Goal: Transaction & Acquisition: Book appointment/travel/reservation

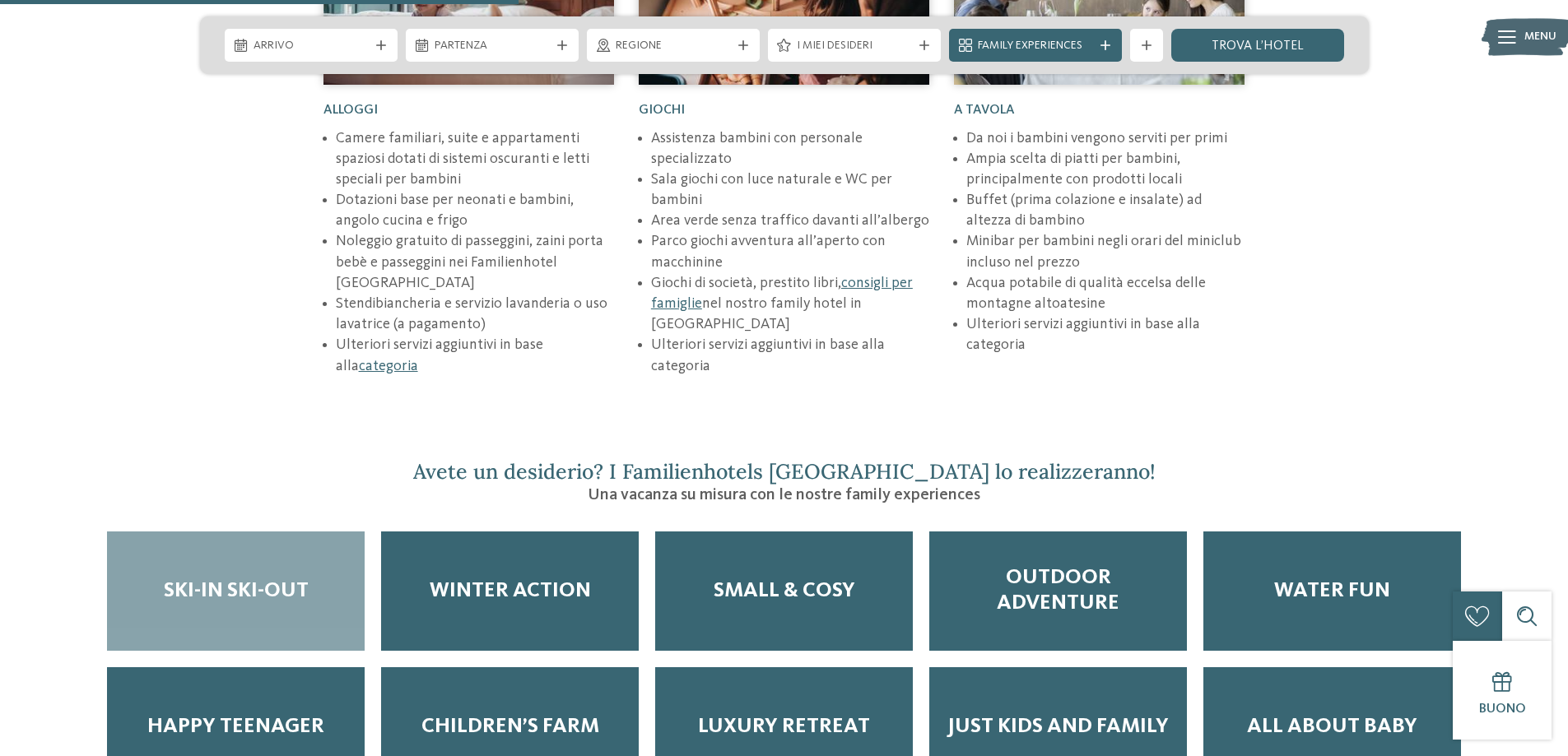
scroll to position [2551, 0]
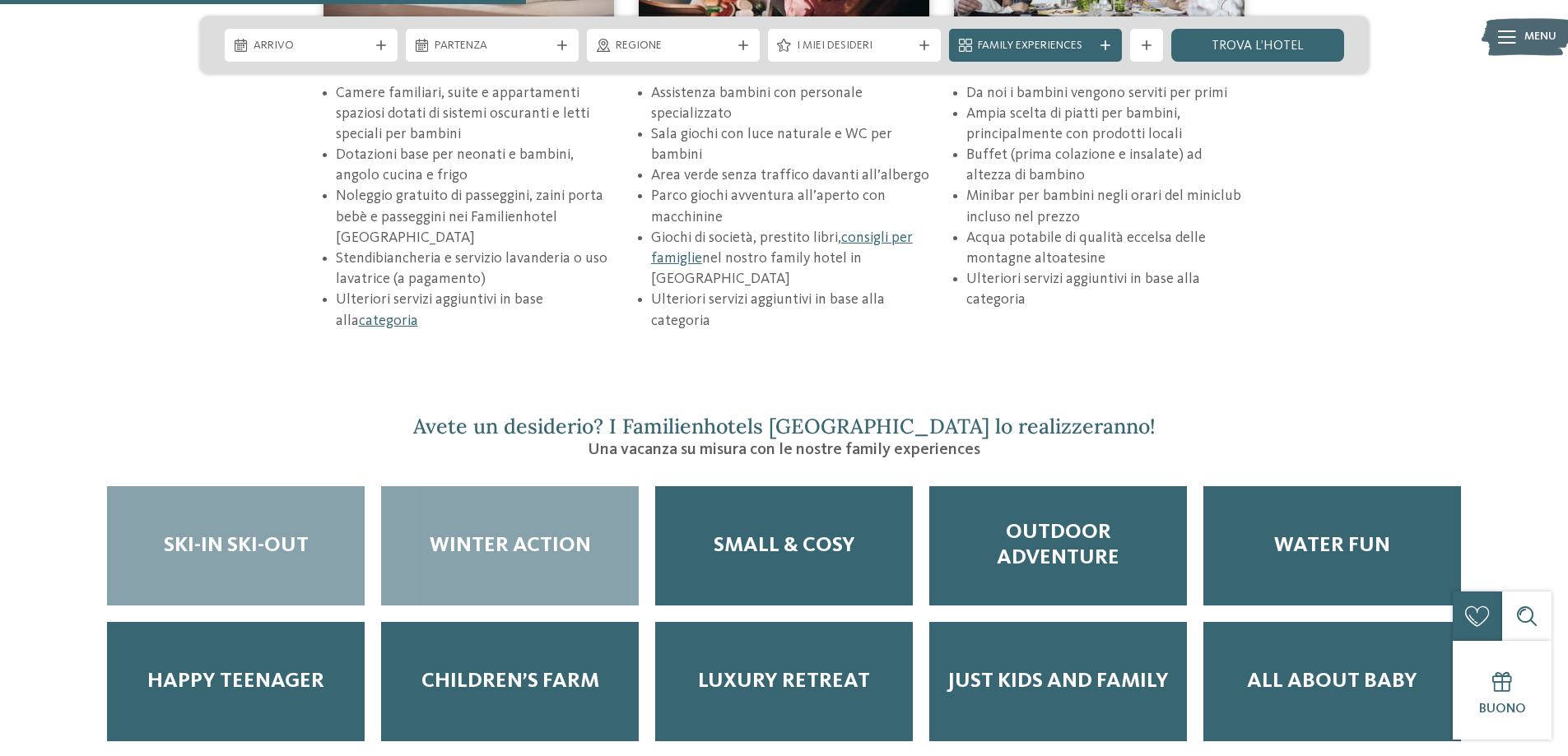
click at [519, 533] on span "Winter Action" at bounding box center [510, 545] width 161 height 25
click at [208, 533] on span "Ski-in ski-out" at bounding box center [236, 545] width 144 height 25
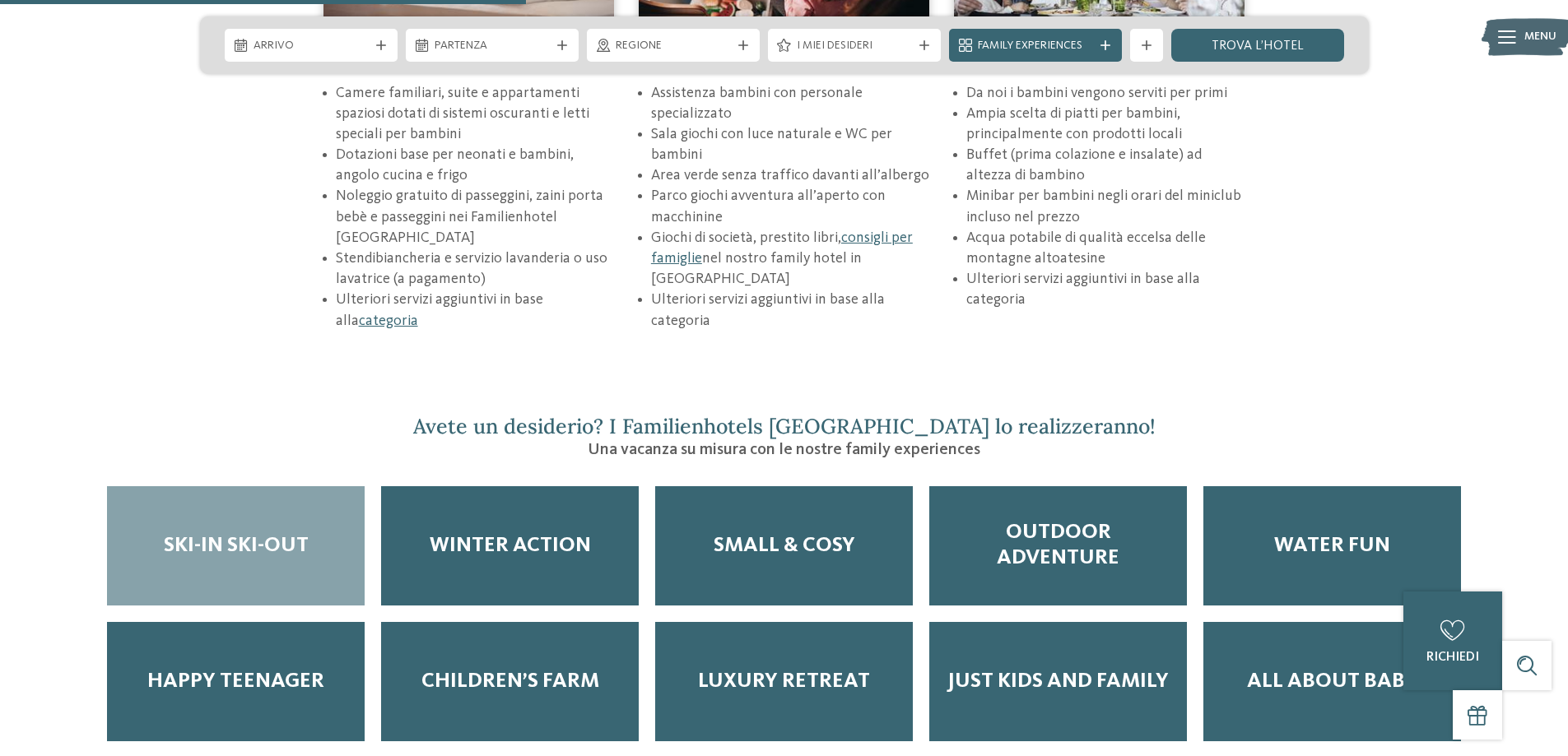
click at [271, 533] on span "Ski-in ski-out" at bounding box center [236, 545] width 144 height 25
click at [244, 533] on span "Ski-in ski-out" at bounding box center [236, 545] width 144 height 25
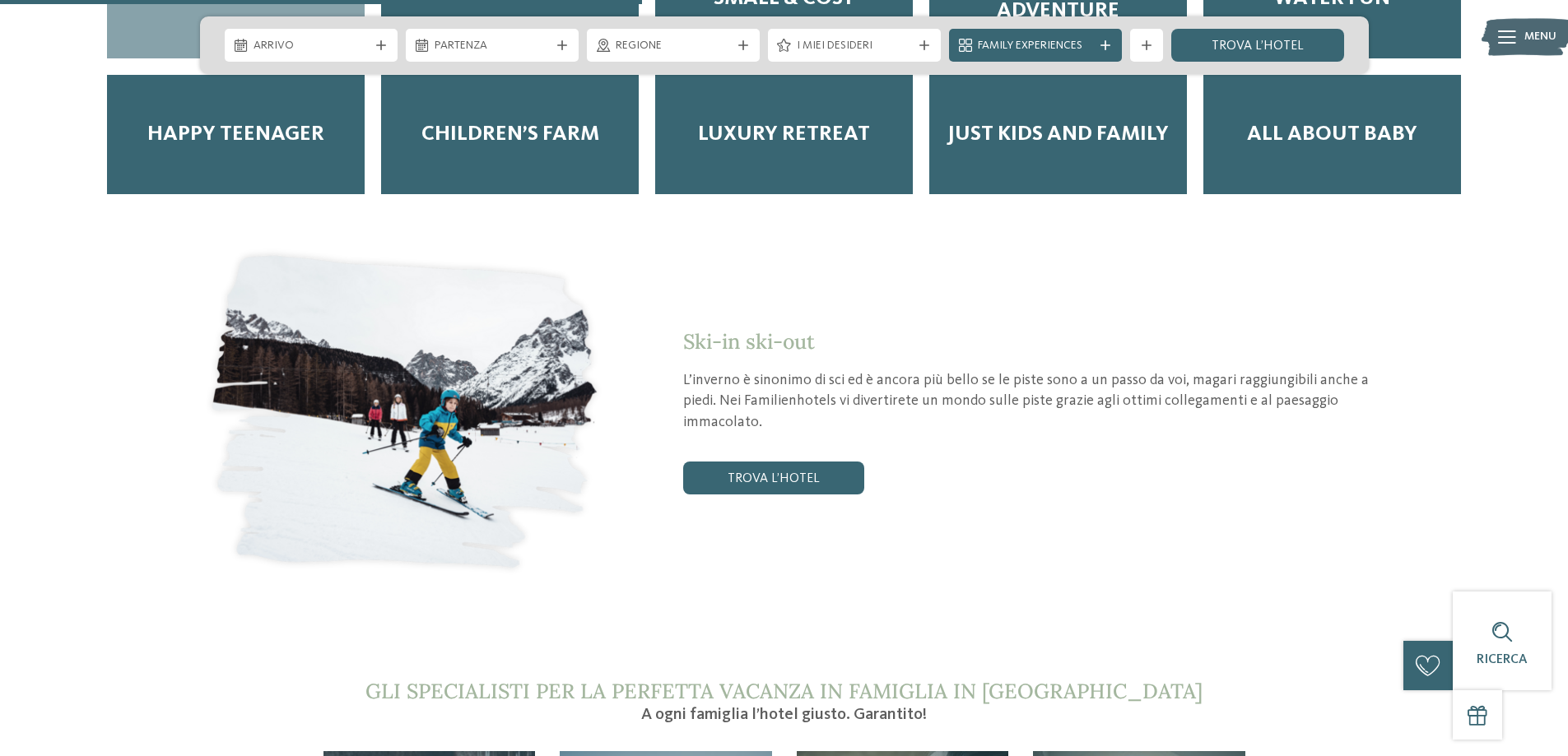
scroll to position [3126, 0]
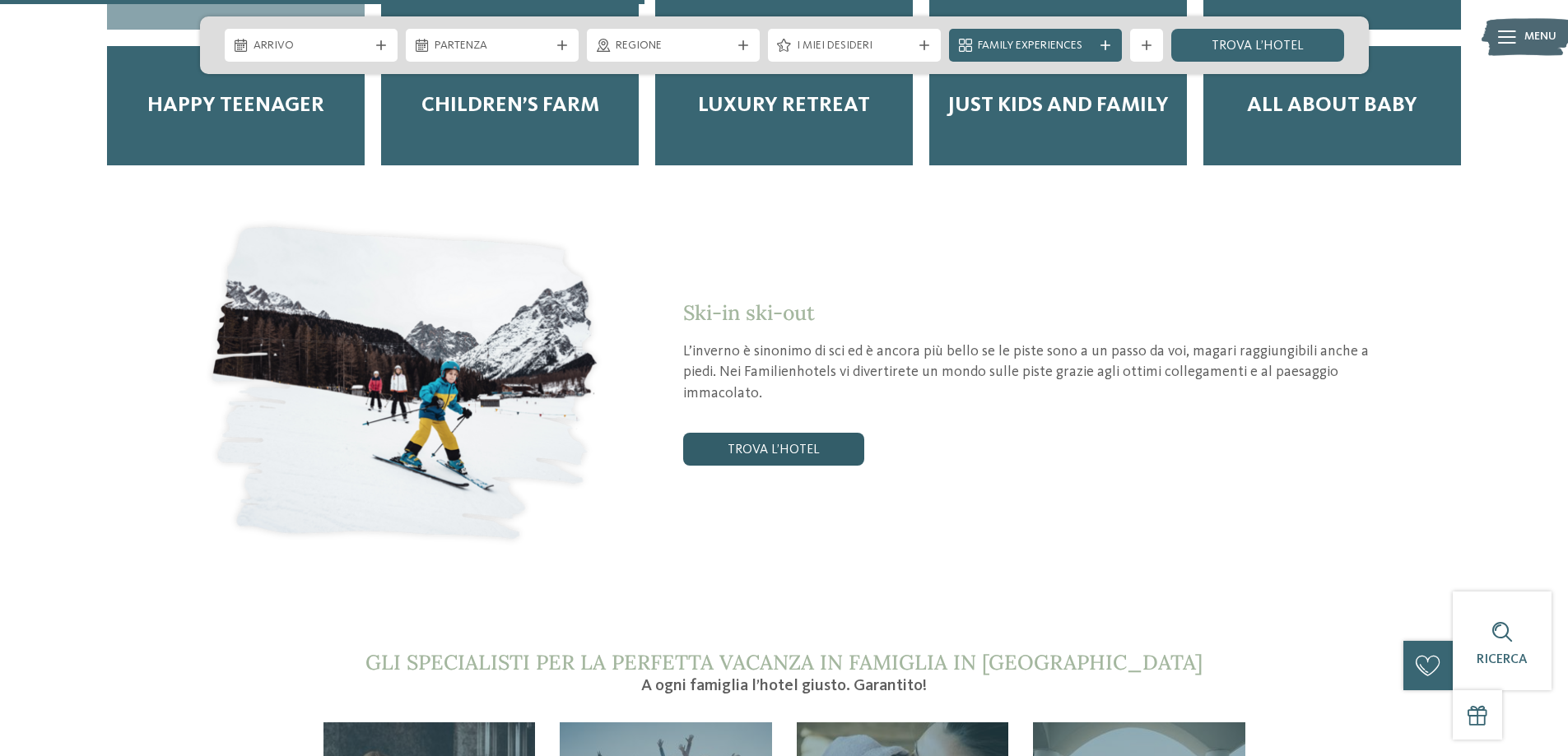
click at [758, 433] on link "trova l’hotel" at bounding box center [773, 450] width 181 height 33
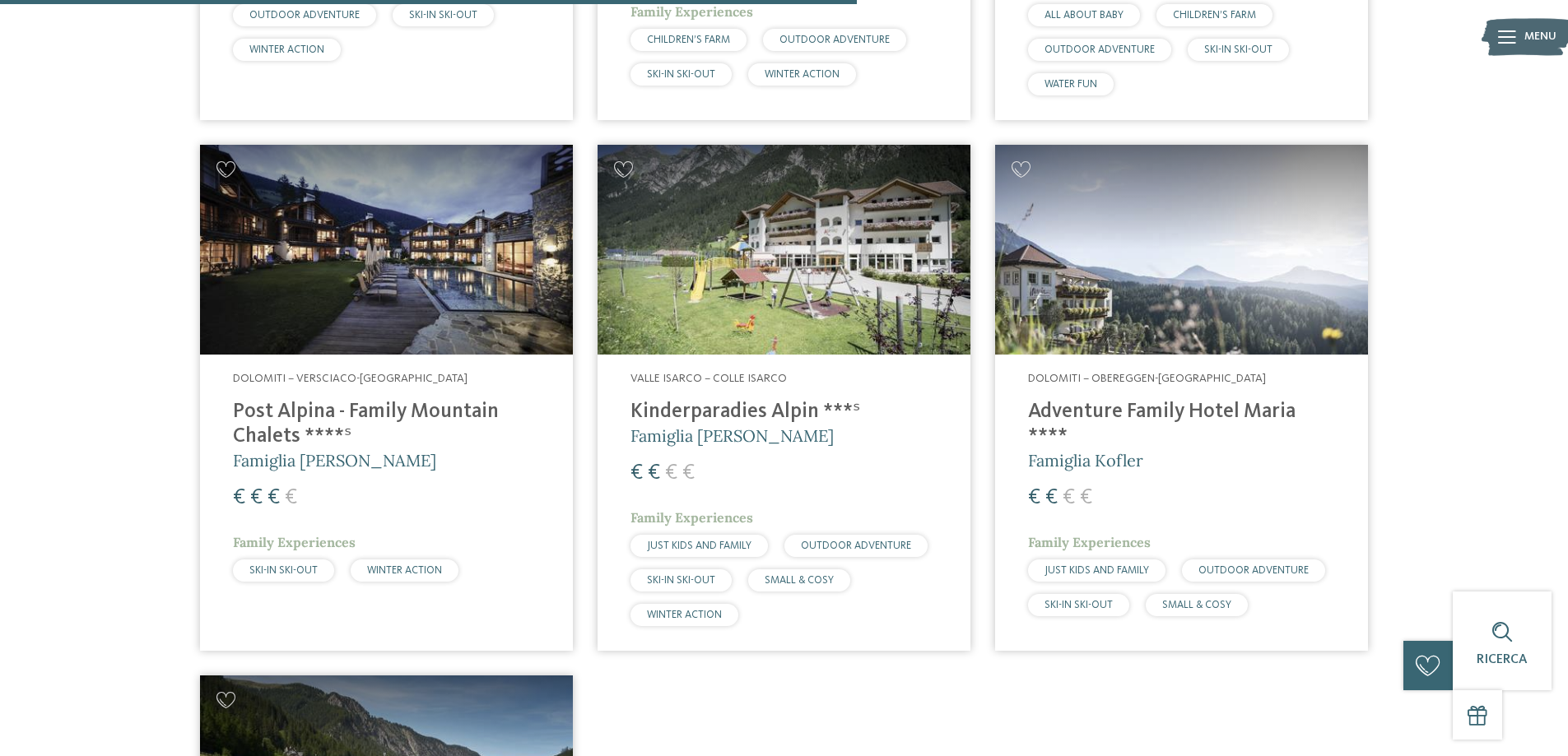
scroll to position [1609, 0]
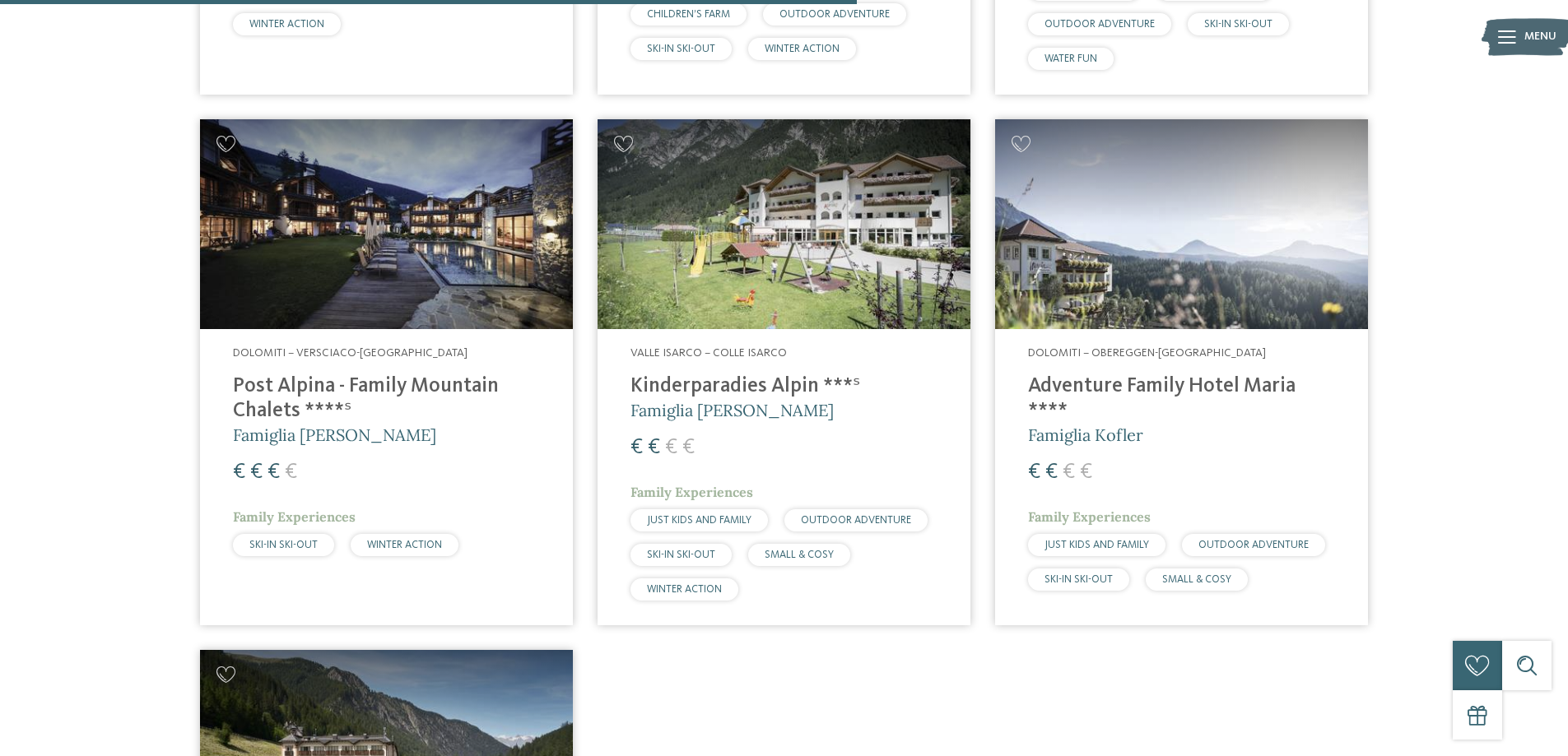
click at [433, 390] on h4 "Post Alpina - Family Mountain Chalets ****ˢ" at bounding box center [386, 399] width 307 height 49
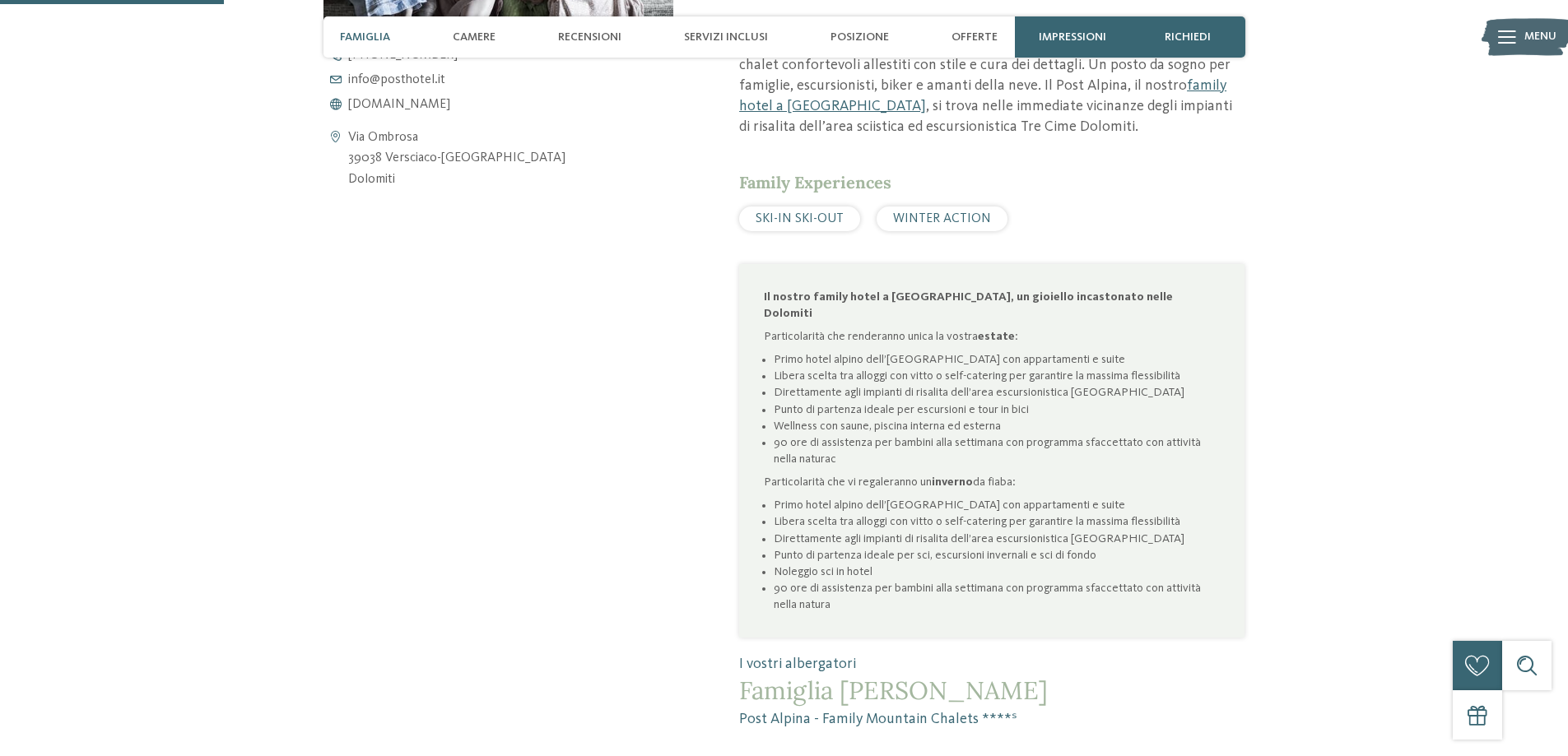
scroll to position [905, 0]
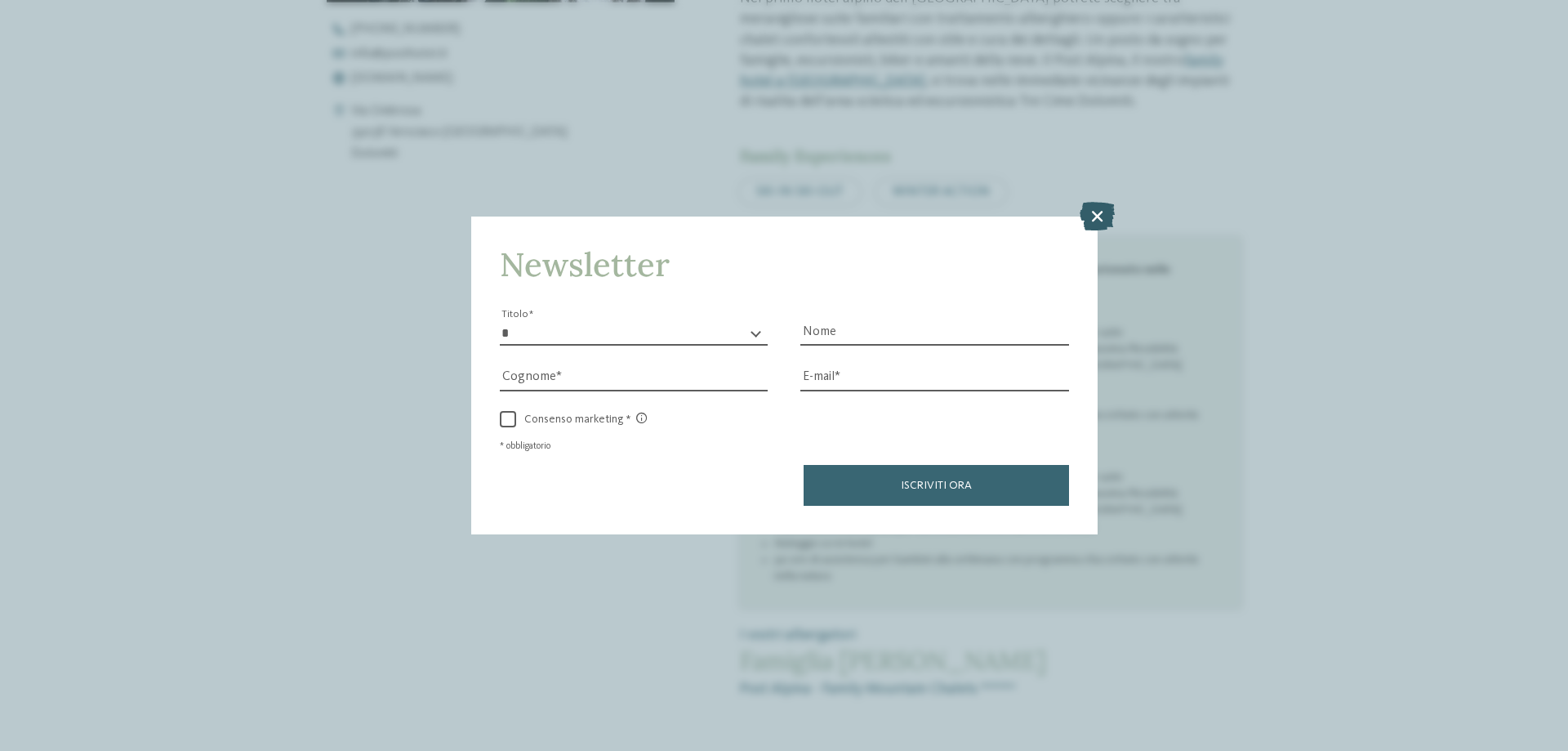
click at [1102, 212] on icon at bounding box center [1097, 216] width 35 height 29
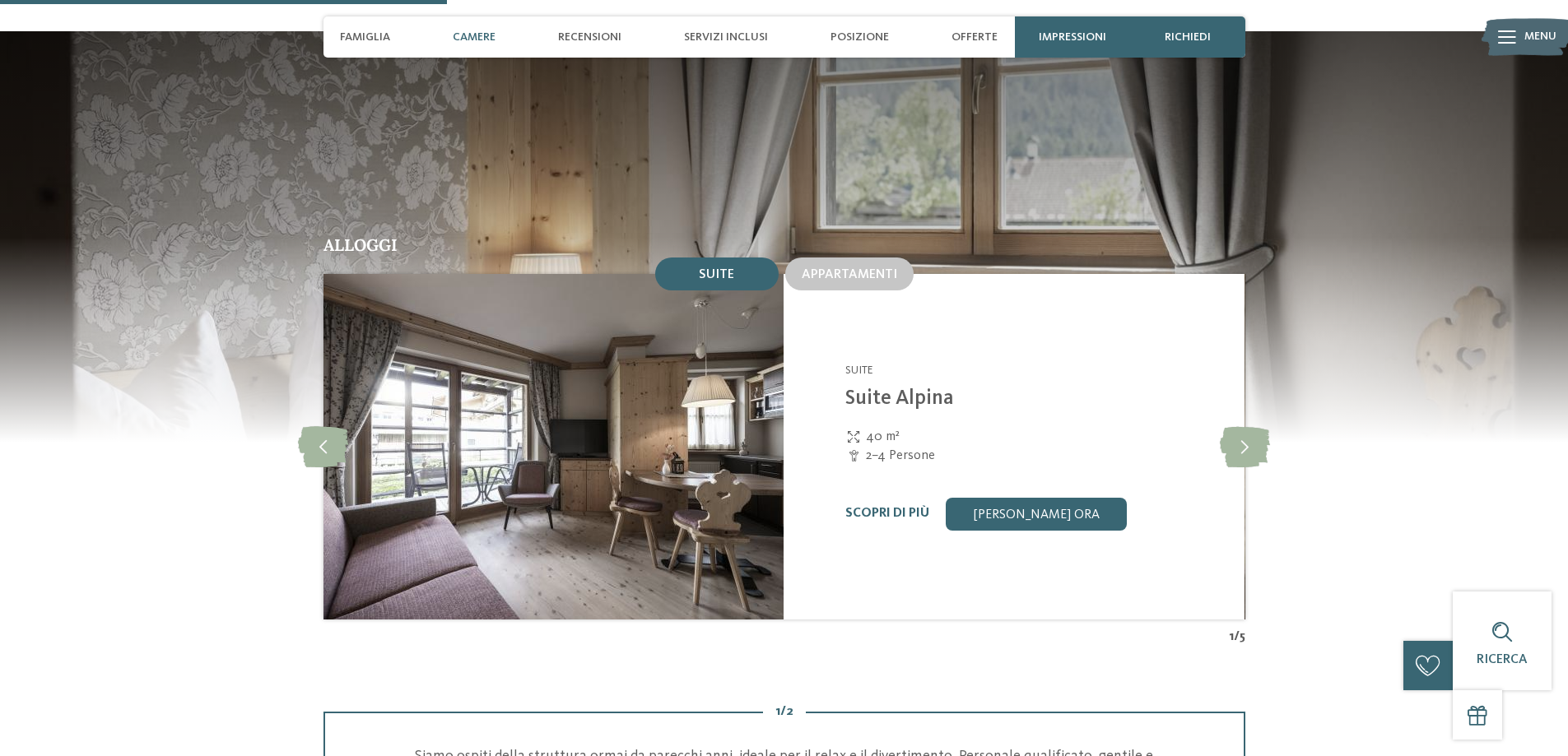
scroll to position [1646, 0]
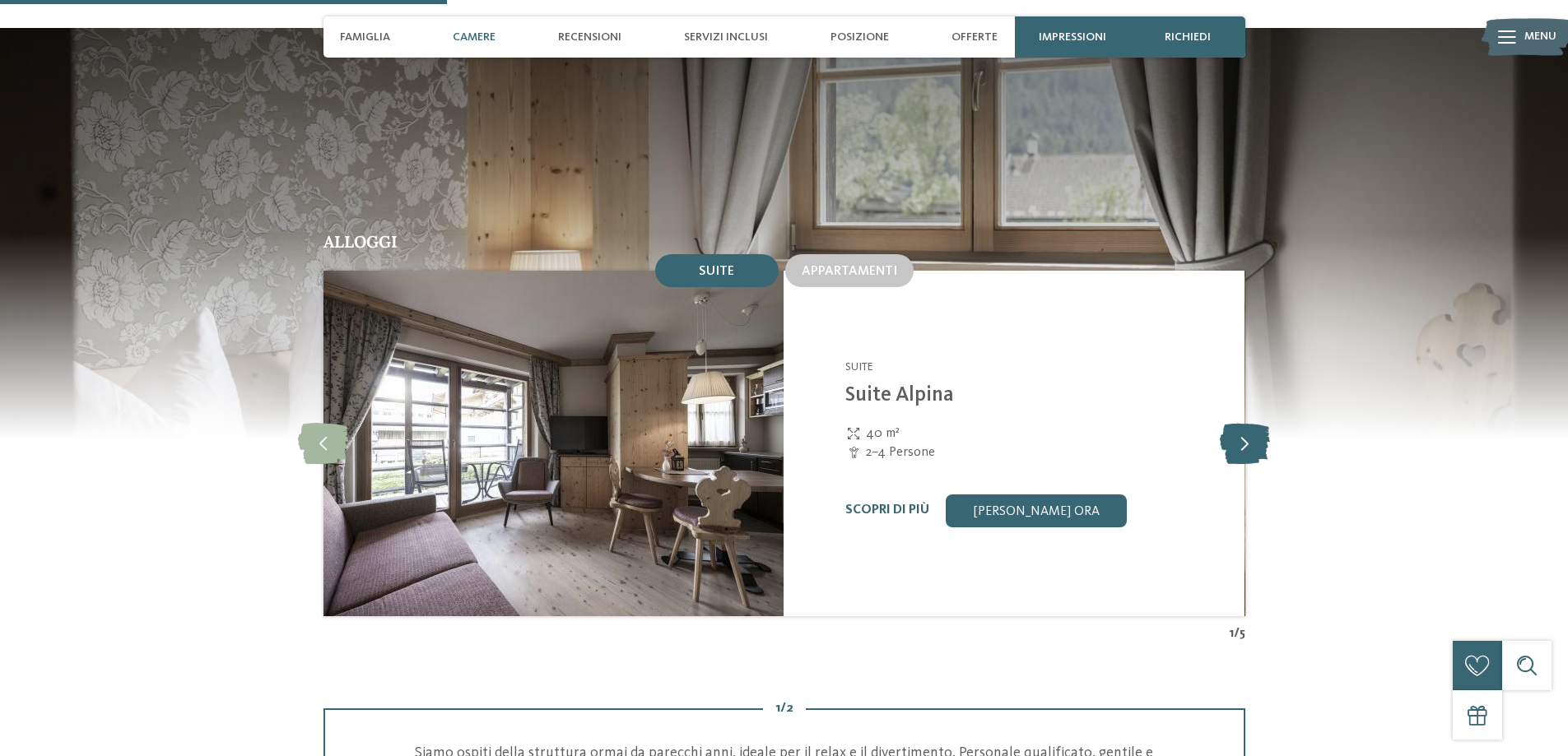
click at [1248, 423] on icon at bounding box center [1245, 443] width 50 height 41
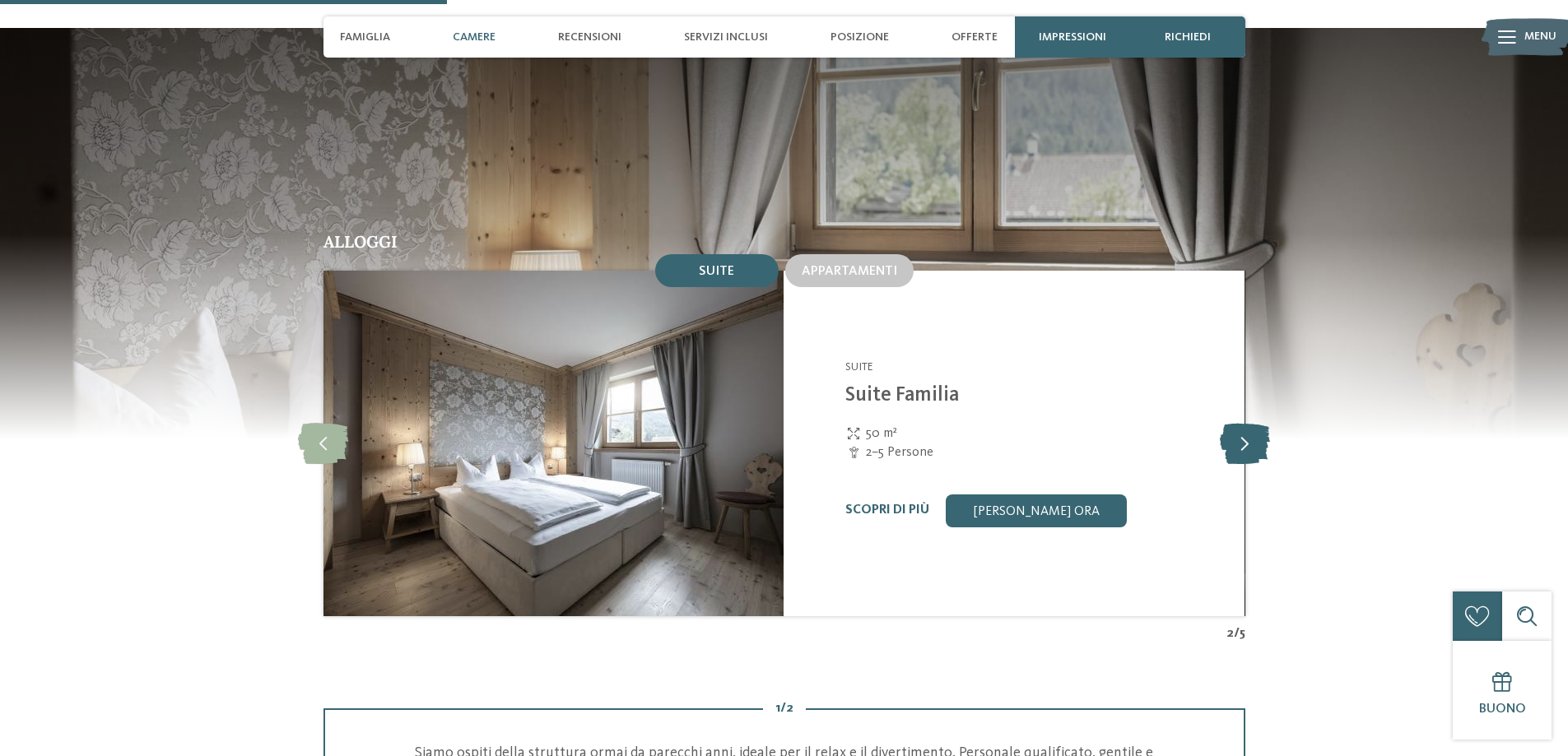
click at [1239, 423] on icon at bounding box center [1245, 443] width 50 height 41
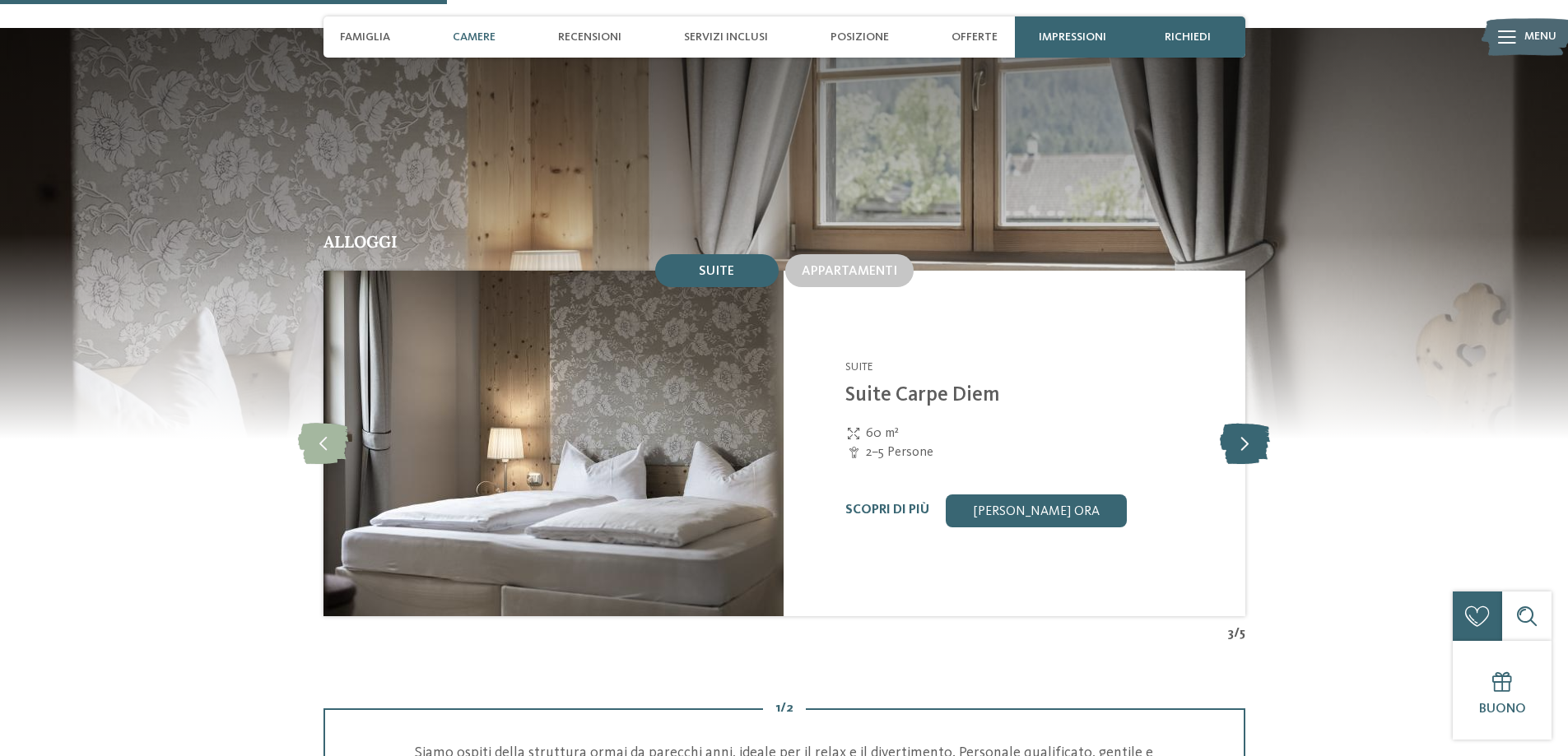
click at [1235, 423] on icon at bounding box center [1245, 443] width 50 height 41
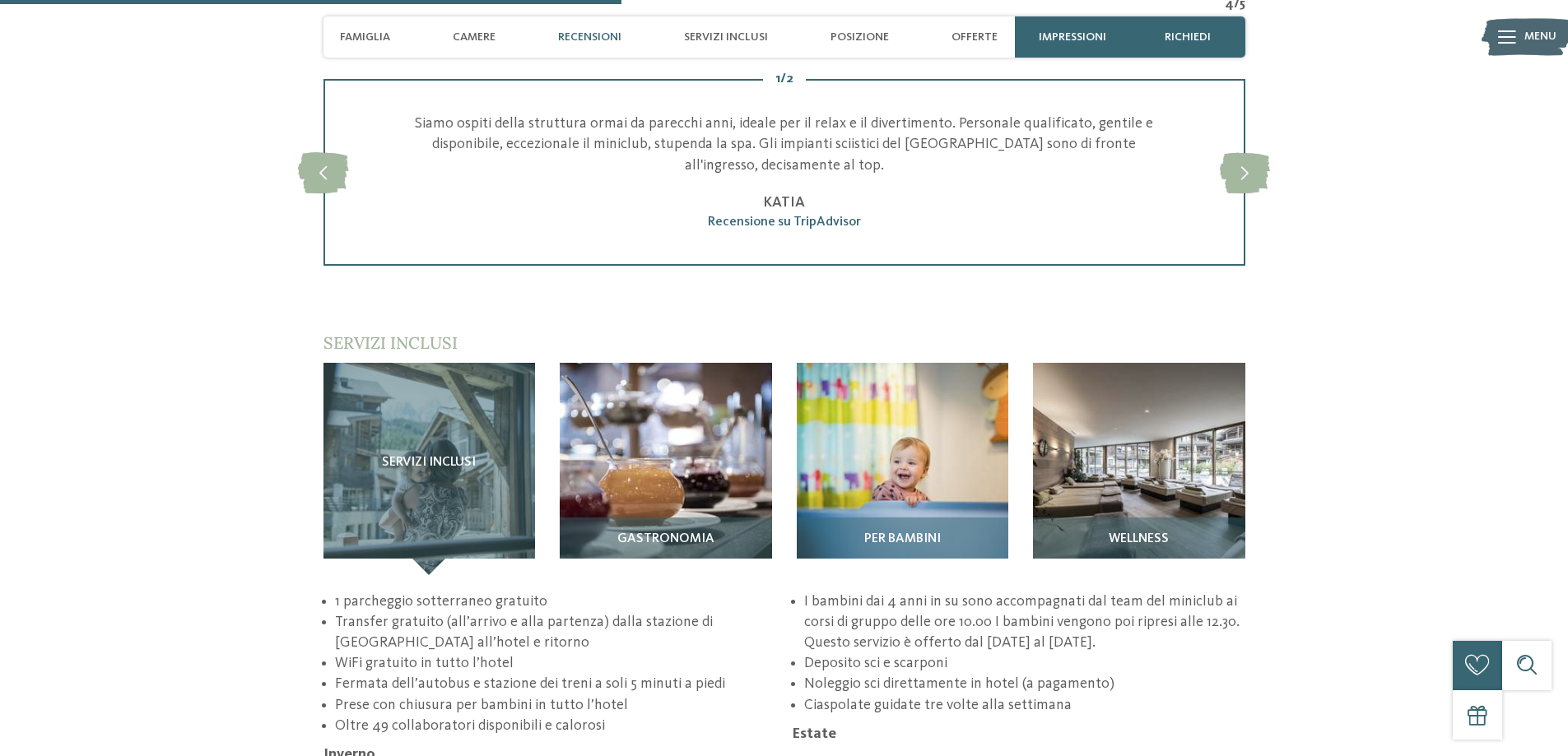
scroll to position [2304, 0]
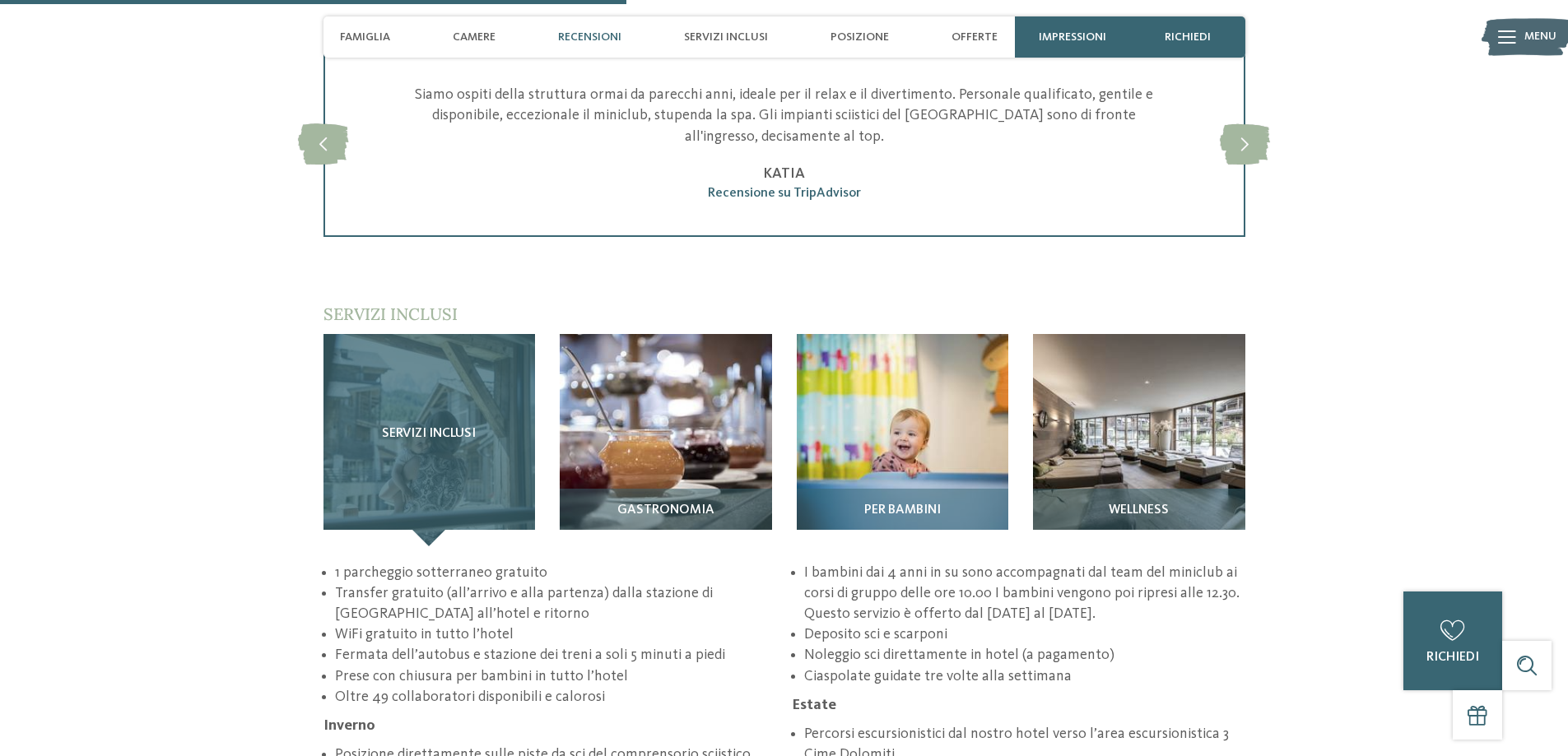
click at [434, 470] on div "Servizi inclusi" at bounding box center [430, 440] width 213 height 213
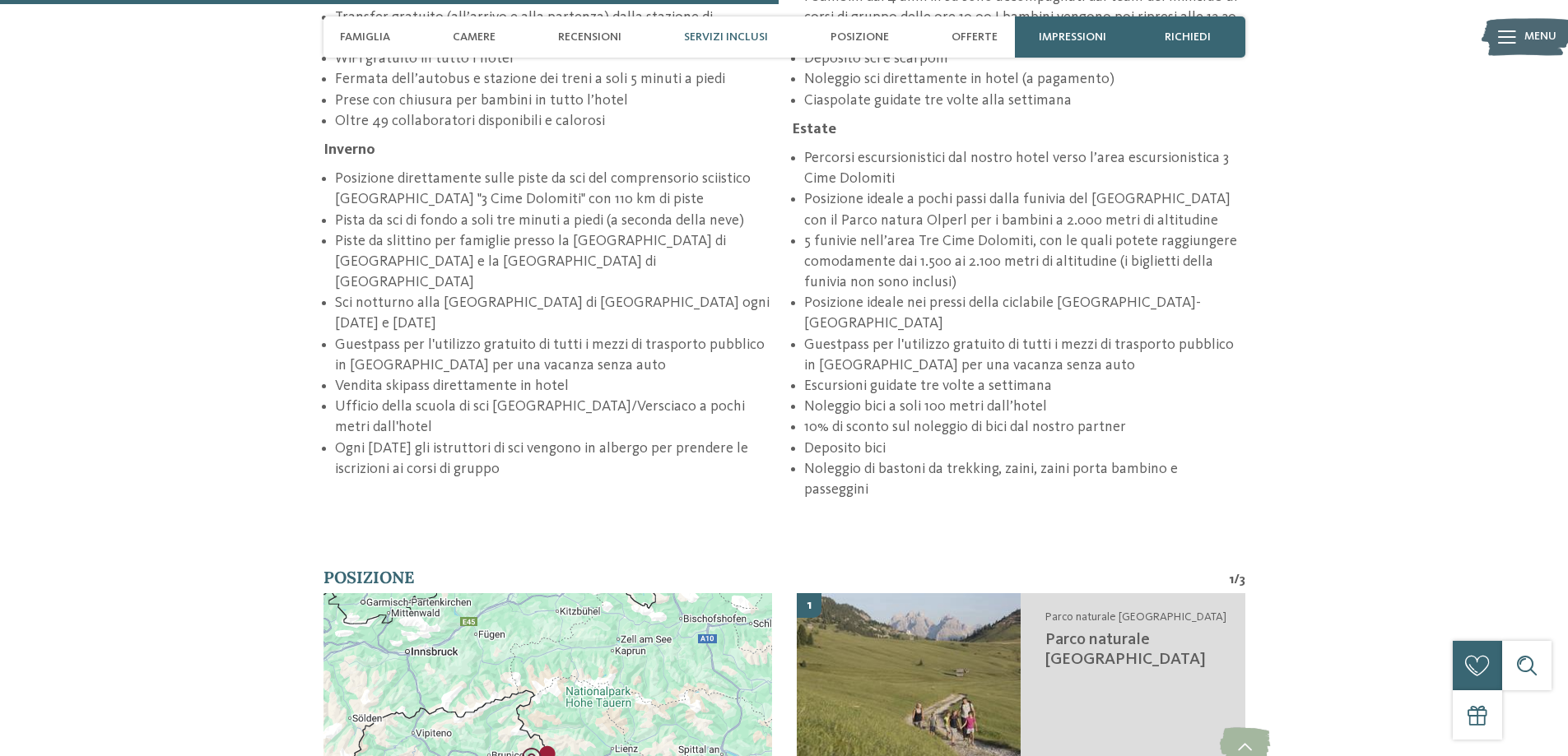
scroll to position [2468, 0]
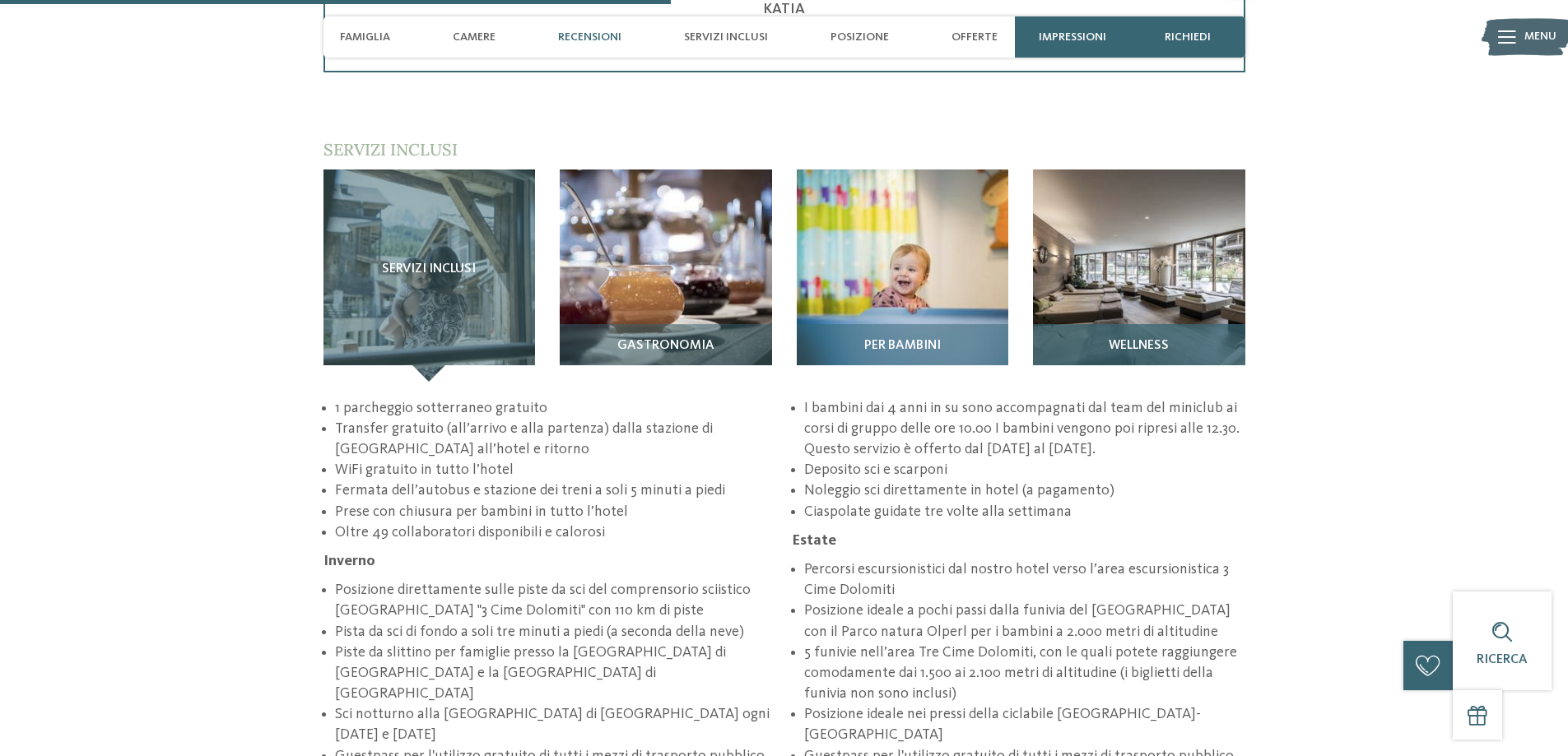
click at [1101, 339] on h3 "Wellness" at bounding box center [1140, 346] width 196 height 15
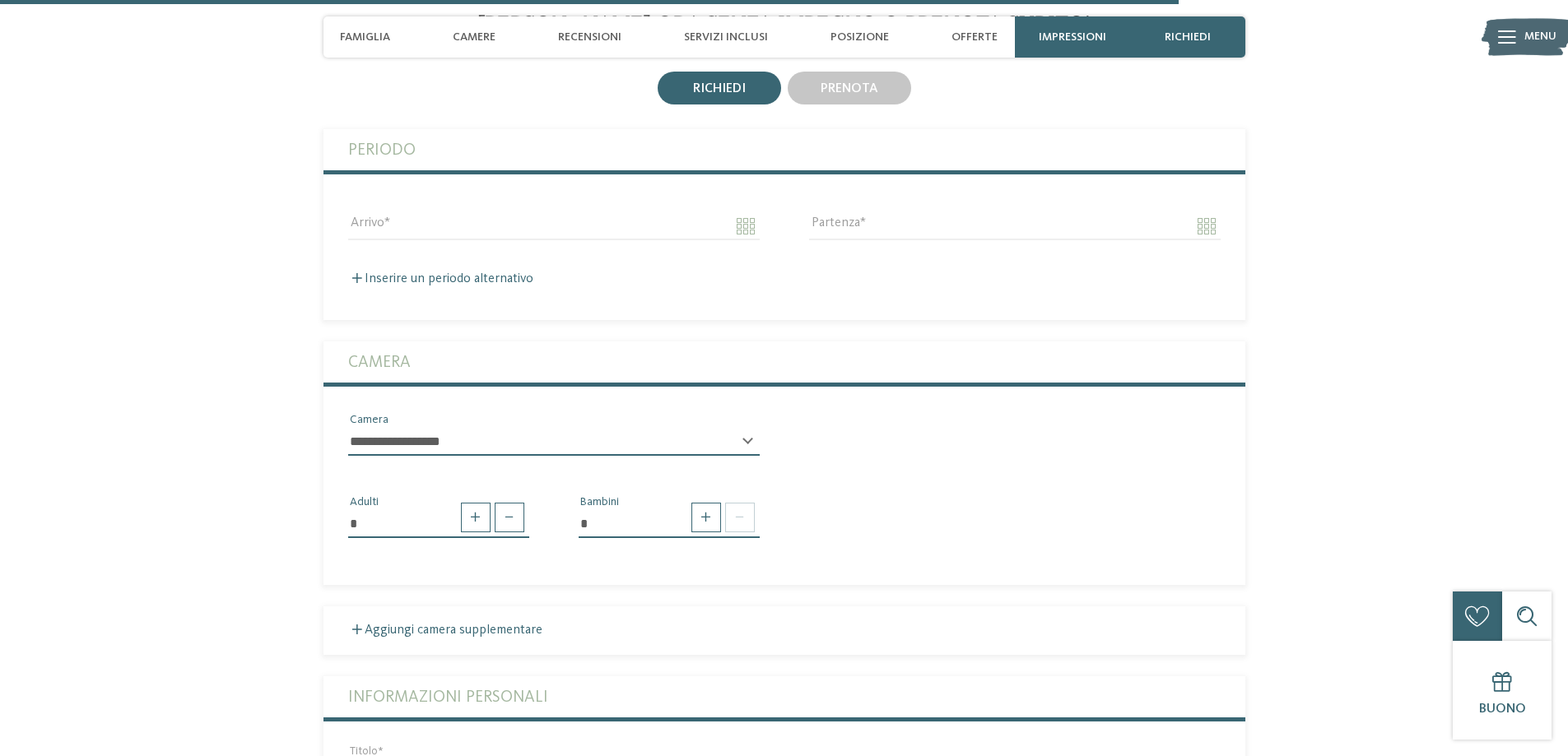
scroll to position [4114, 0]
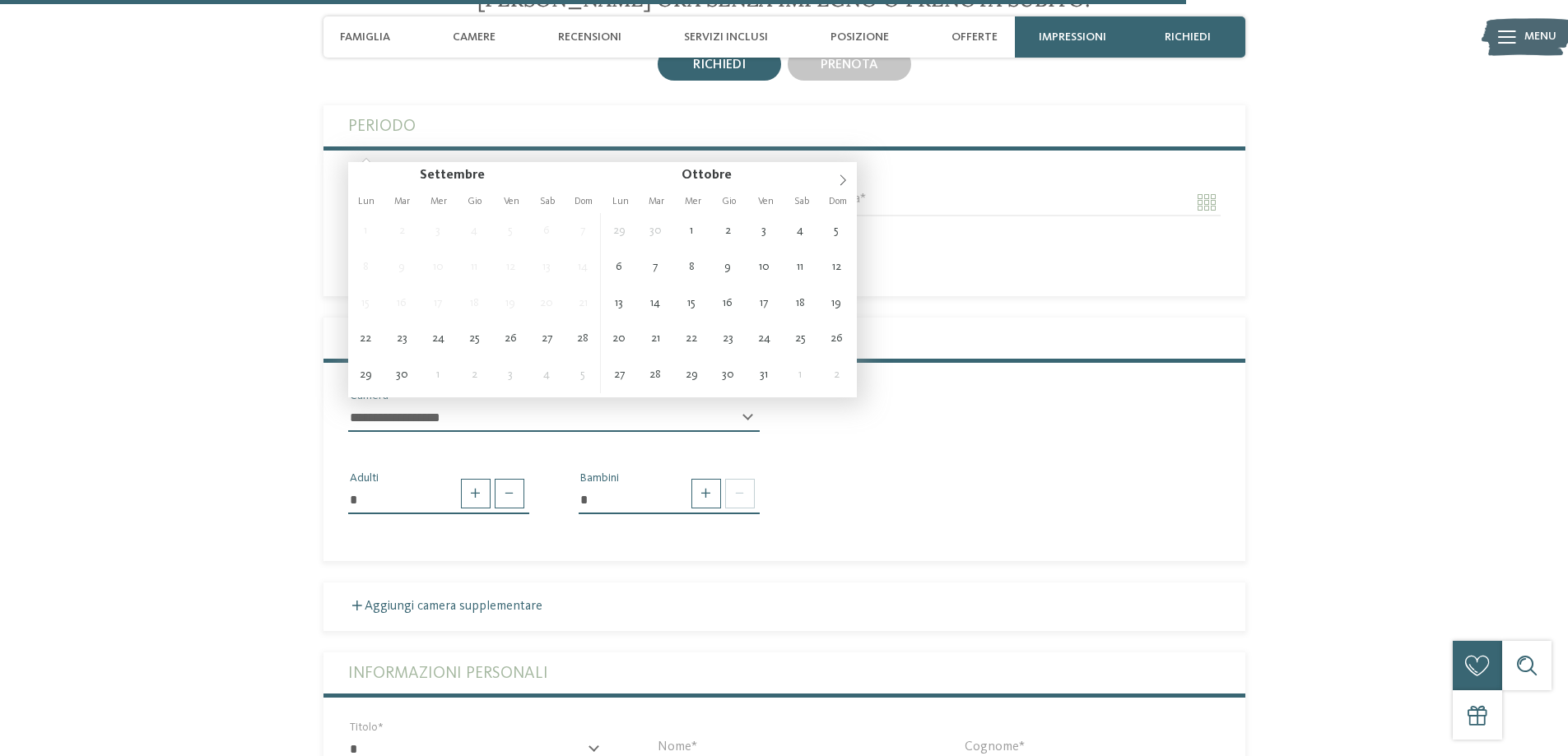
click at [749, 188] on input "Arrivo" at bounding box center [554, 202] width 411 height 28
click at [841, 180] on icon at bounding box center [842, 179] width 11 height 11
click at [842, 180] on icon at bounding box center [842, 179] width 11 height 11
type input "**********"
type input "****"
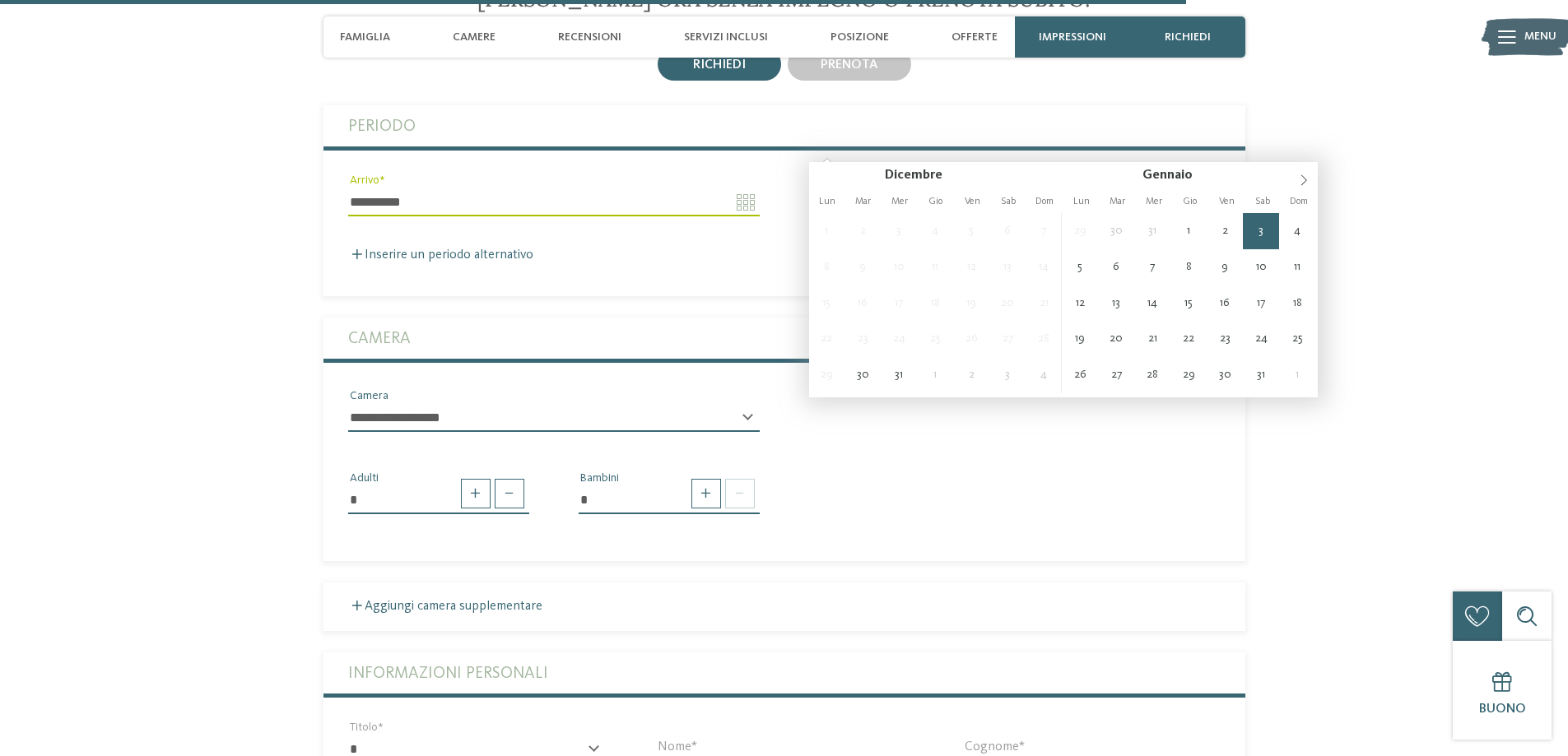
type input "**********"
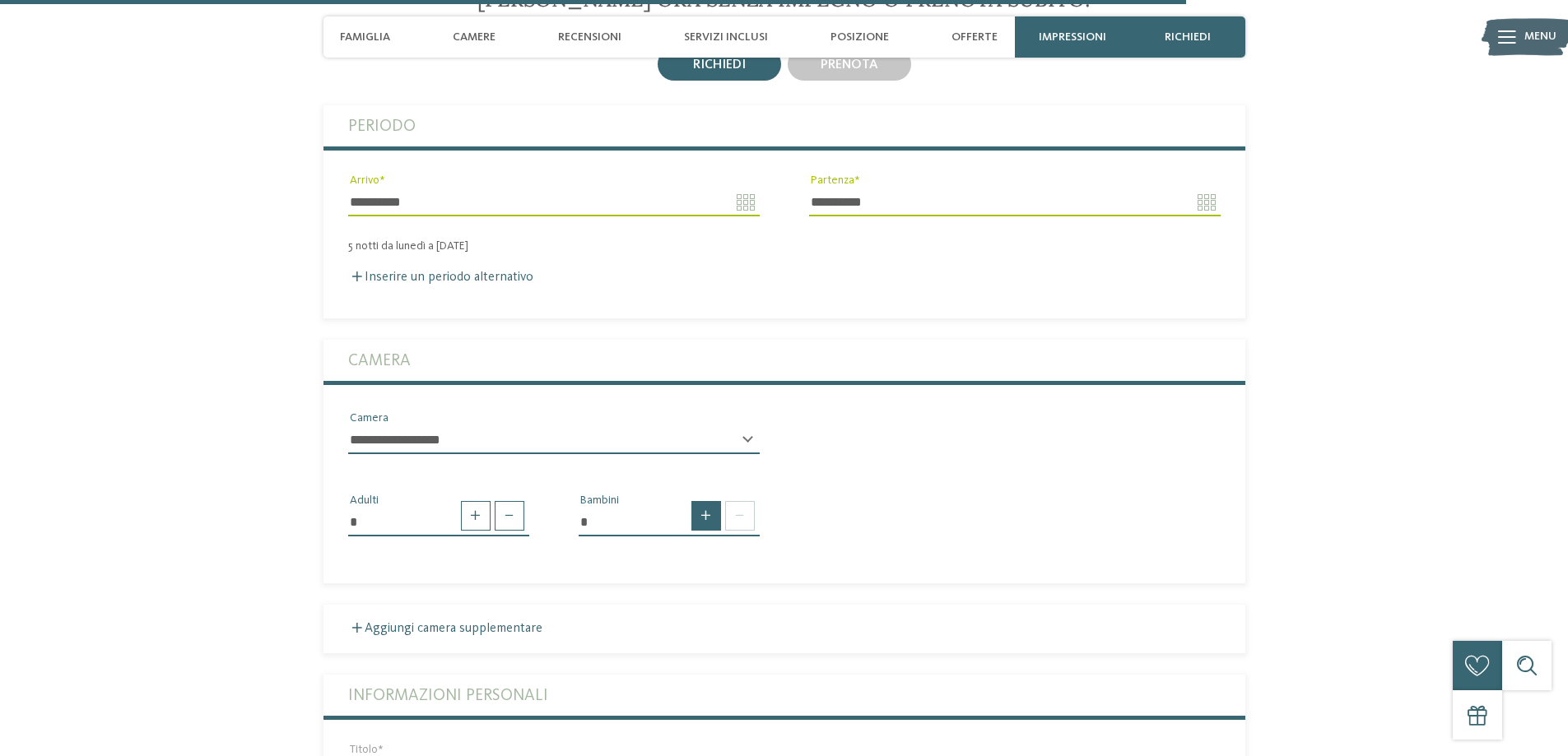
click at [712, 501] on span at bounding box center [707, 516] width 30 height 30
type input "*"
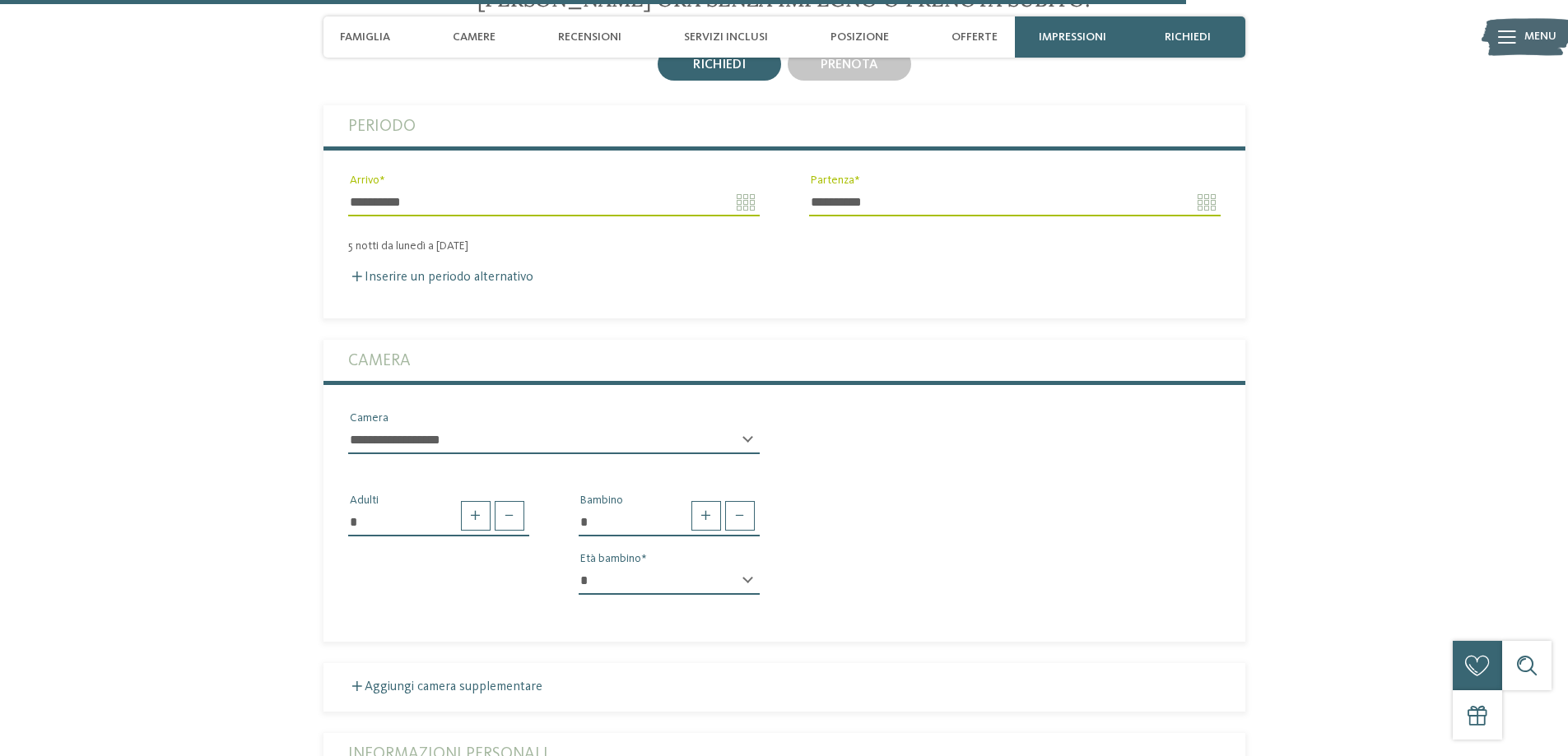
click at [733, 567] on select "* * * * * * * * * * * ** ** ** ** ** ** ** **" at bounding box center [669, 581] width 181 height 28
select select "*"
click at [579, 567] on select "* * * * * * * * * * * ** ** ** ** ** ** ** **" at bounding box center [669, 581] width 181 height 28
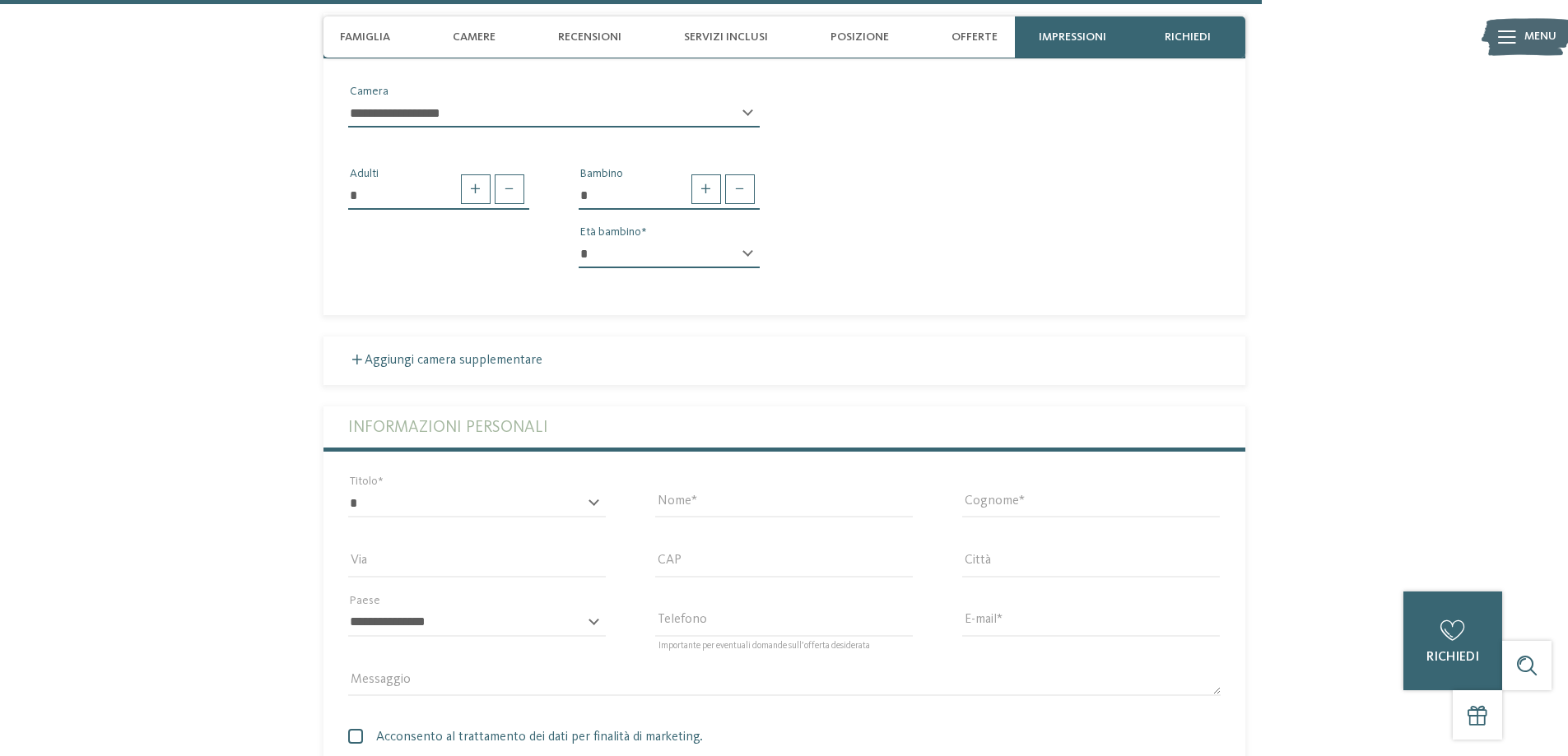
scroll to position [4443, 0]
click at [485, 487] on select "* ****** ******* ******** ******" at bounding box center [477, 501] width 257 height 28
select select "*"
click at [348, 487] on select "* ****** ******* ******** ******" at bounding box center [477, 501] width 257 height 28
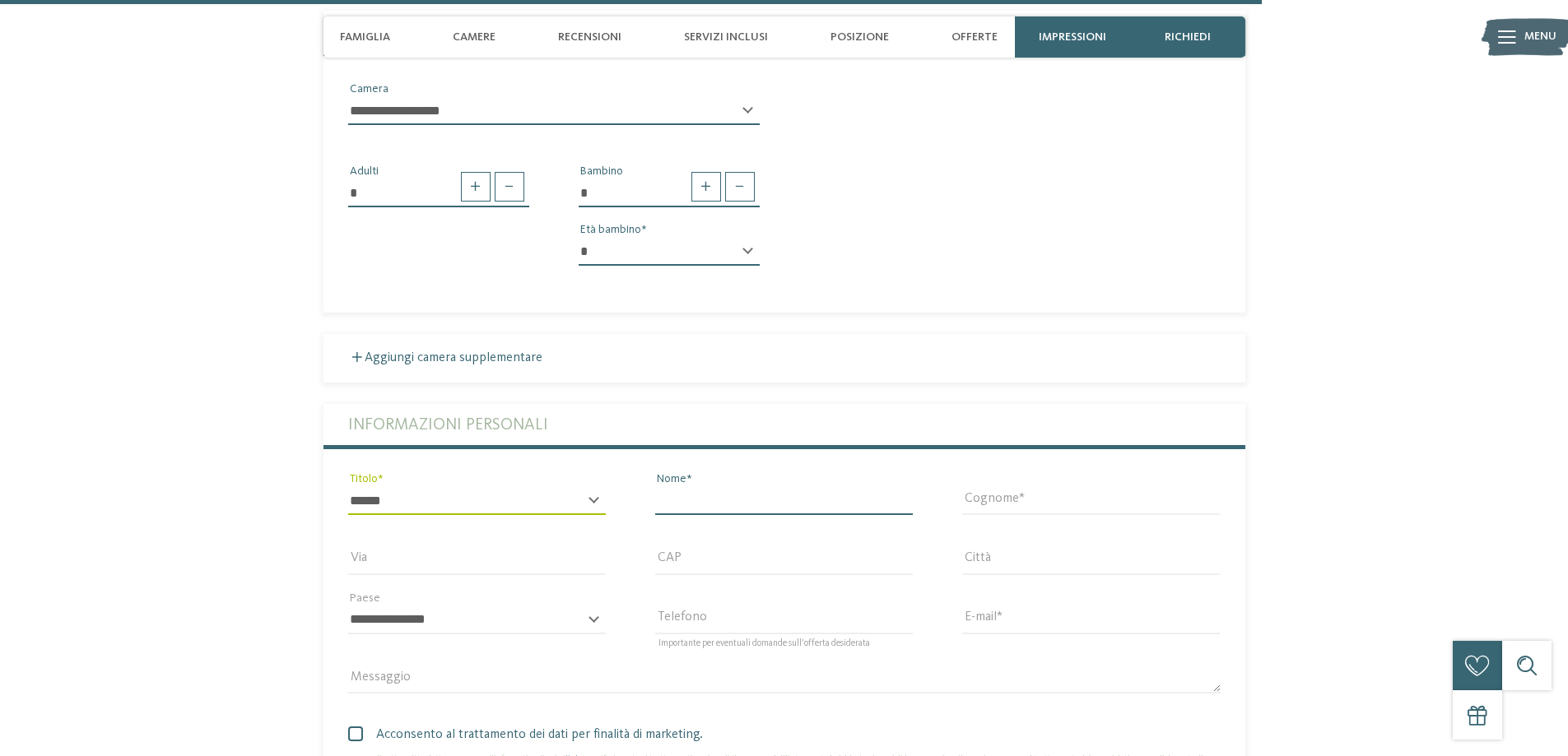
click at [685, 487] on input "Nome" at bounding box center [784, 501] width 257 height 28
type input "*******"
type input "**********"
type input "*****"
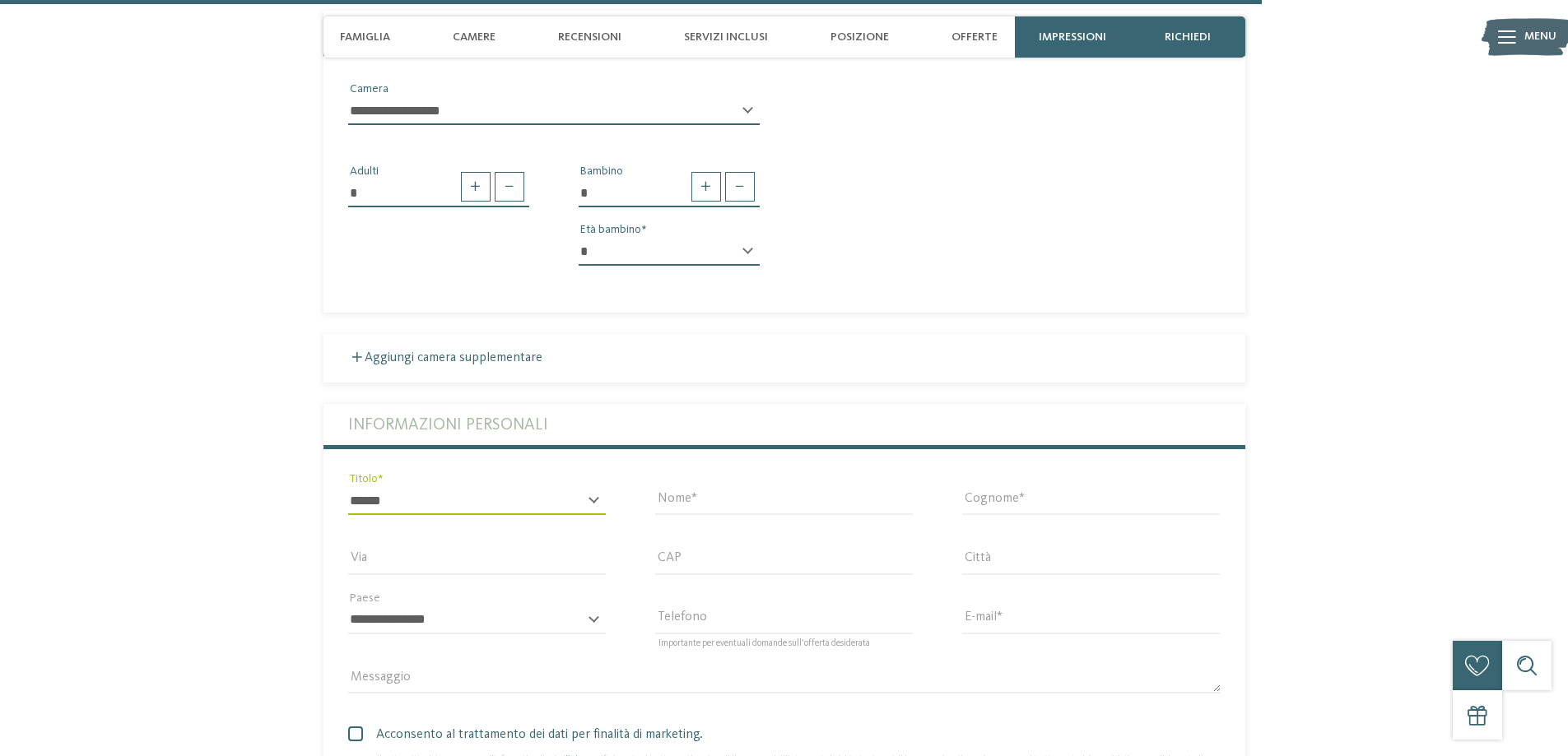
type input "**********"
select select "**"
type input "**********"
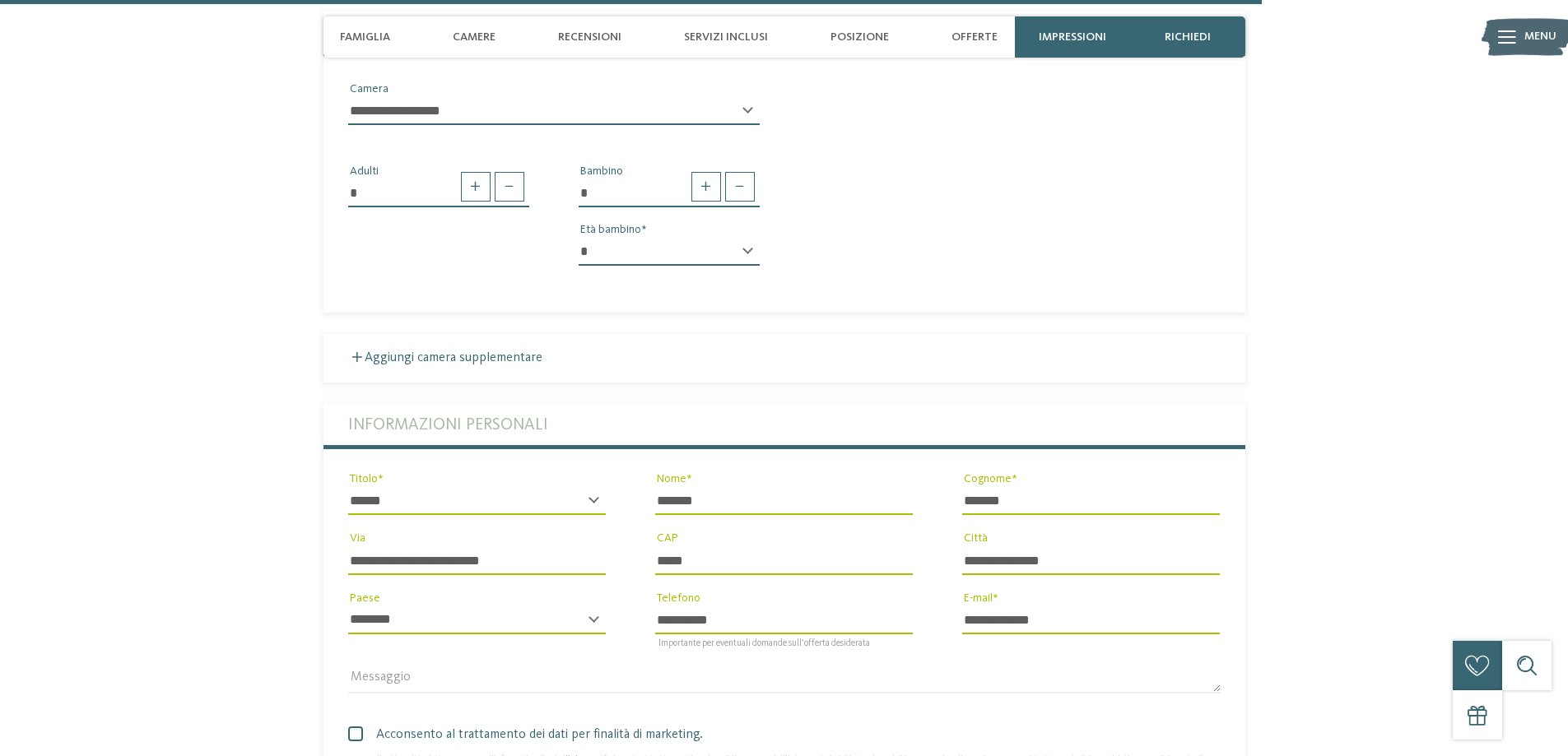
drag, startPoint x: 528, startPoint y: 505, endPoint x: 461, endPoint y: 495, distance: 67.7
click at [461, 546] on input "**********" at bounding box center [477, 560] width 257 height 28
type input "**********"
click at [616, 590] on div "**********" at bounding box center [477, 620] width 307 height 60
click at [394, 724] on span "Acconsento al trattamento dei dati per finalità di marketing." at bounding box center [791, 734] width 861 height 20
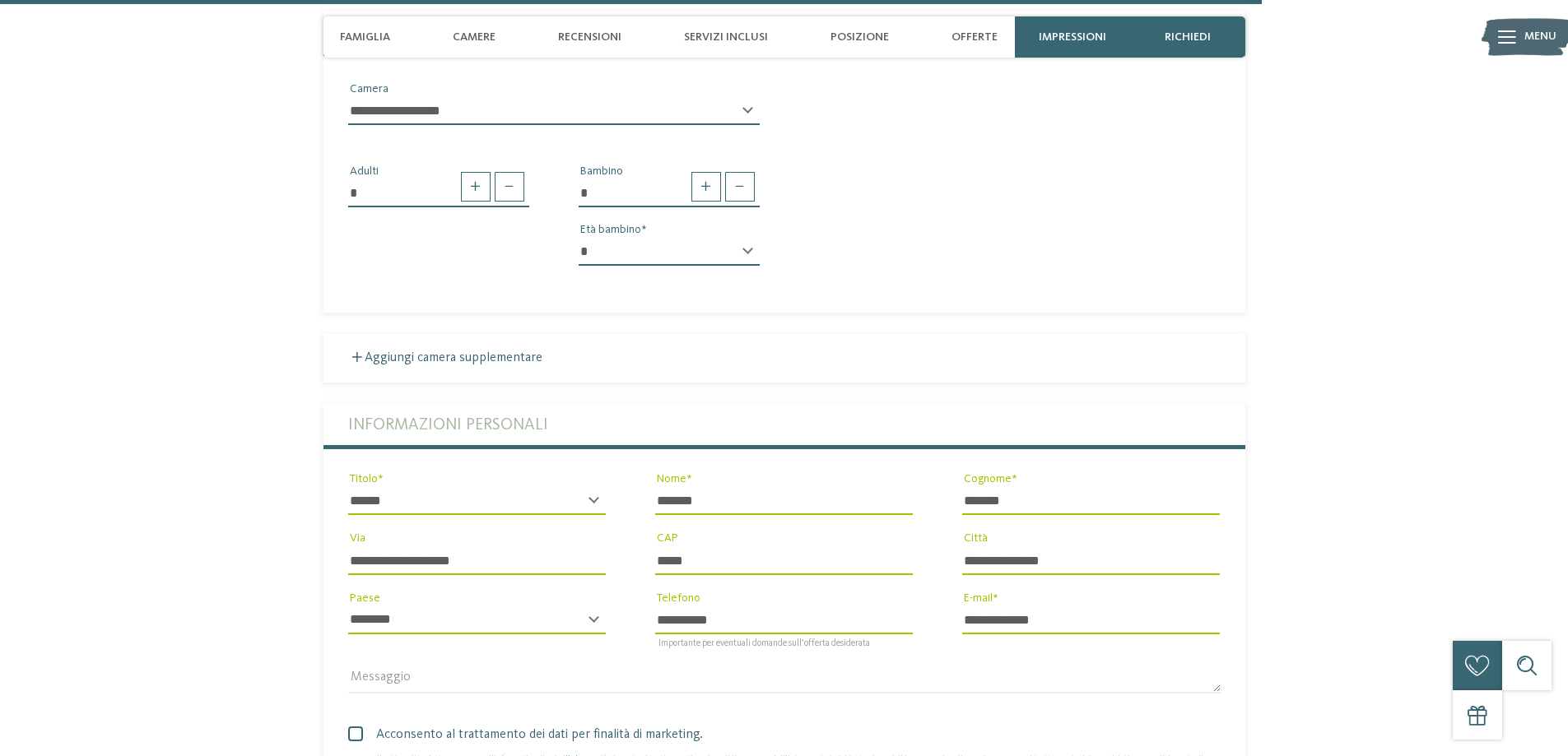
click at [561, 724] on span "Acconsento al trattamento dei dati per finalità di marketing." at bounding box center [791, 734] width 861 height 20
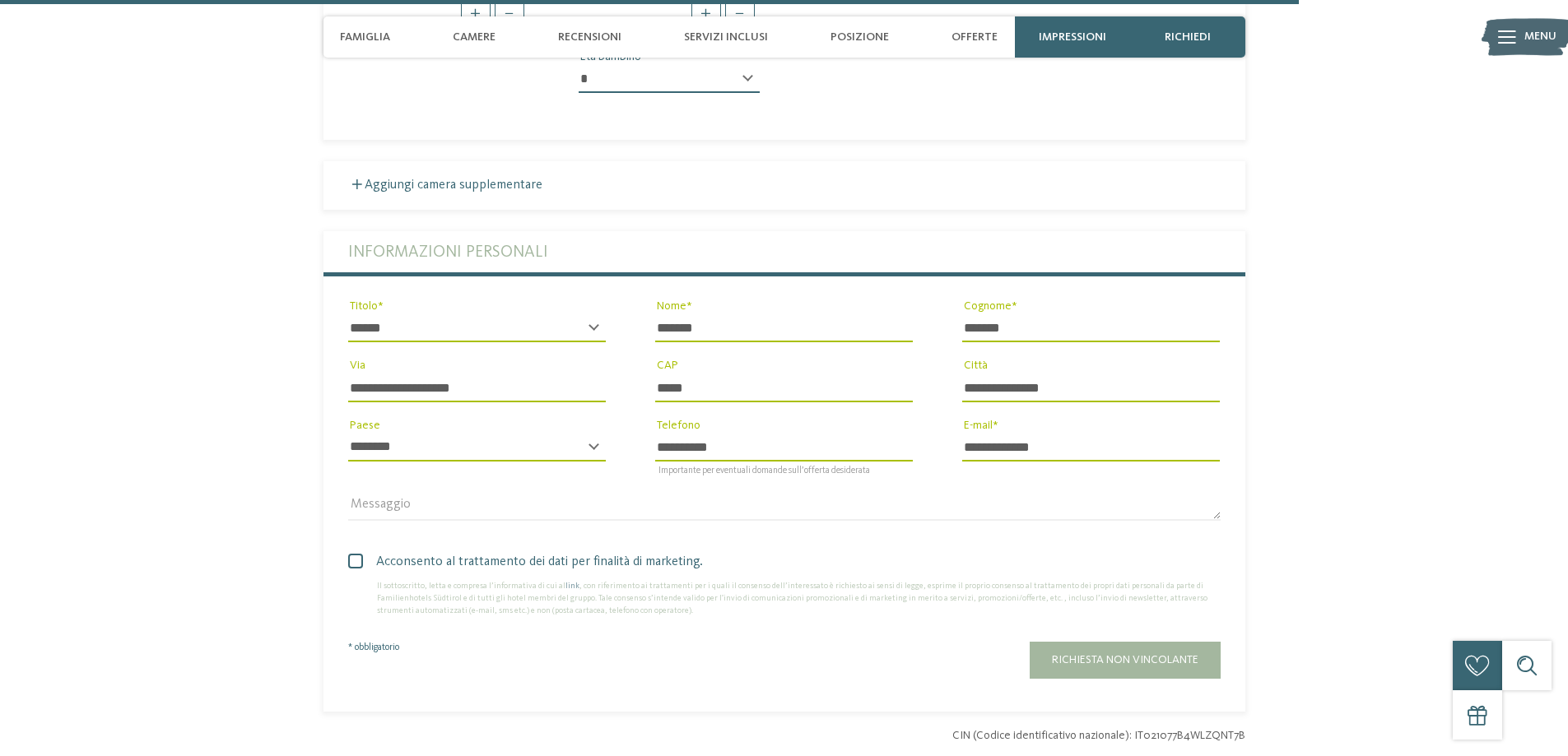
scroll to position [4690, 0]
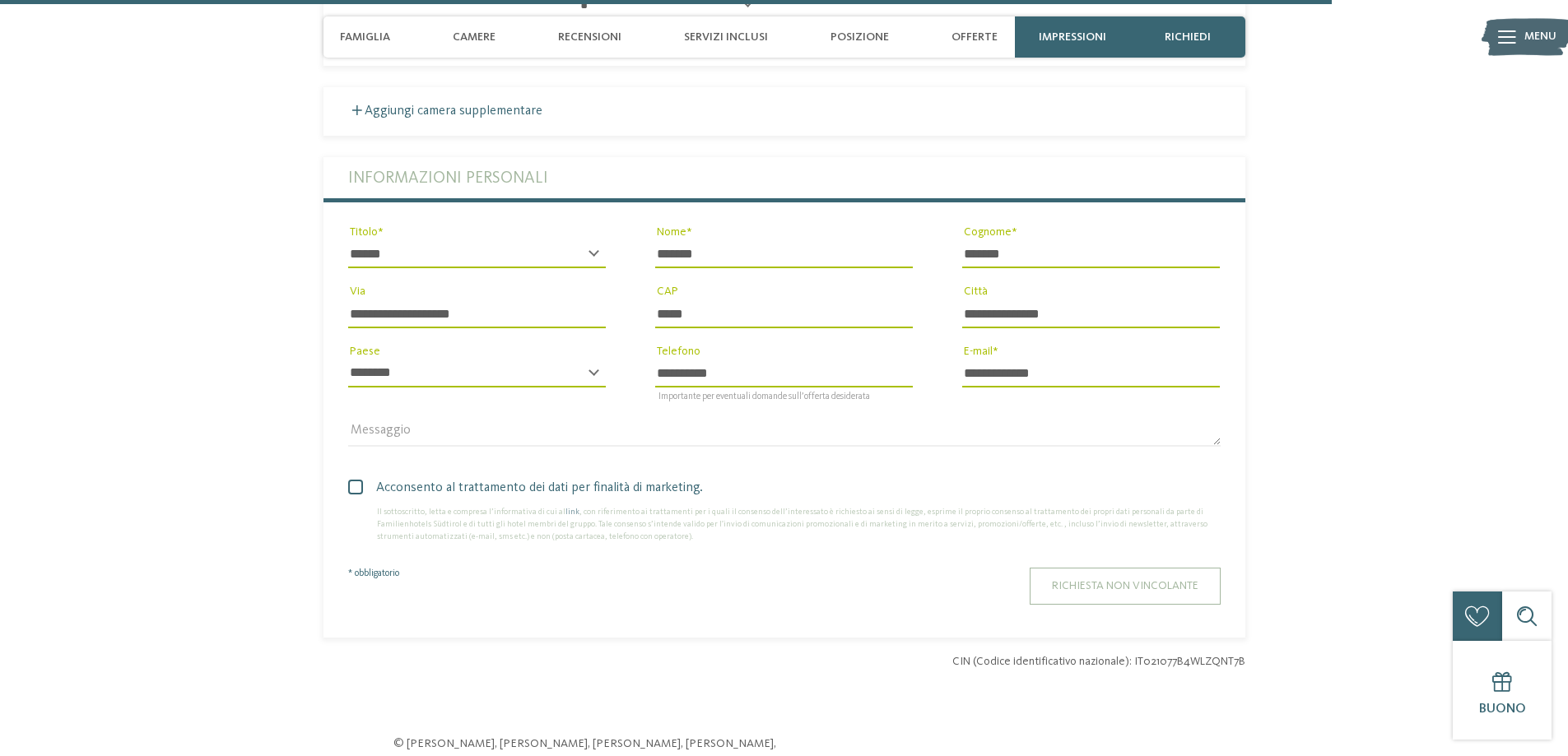
click at [1153, 580] on span "Richiesta non vincolante" at bounding box center [1125, 585] width 146 height 11
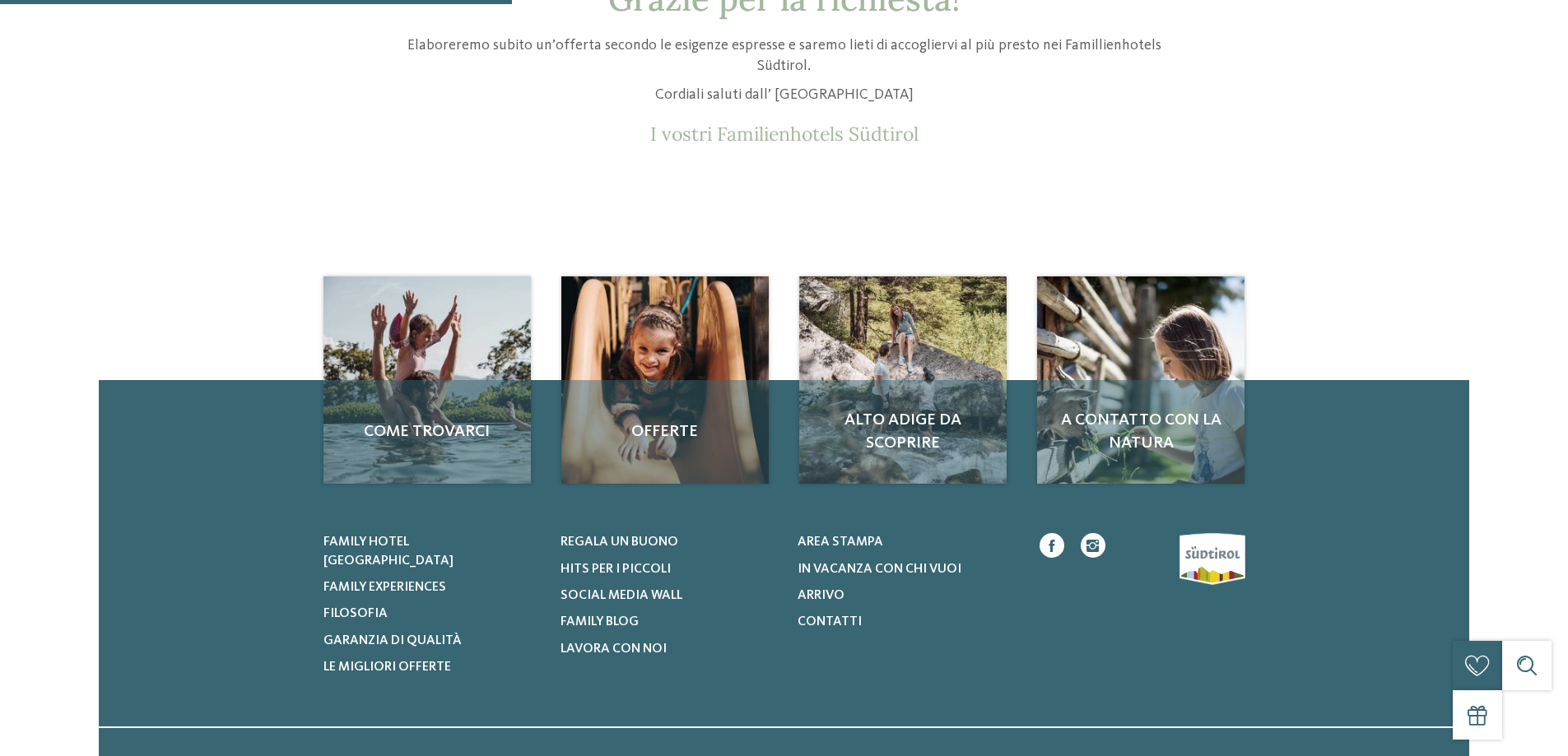
scroll to position [164, 0]
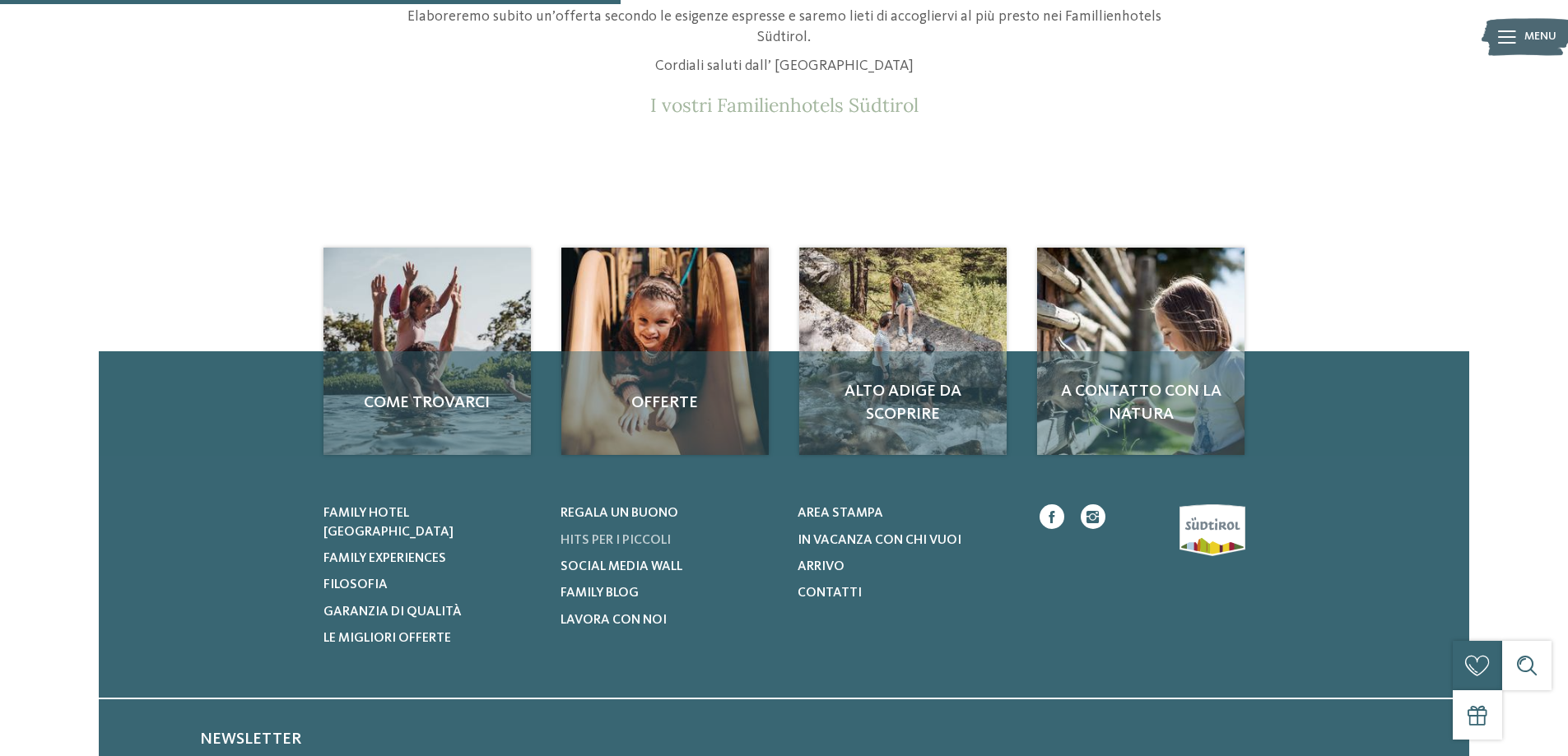
click at [653, 540] on span "Hits per i piccoli" at bounding box center [615, 540] width 110 height 13
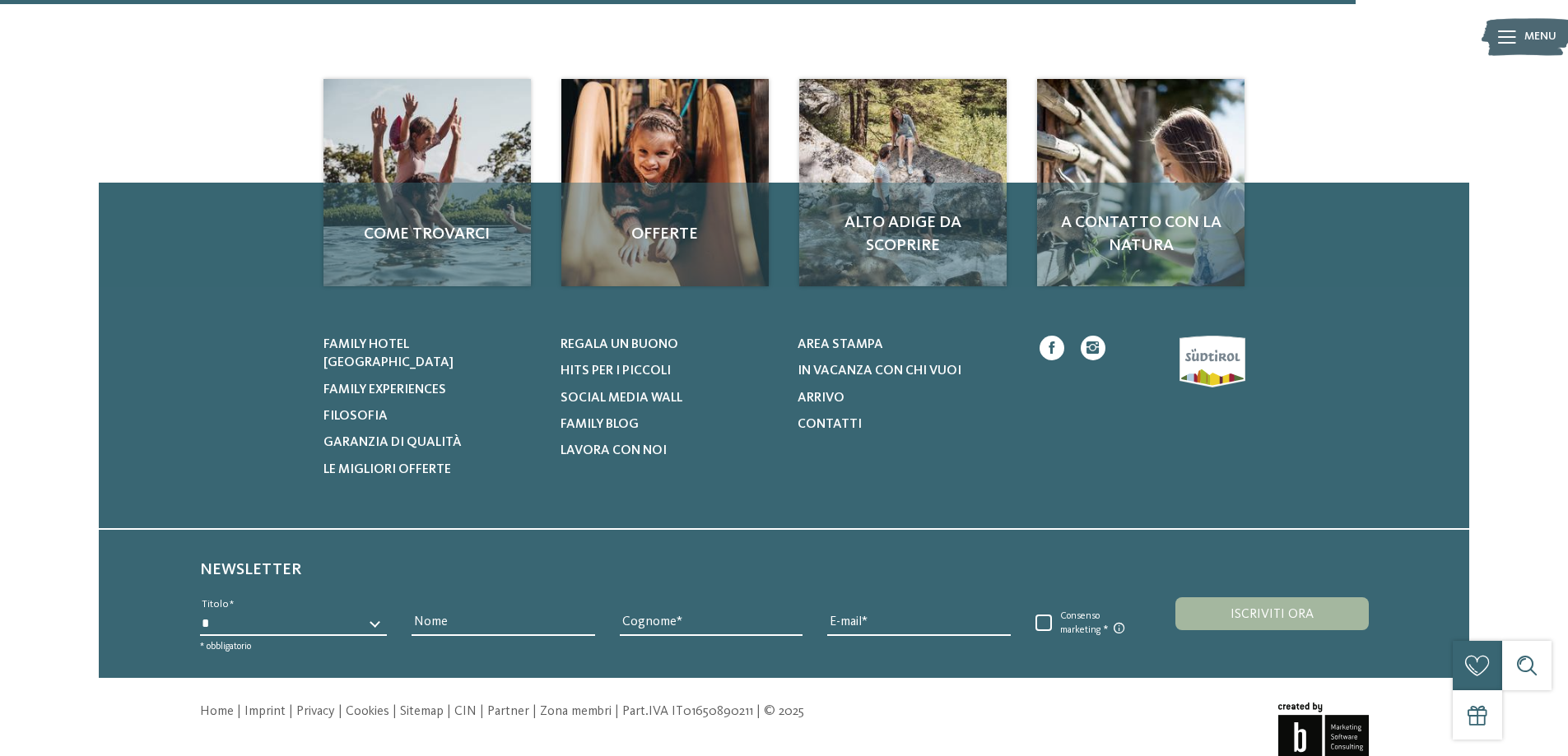
scroll to position [1380, 0]
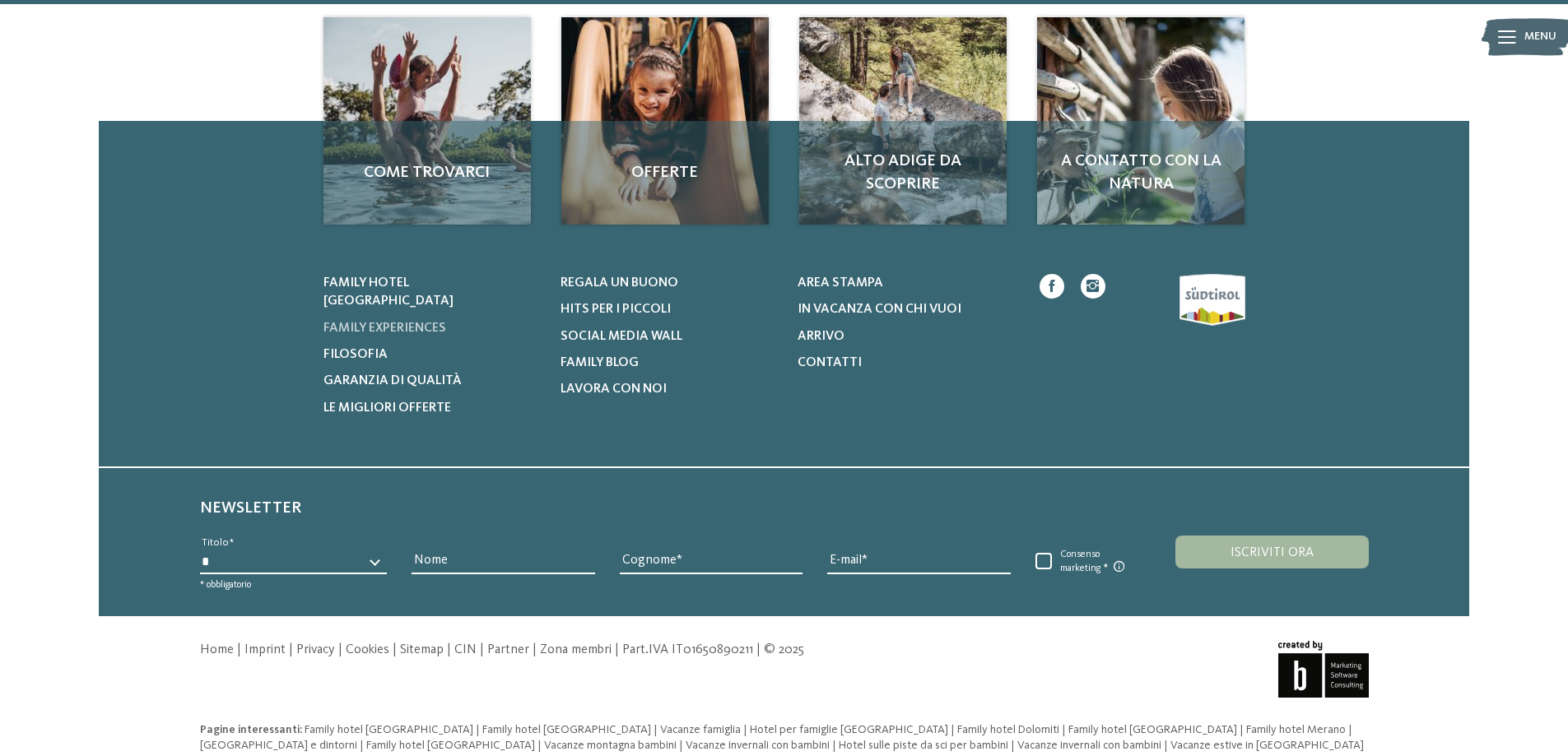
click at [372, 322] on span "Family experiences" at bounding box center [385, 328] width 123 height 13
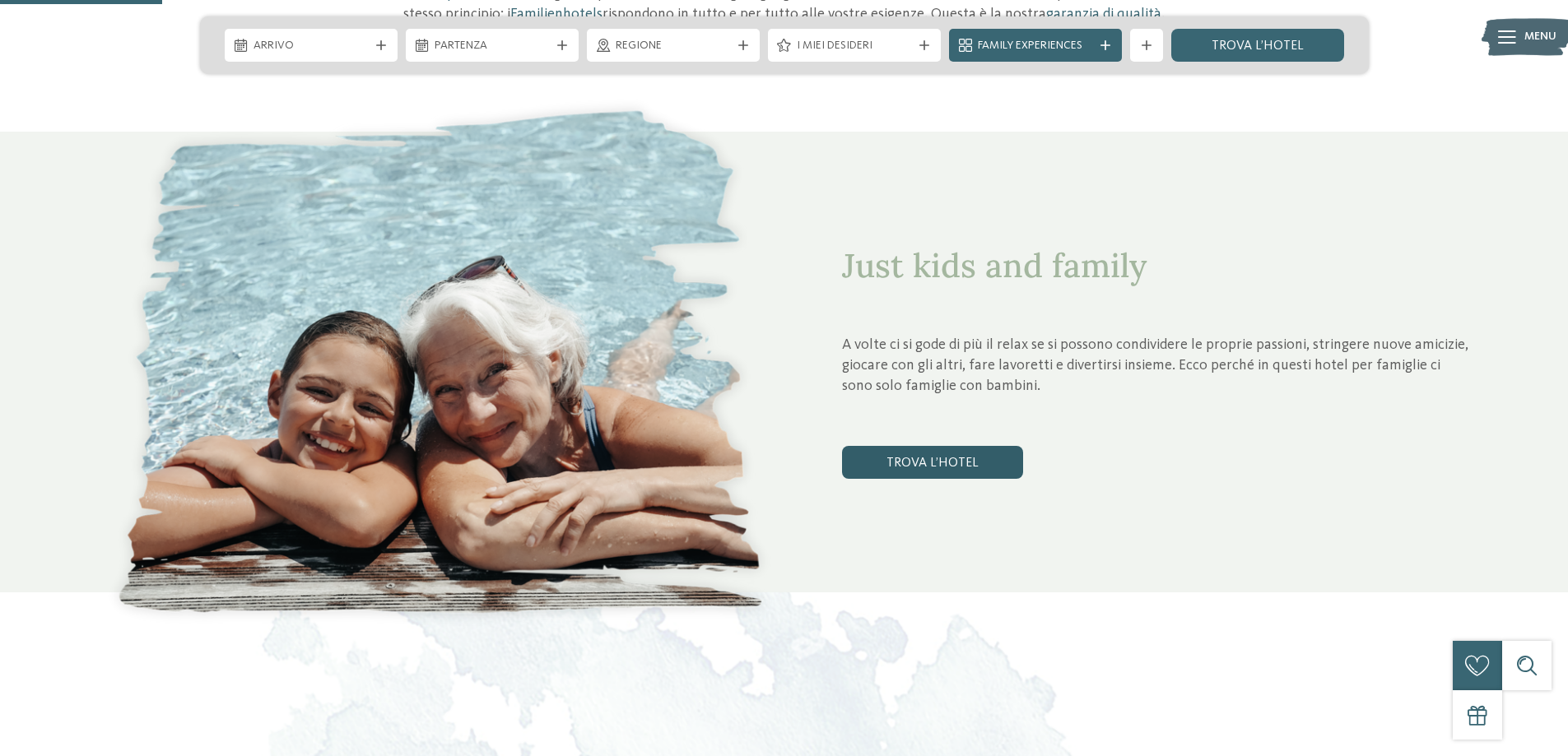
click at [906, 461] on link "trova l’hotel" at bounding box center [932, 463] width 181 height 33
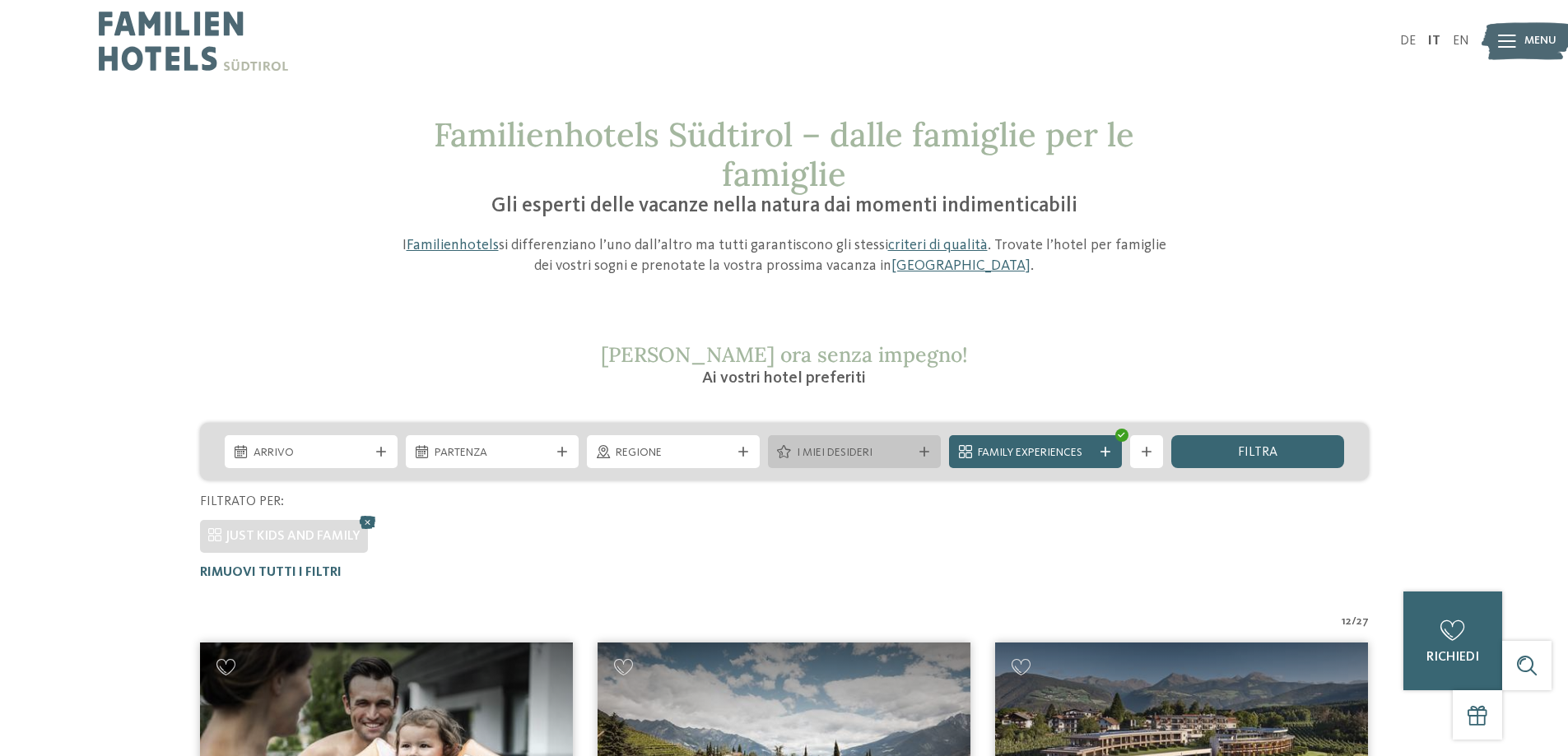
click at [791, 455] on icon at bounding box center [784, 452] width 14 height 13
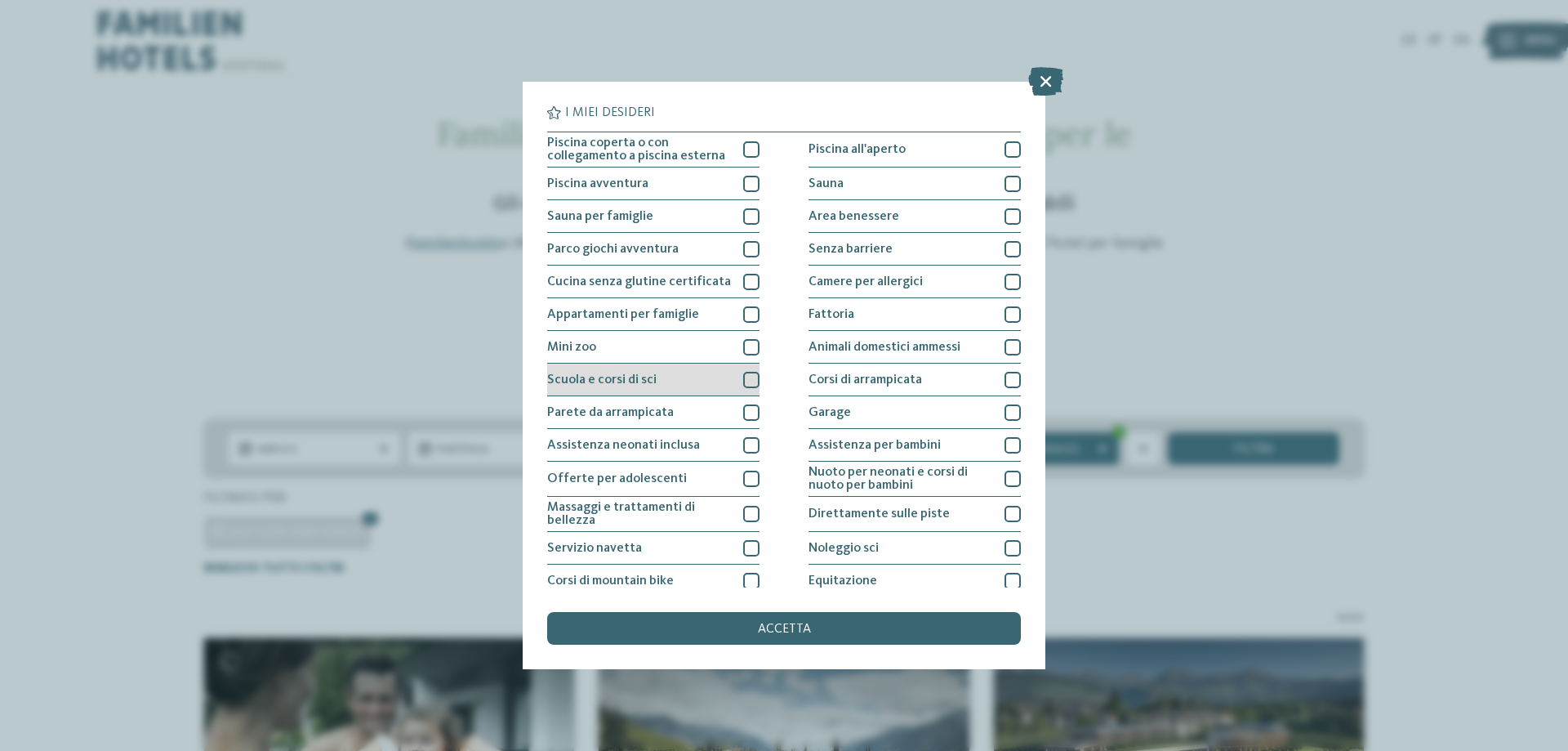
click at [746, 381] on div at bounding box center [751, 380] width 17 height 17
click at [785, 627] on span "accetta" at bounding box center [784, 629] width 53 height 13
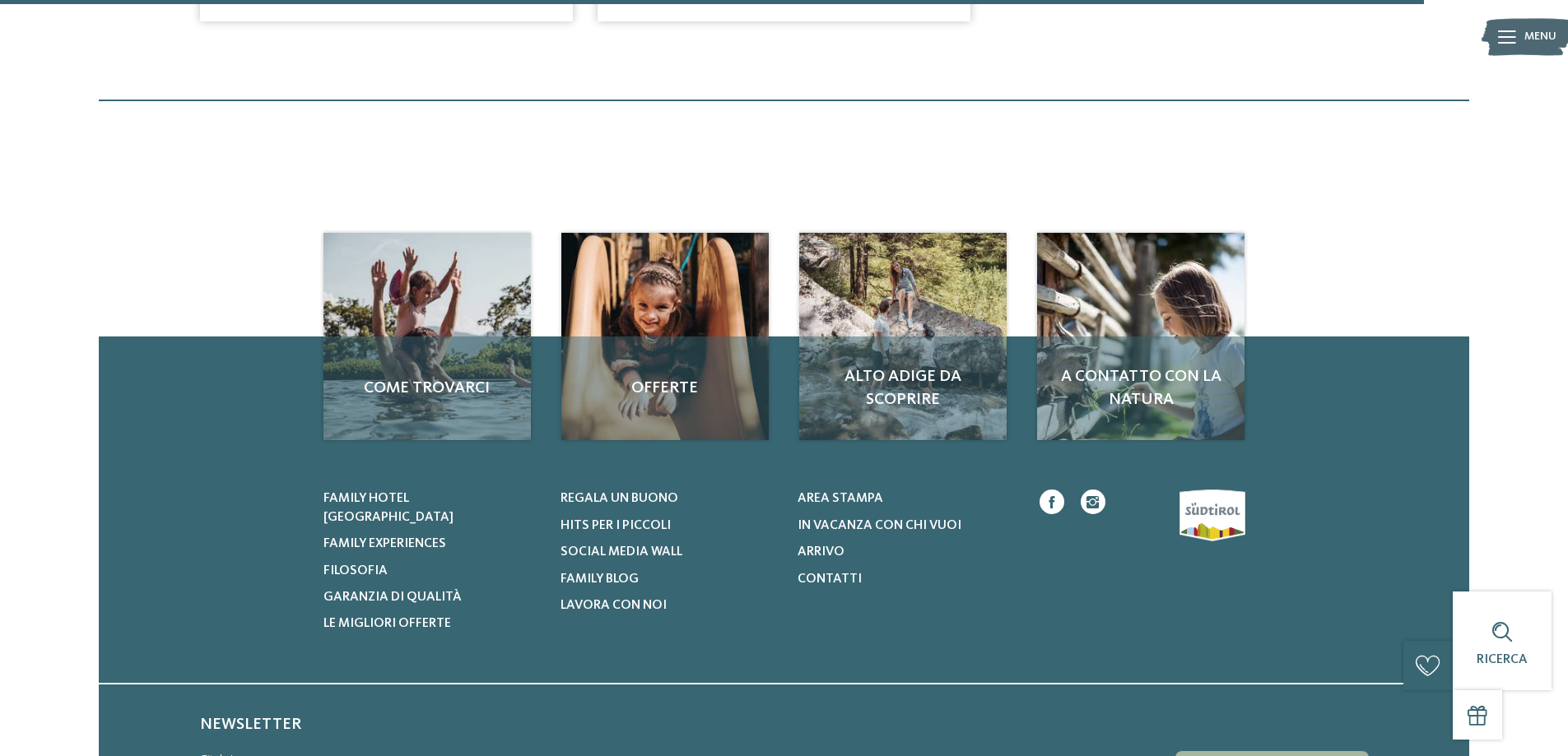
scroll to position [2268, 0]
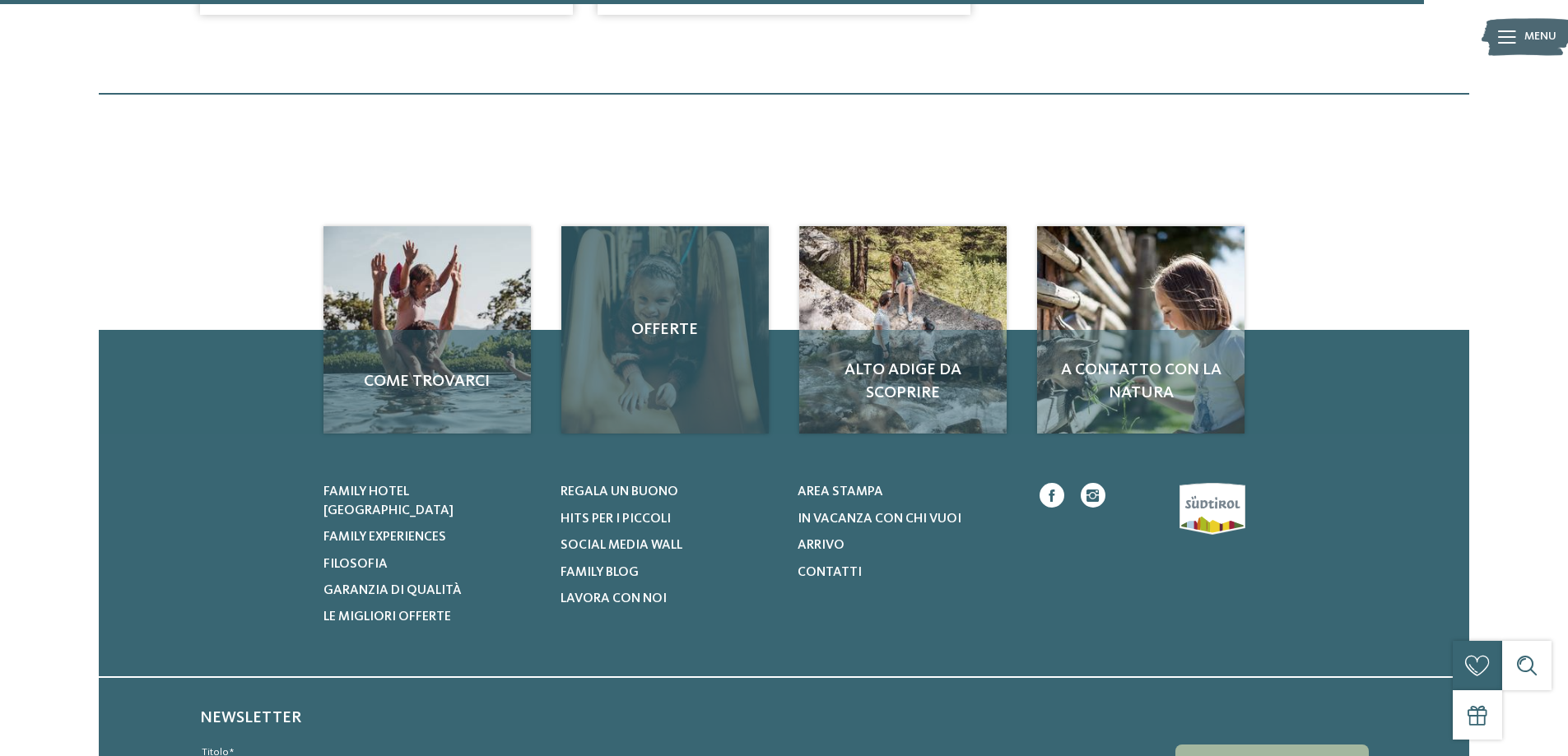
click at [624, 401] on div "Offerte" at bounding box center [664, 330] width 207 height 207
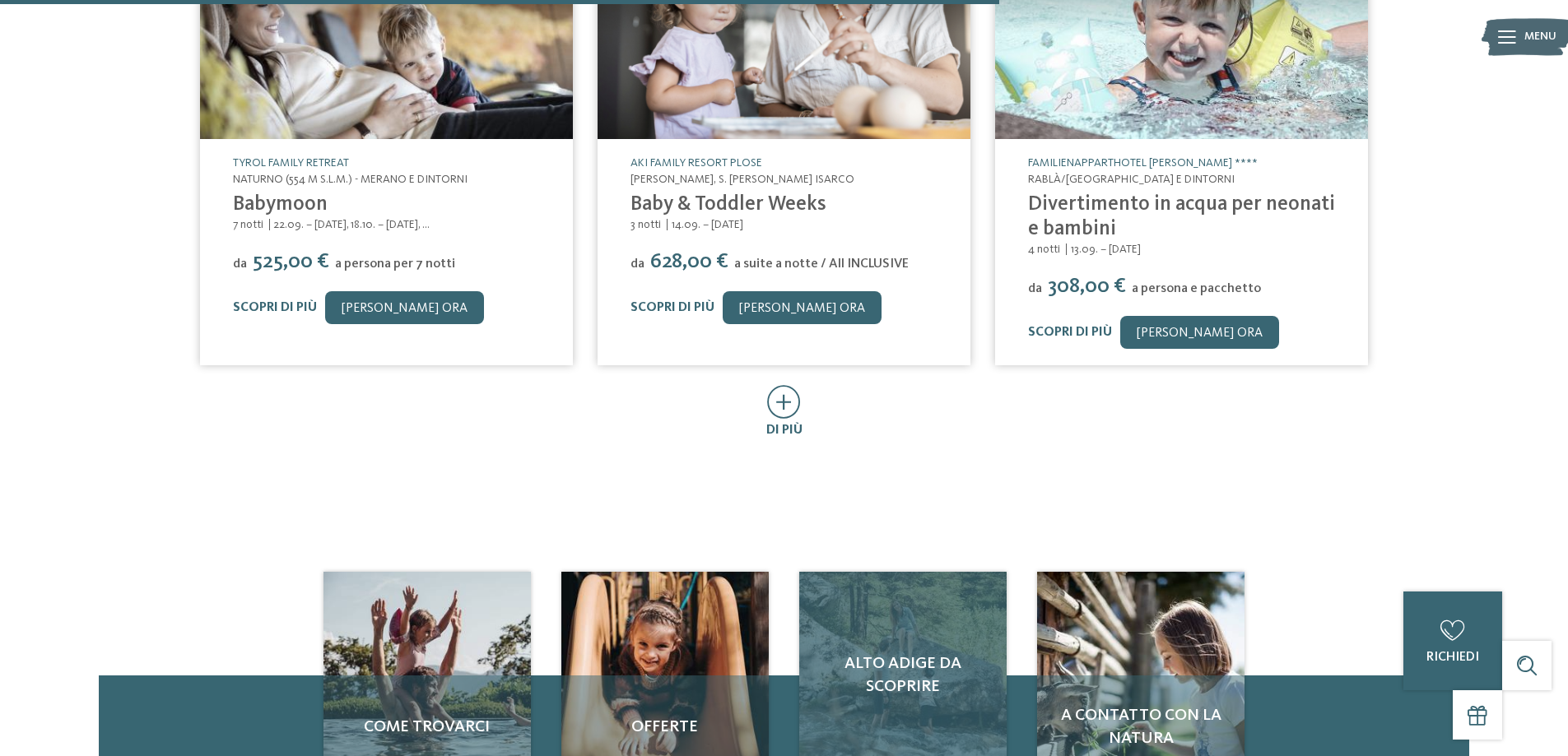
scroll to position [987, 0]
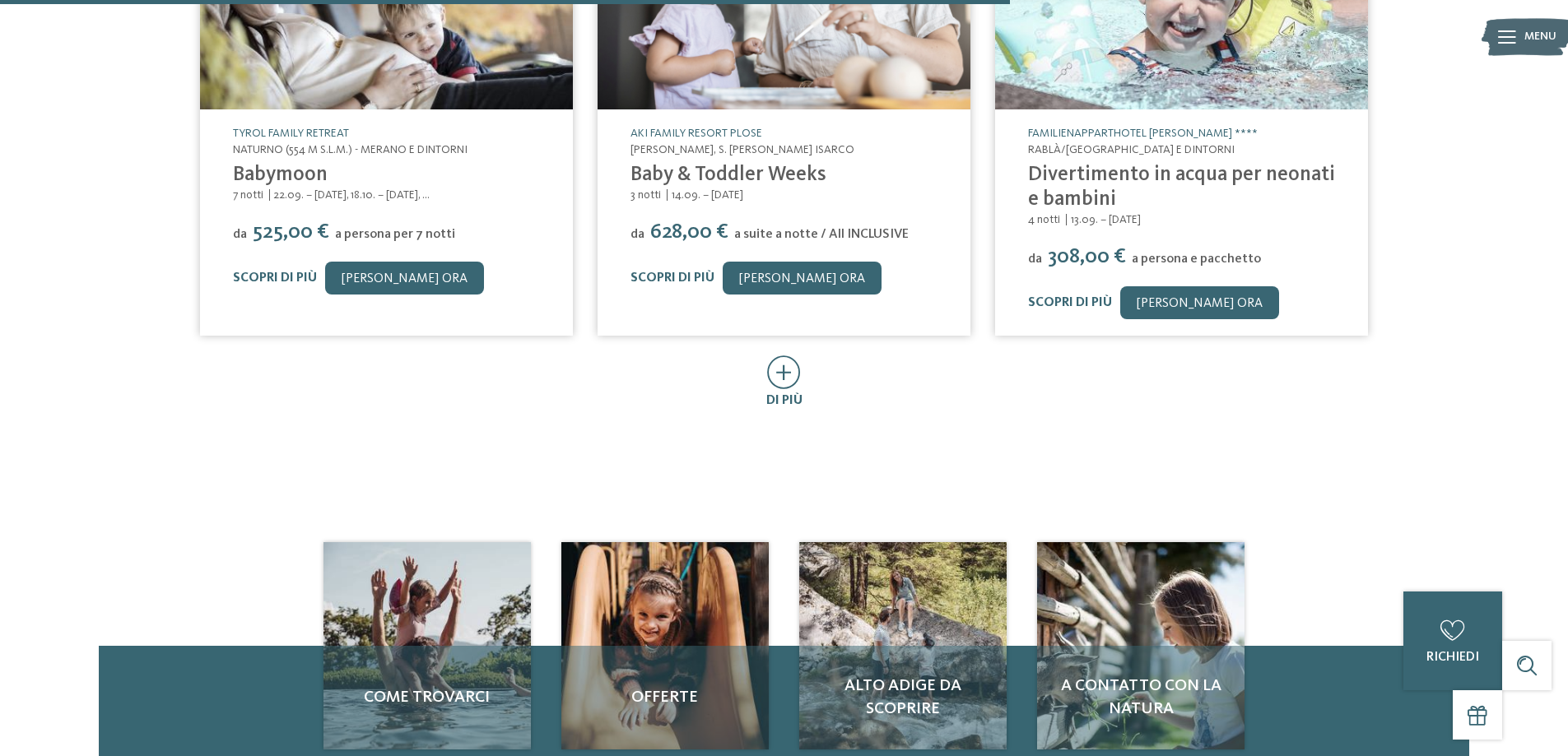
click at [790, 366] on icon at bounding box center [784, 372] width 34 height 34
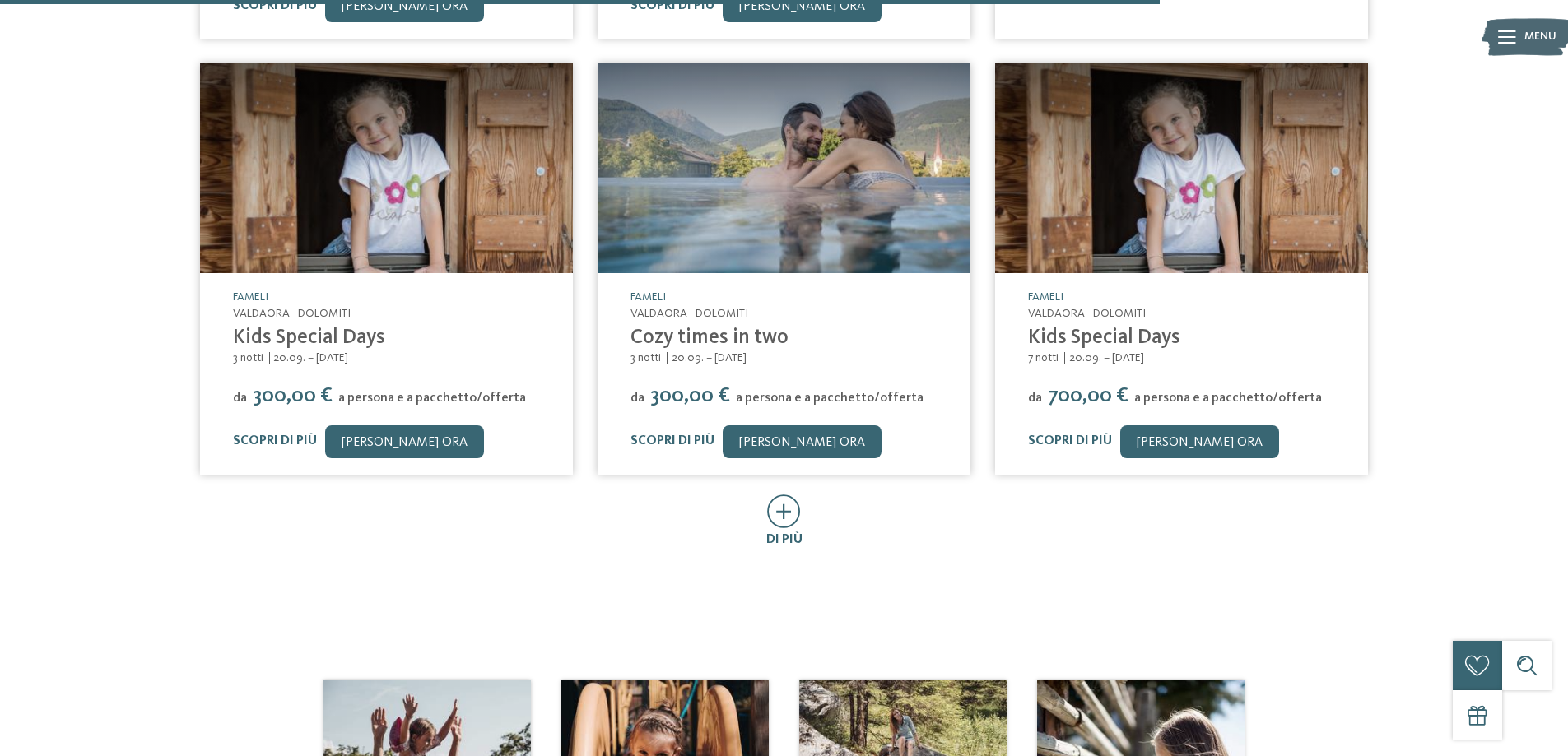
scroll to position [1810, 0]
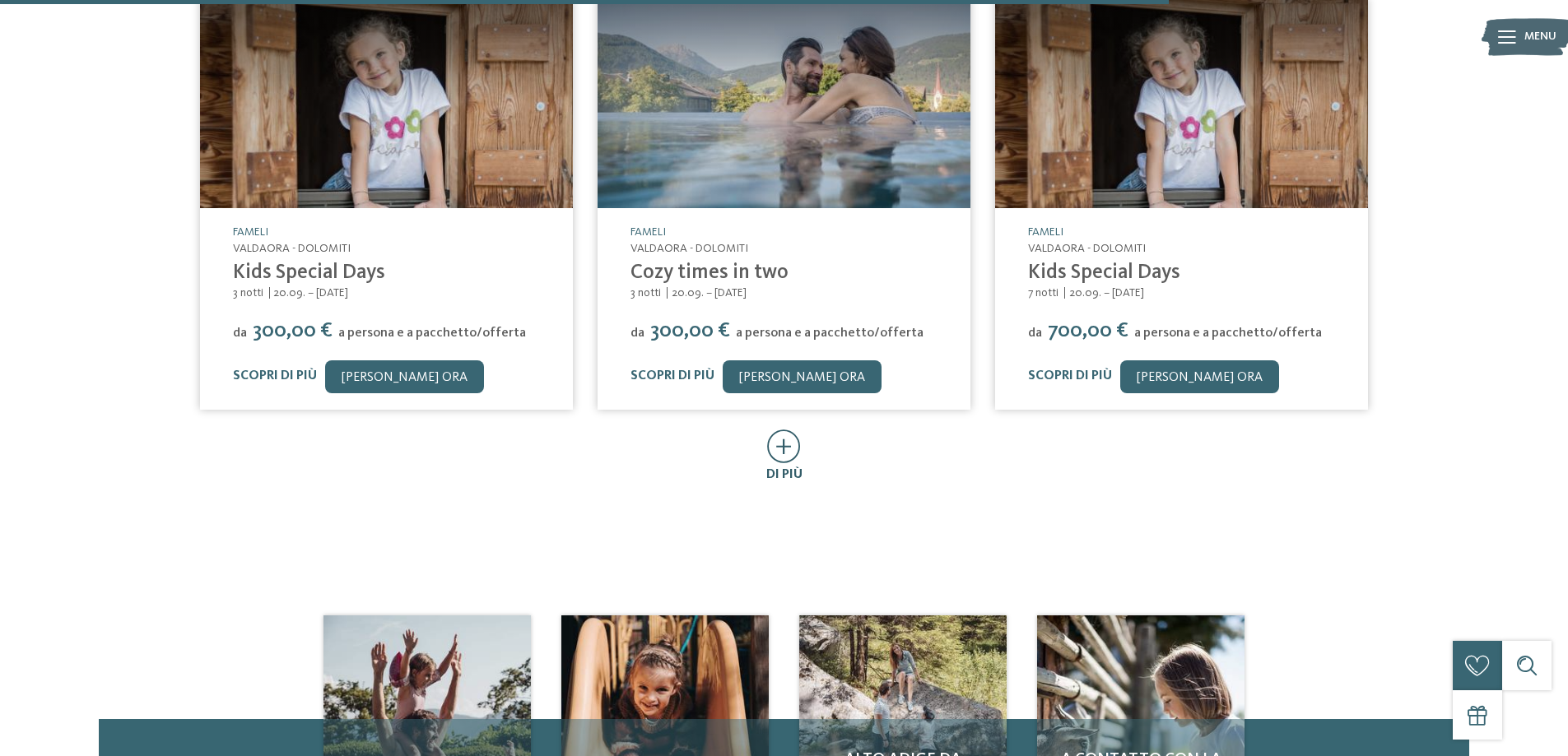
click at [777, 450] on icon at bounding box center [784, 446] width 34 height 34
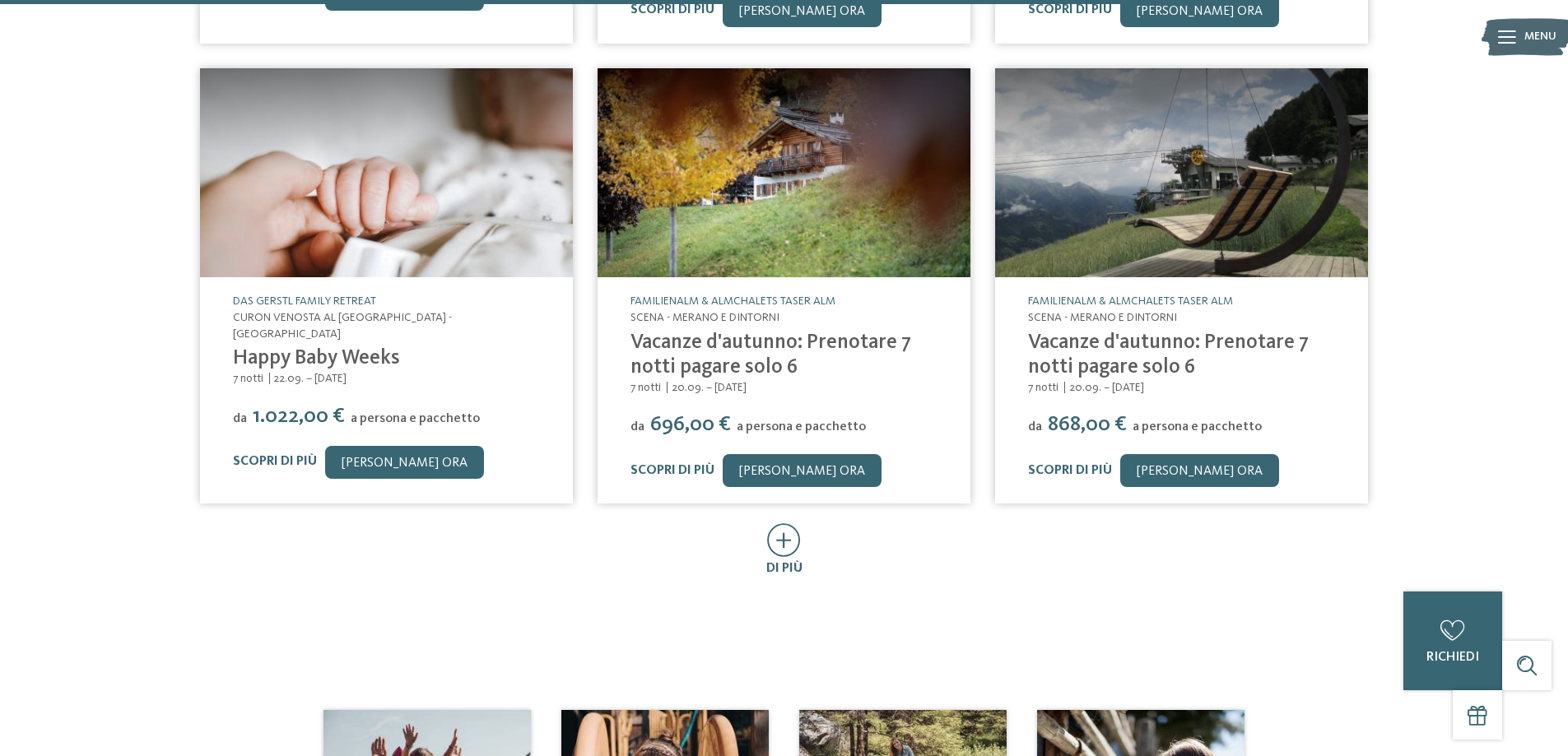
scroll to position [2633, 0]
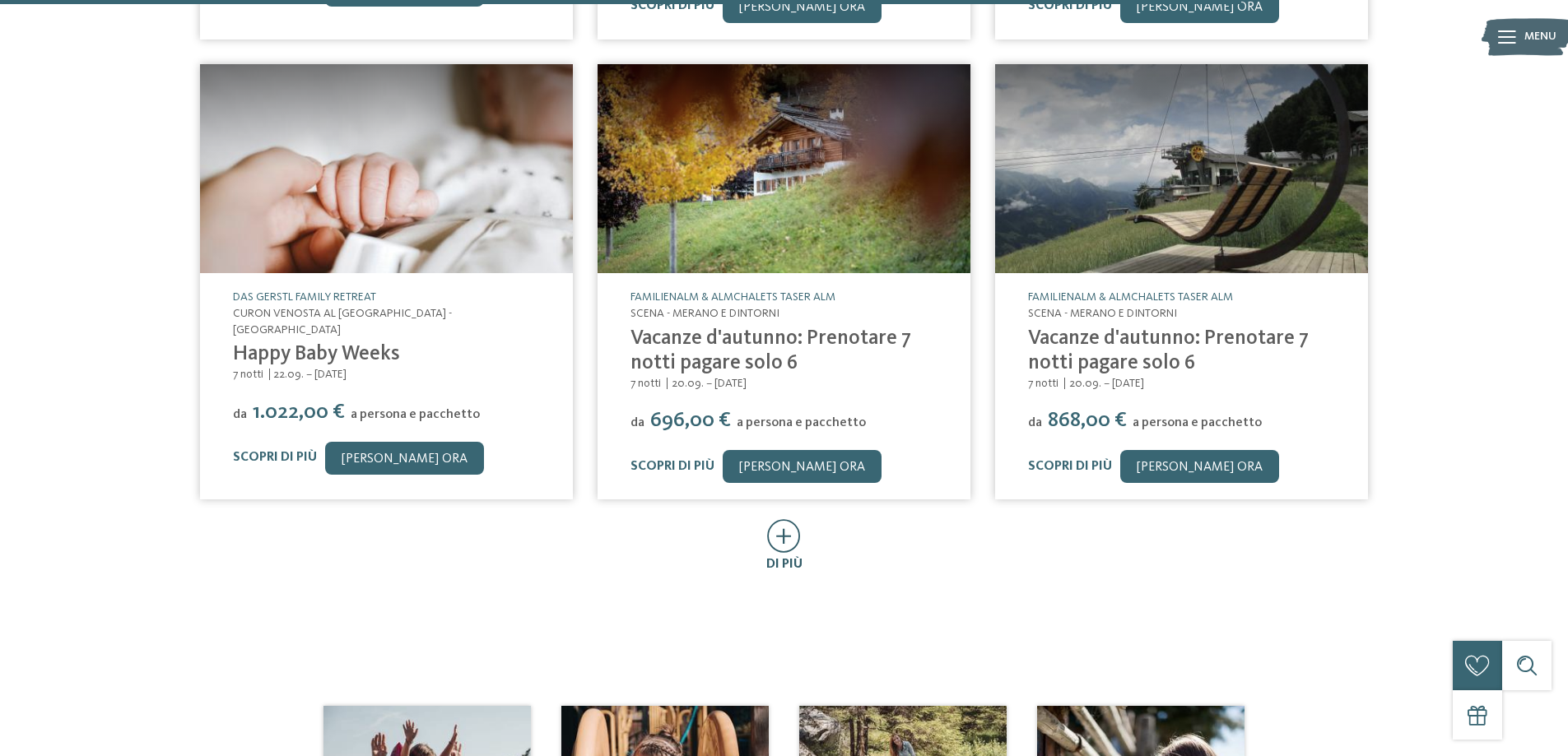
click at [781, 527] on icon at bounding box center [784, 536] width 34 height 34
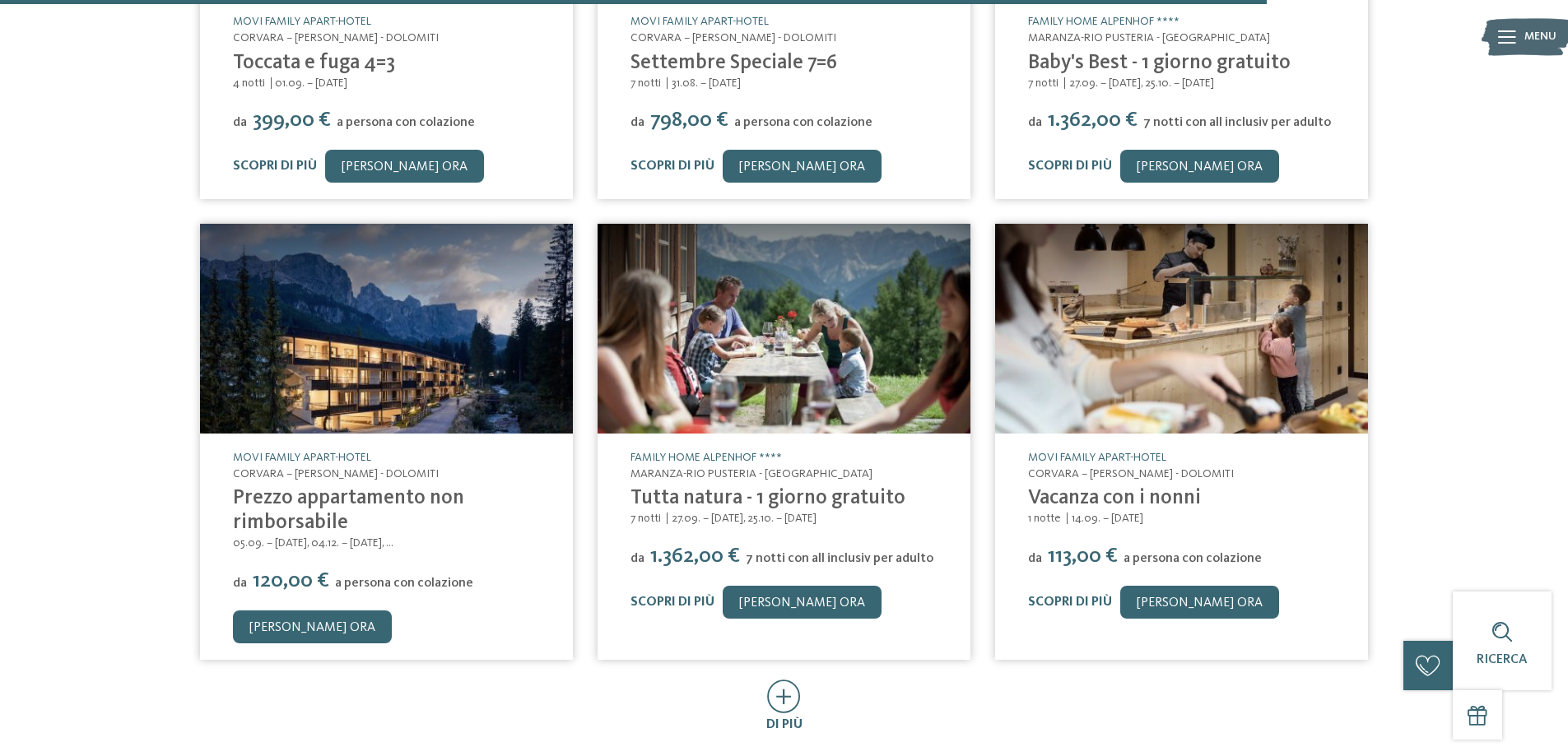
scroll to position [3455, 0]
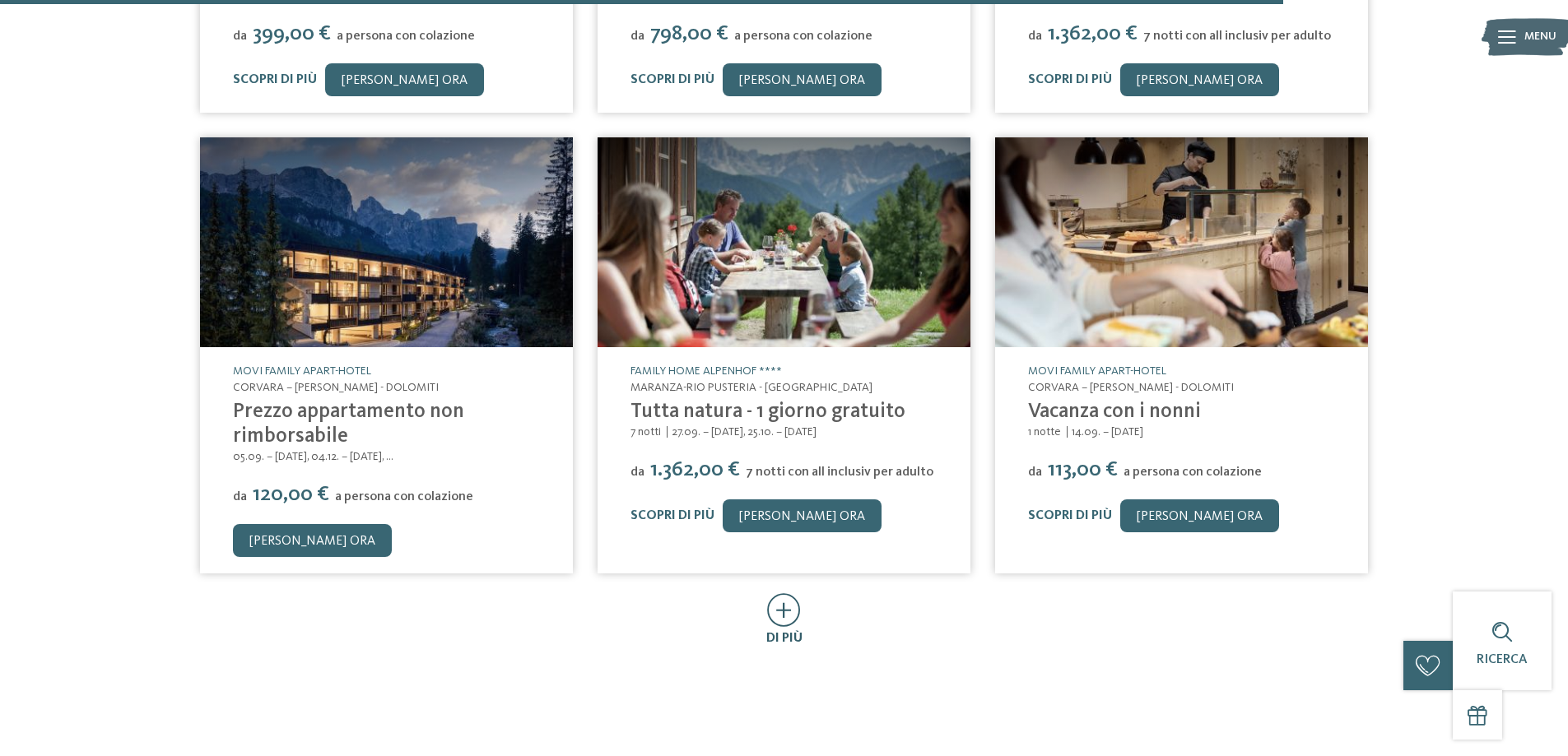
click at [784, 602] on icon at bounding box center [784, 610] width 34 height 34
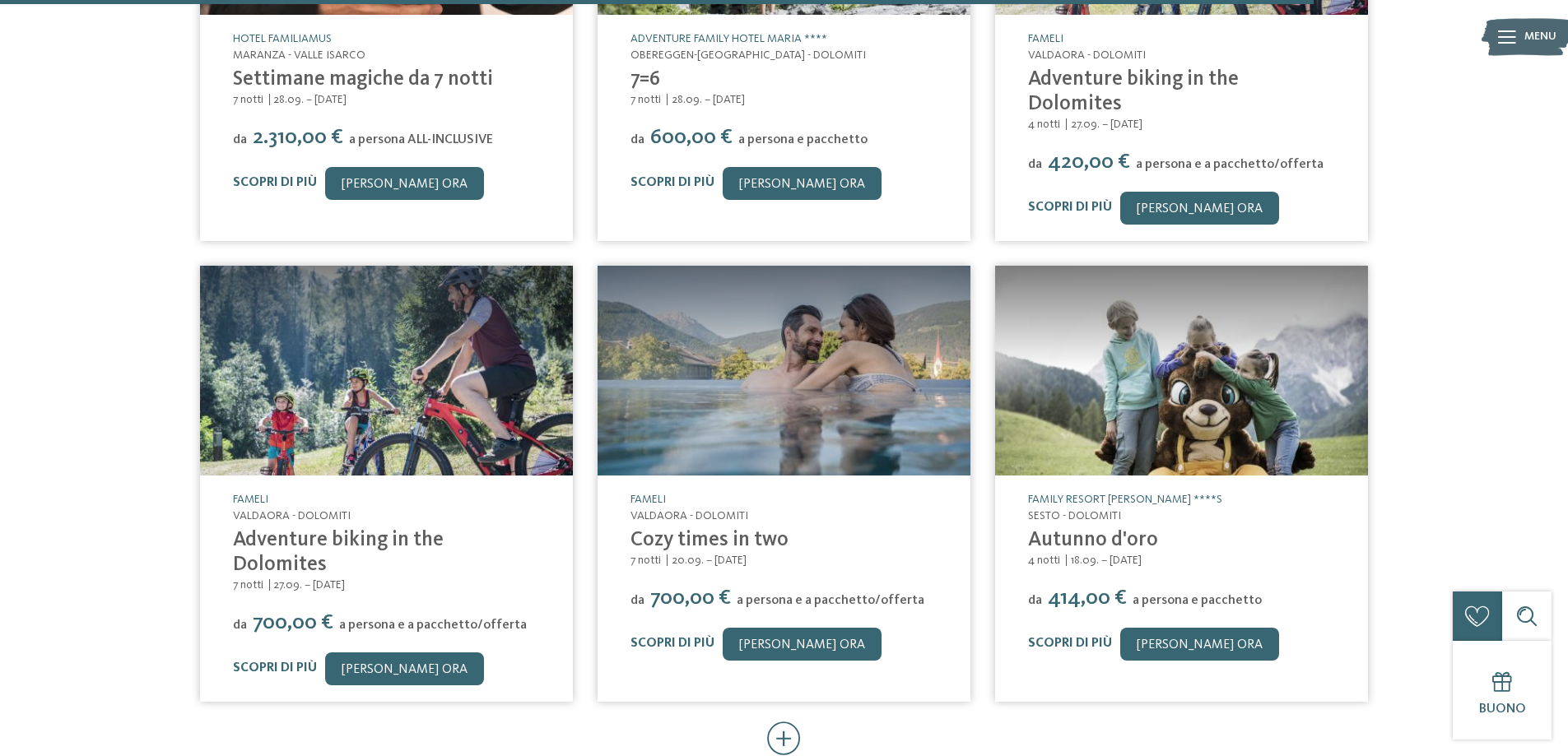
scroll to position [4279, 0]
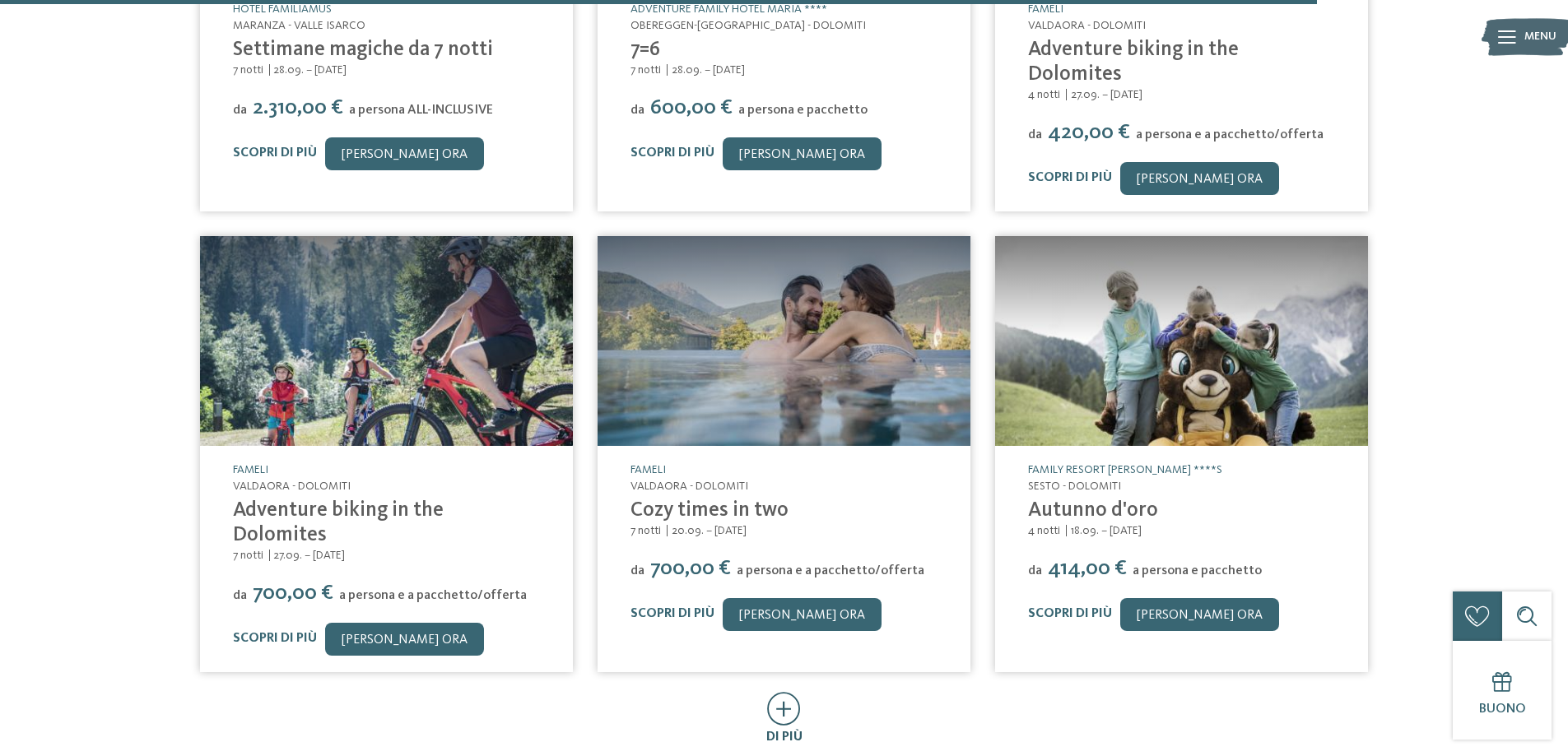
click at [778, 692] on icon at bounding box center [784, 709] width 34 height 34
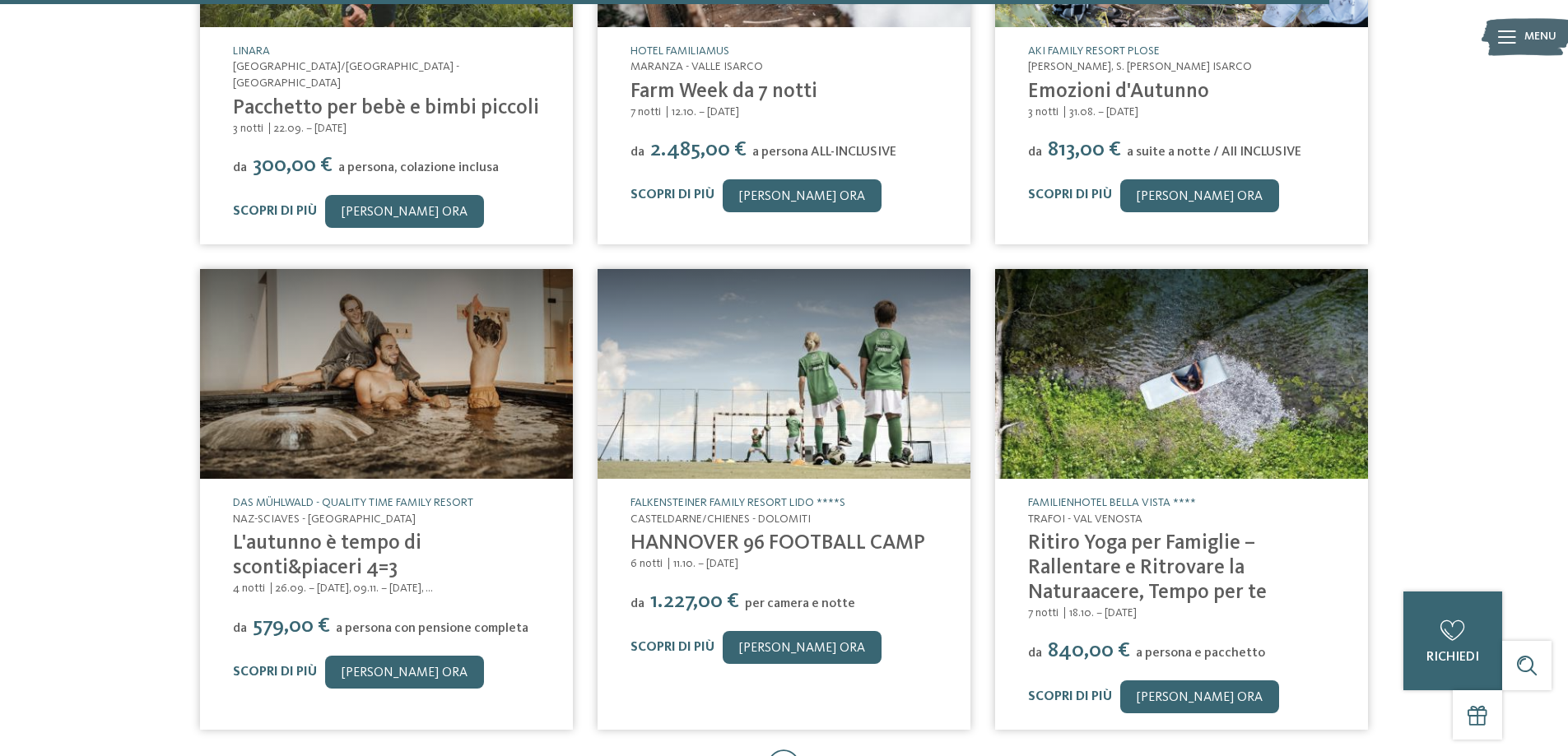
scroll to position [5184, 0]
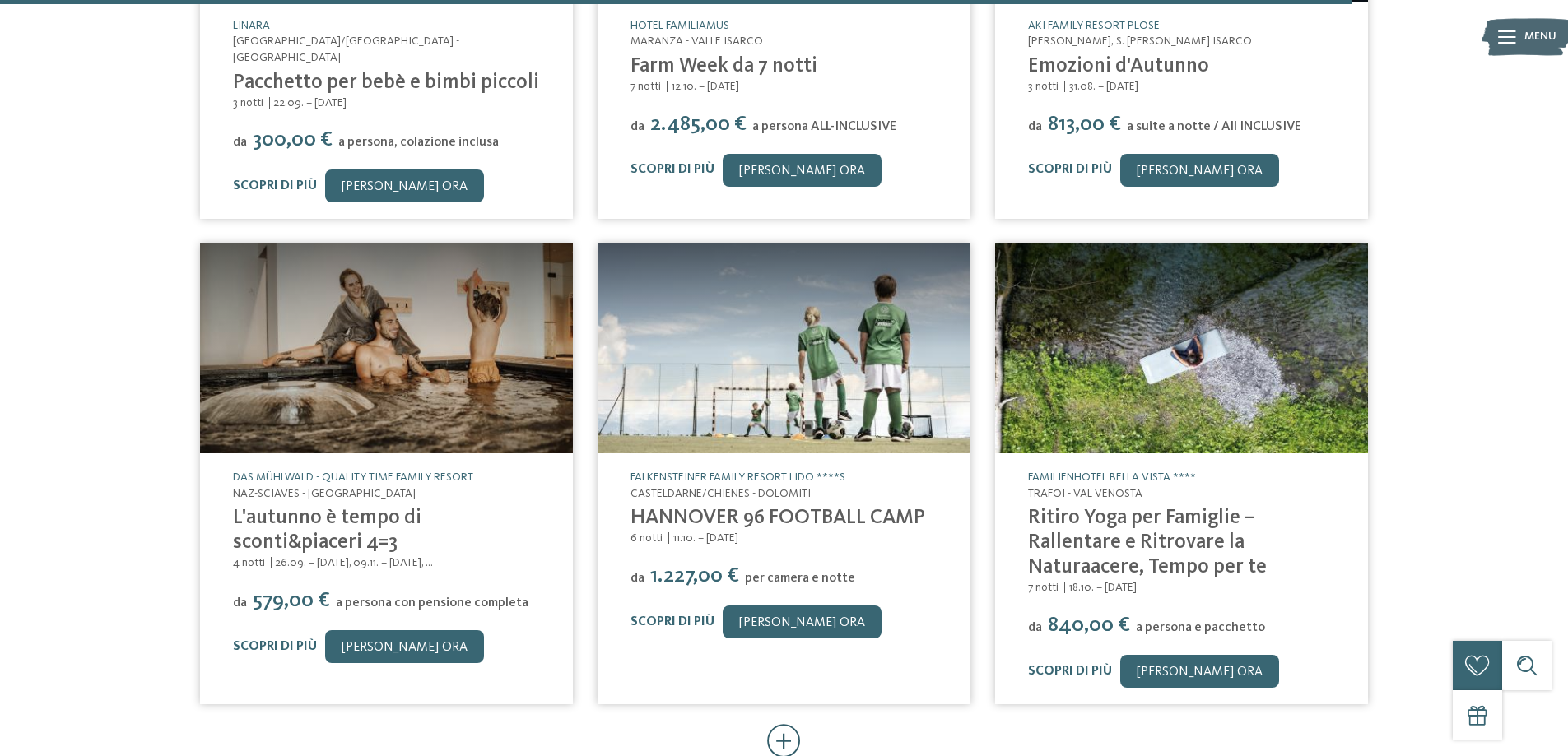
click at [788, 724] on icon at bounding box center [784, 740] width 34 height 34
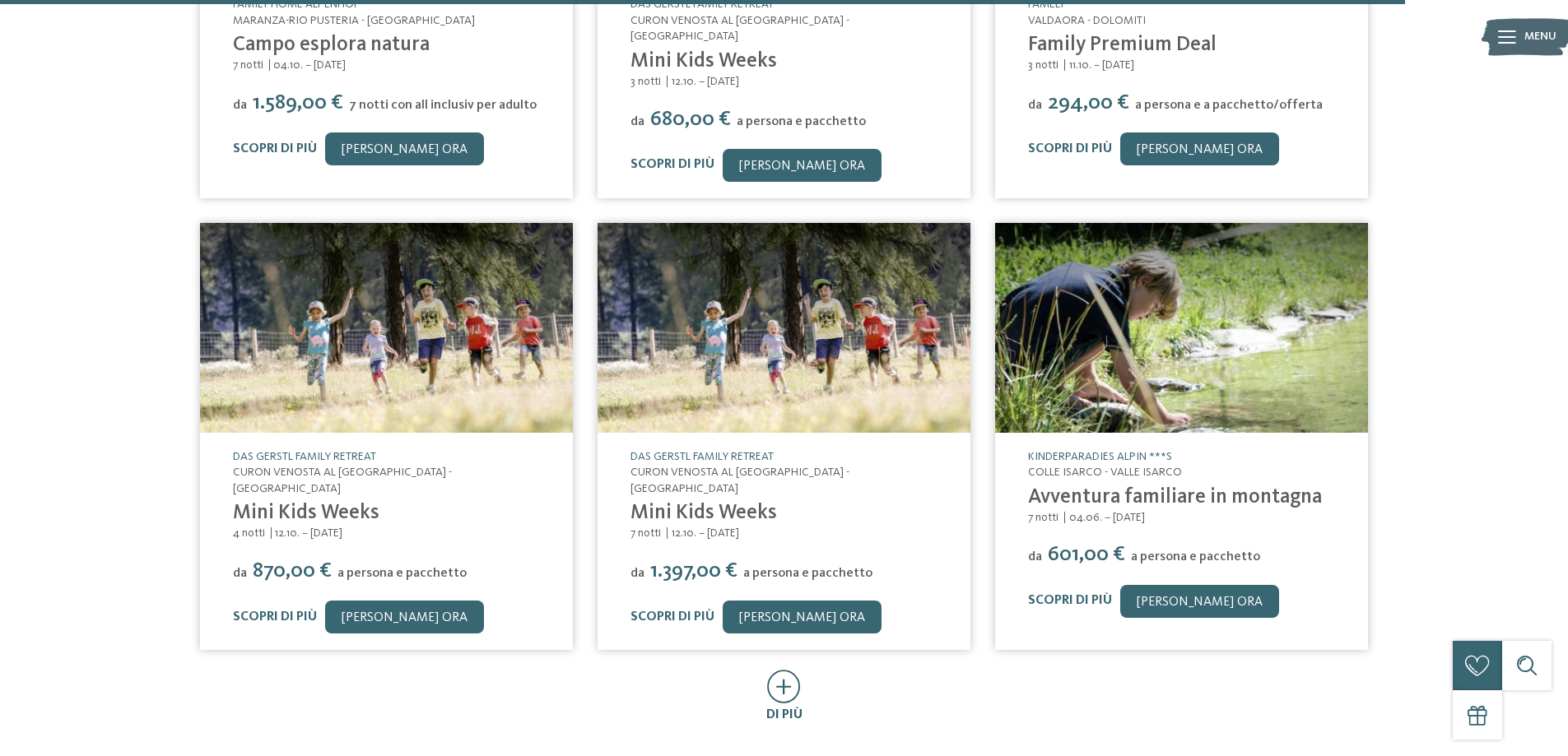
scroll to position [6171, 0]
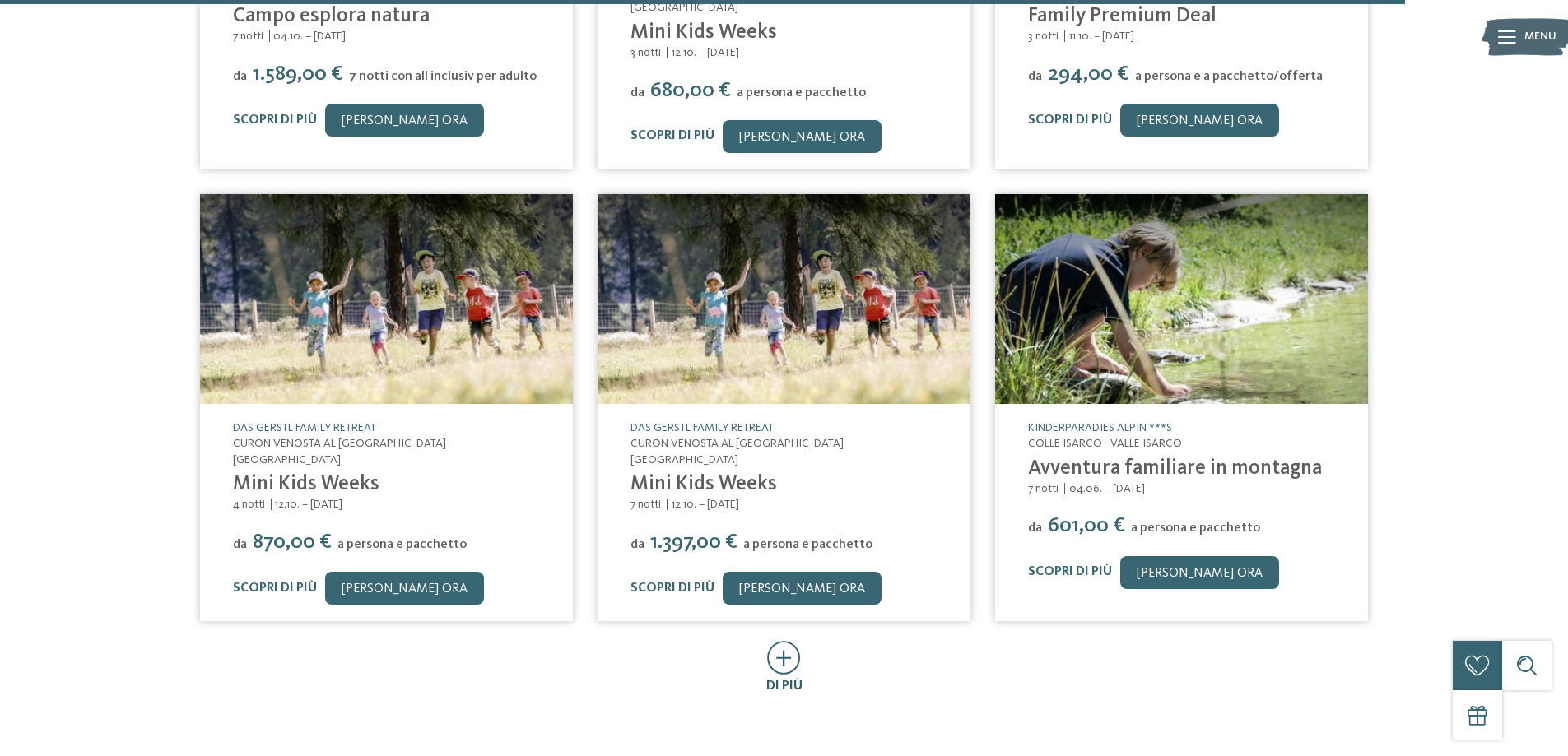
click at [784, 641] on icon at bounding box center [784, 658] width 34 height 34
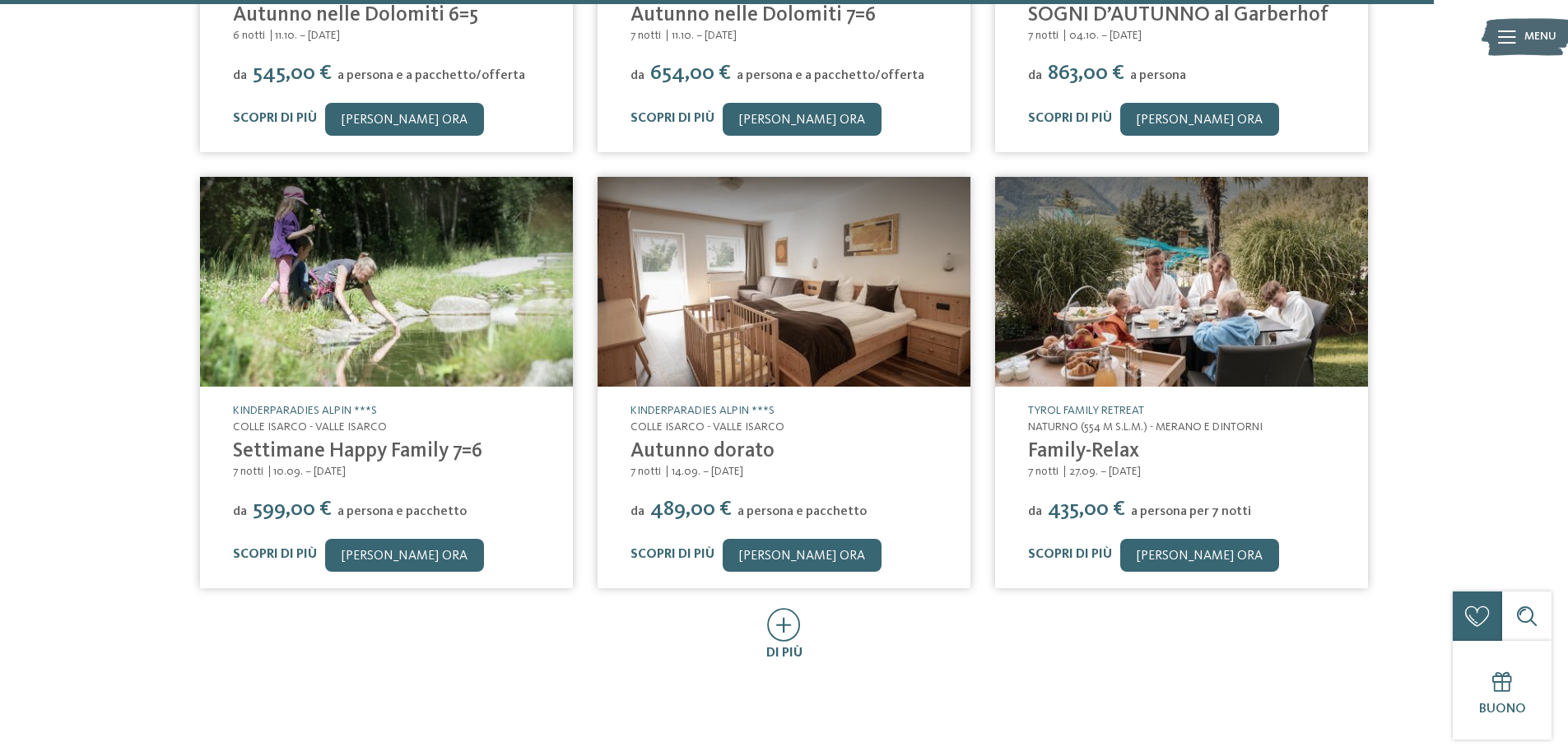
scroll to position [7158, 0]
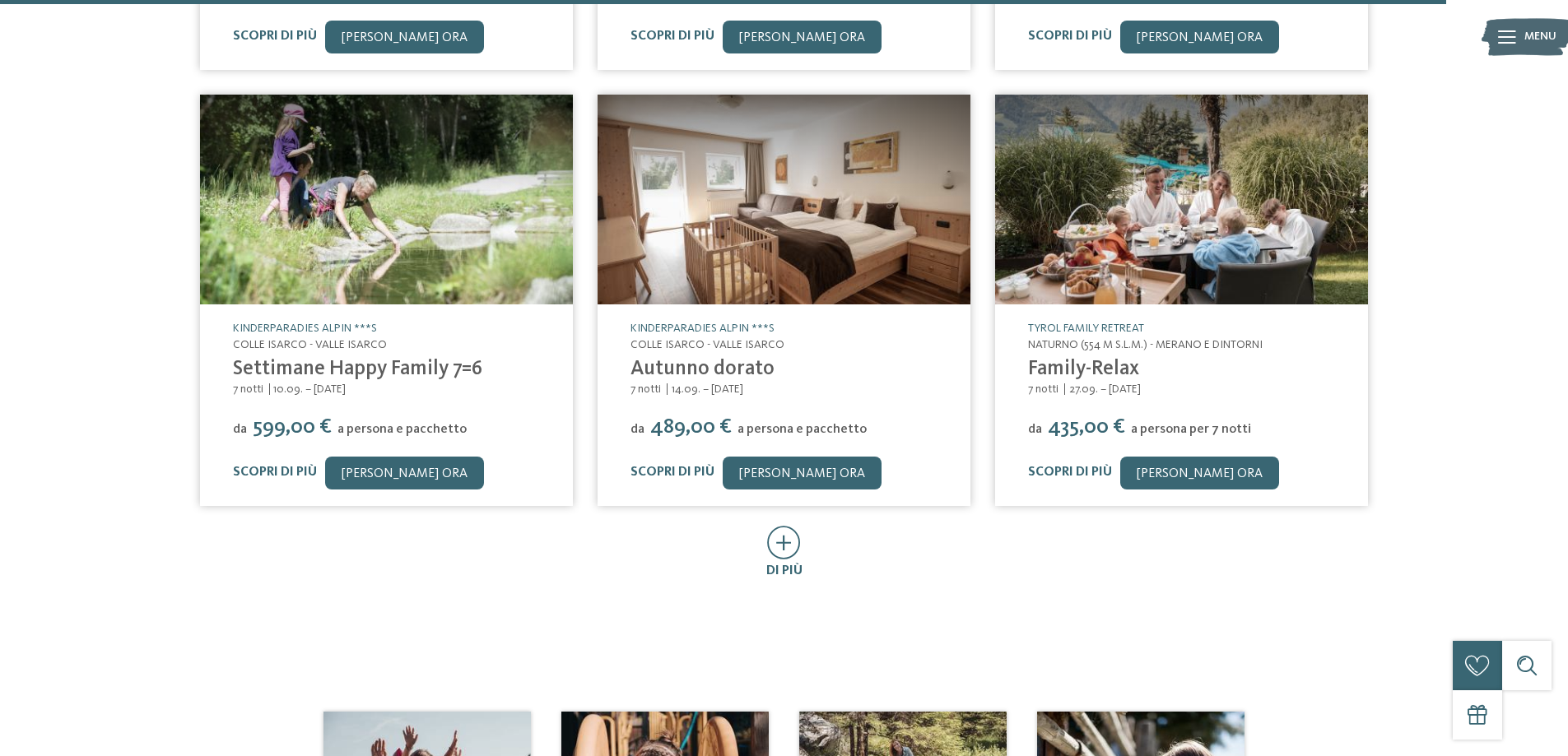
click at [773, 526] on icon at bounding box center [784, 542] width 34 height 34
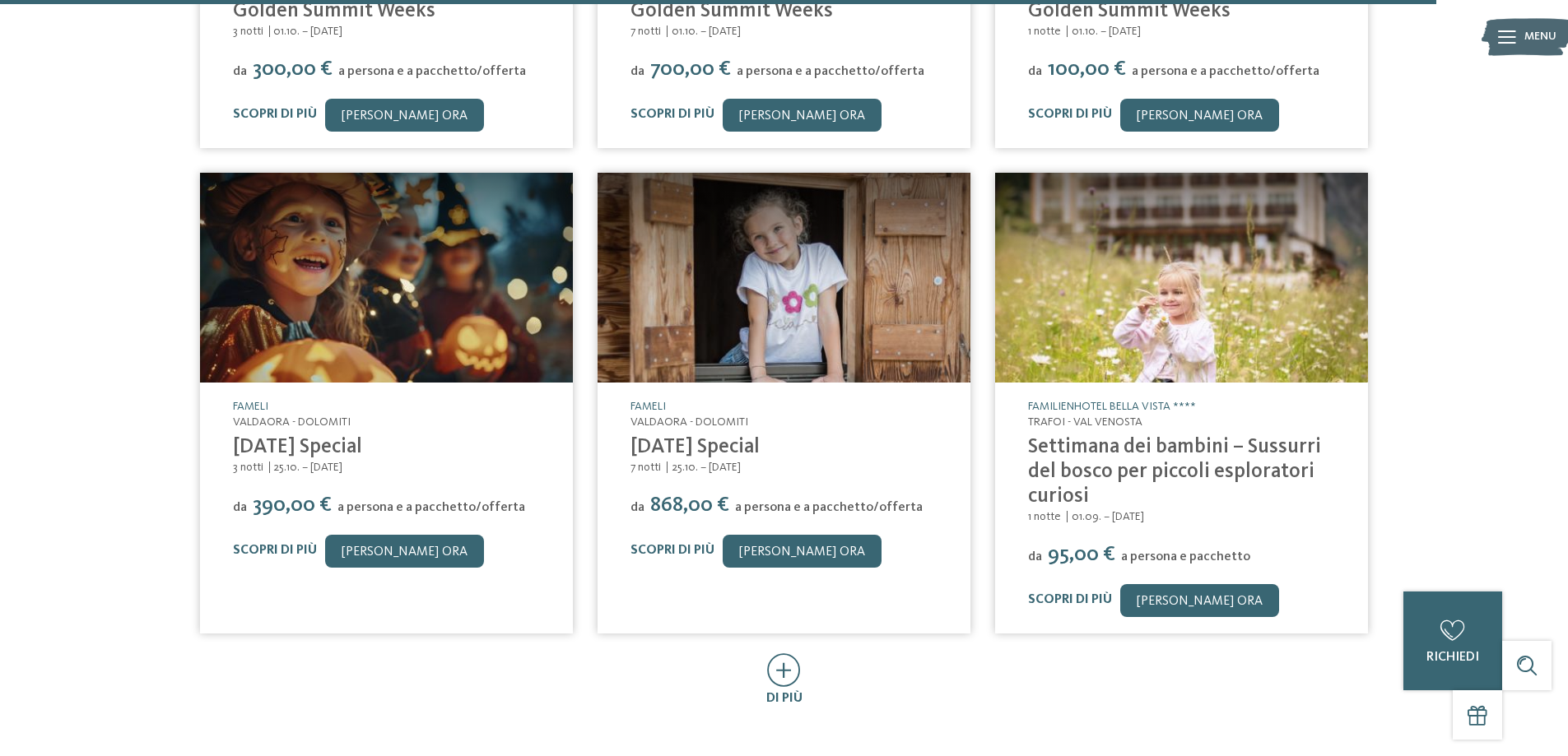
scroll to position [7981, 0]
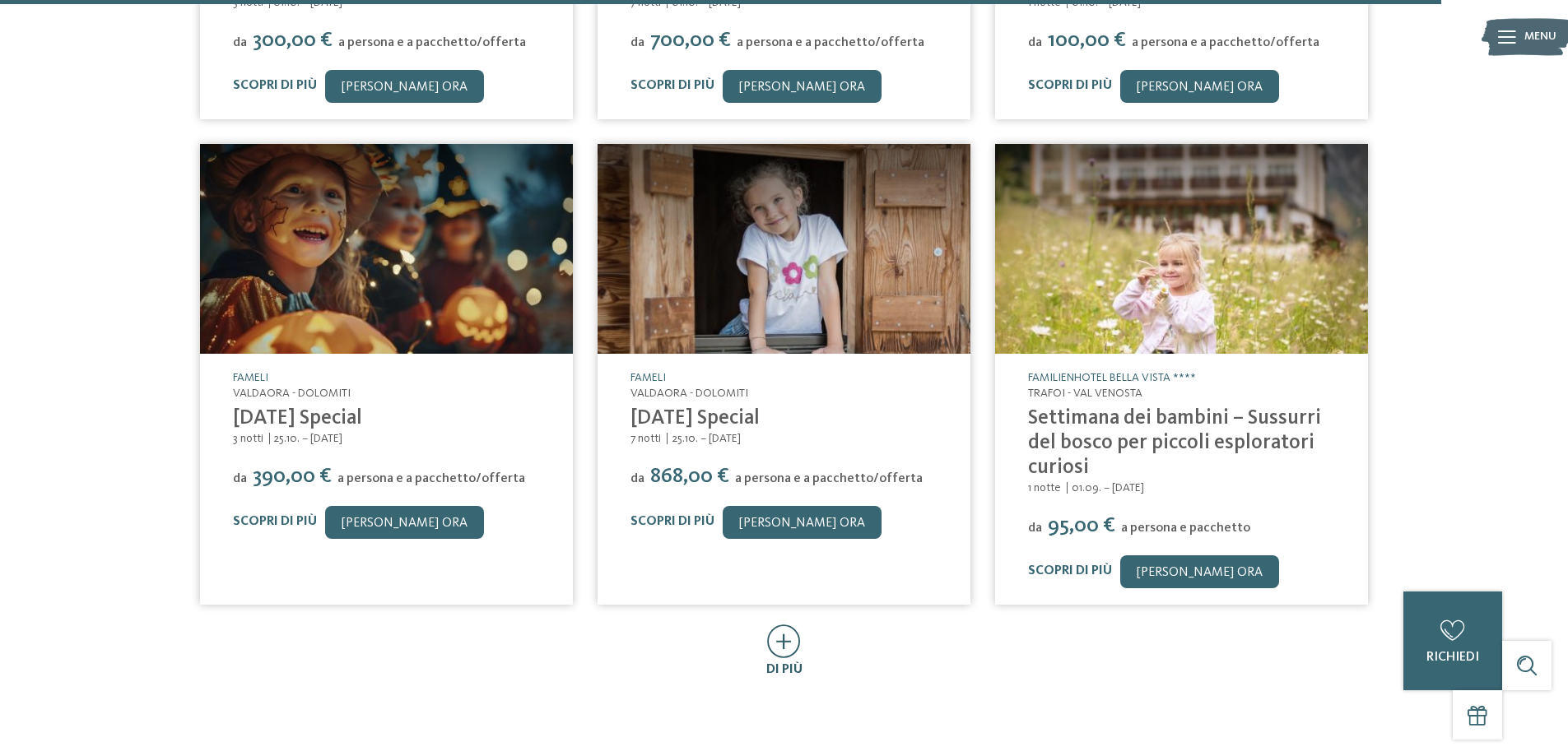
click at [778, 625] on icon at bounding box center [784, 641] width 34 height 34
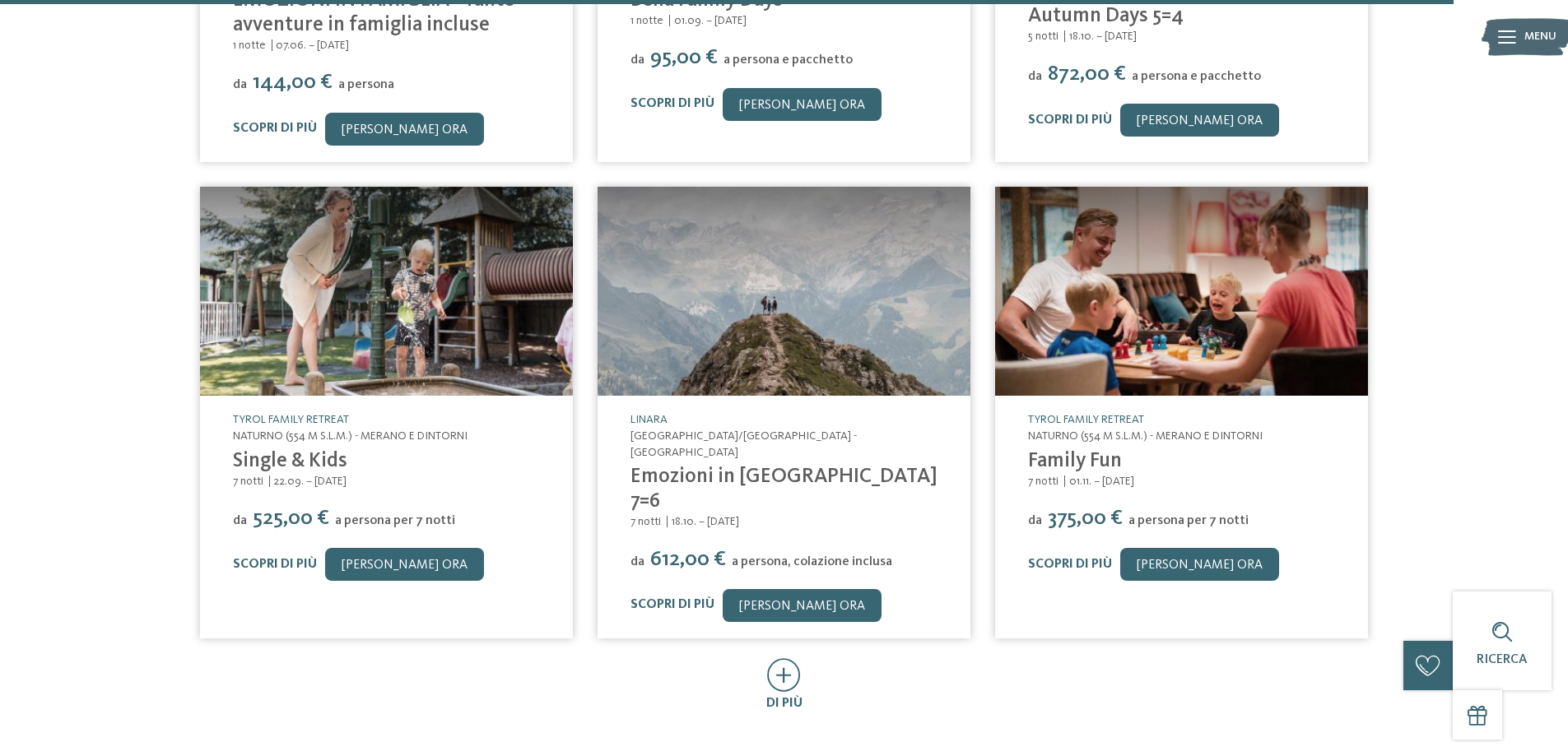
scroll to position [8886, 0]
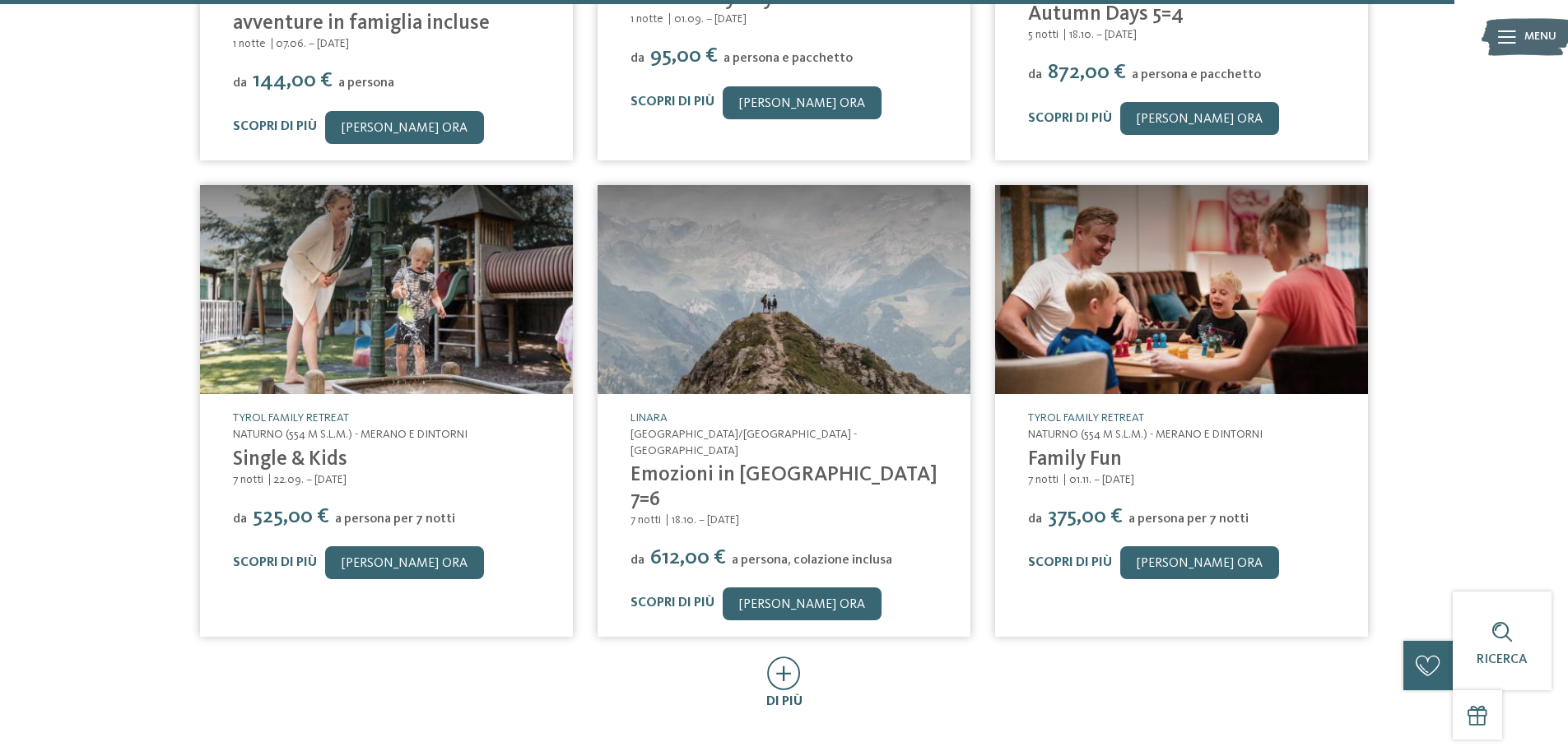
click at [788, 656] on icon at bounding box center [784, 673] width 34 height 34
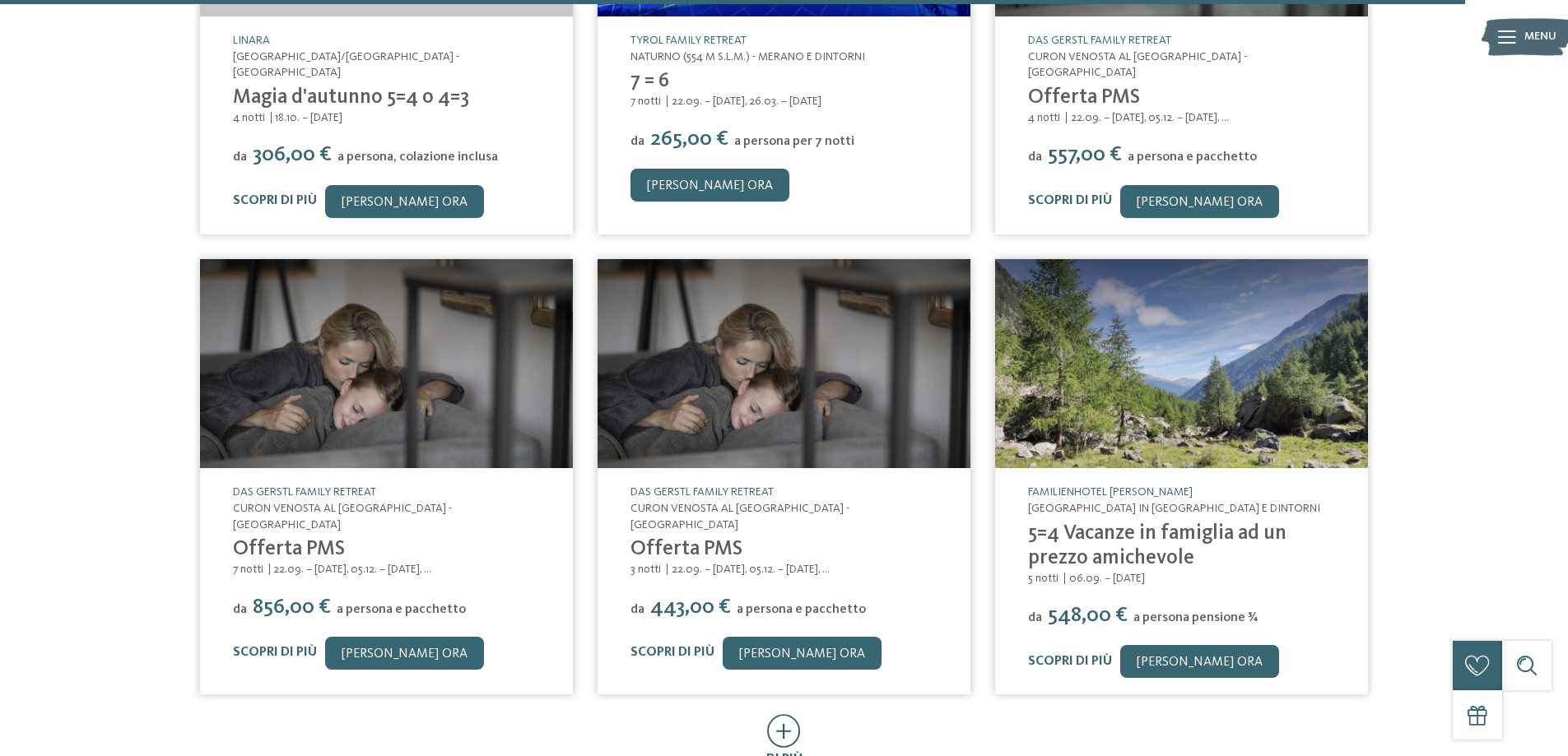
scroll to position [9791, 0]
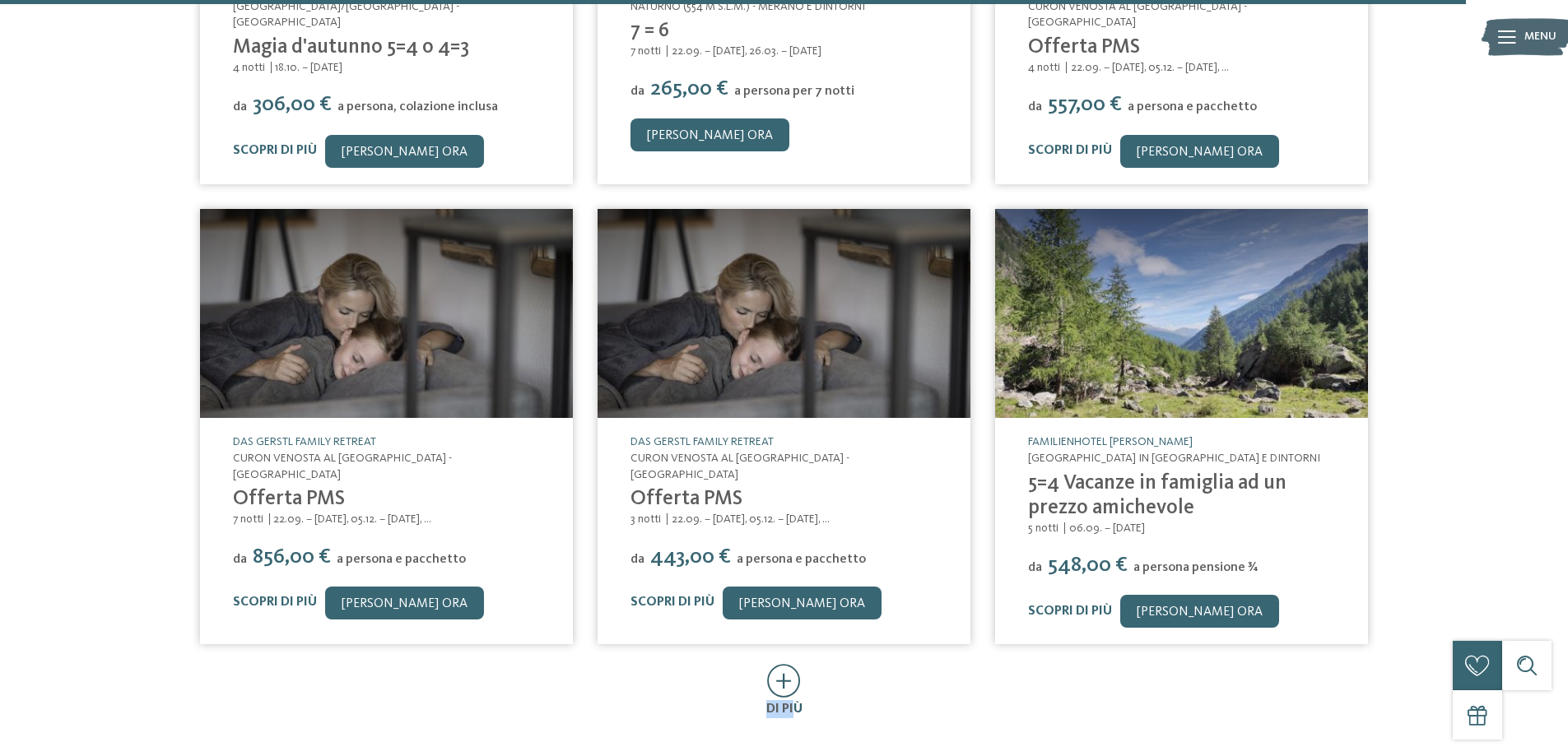
click at [793, 665] on div "di più" at bounding box center [784, 691] width 36 height 53
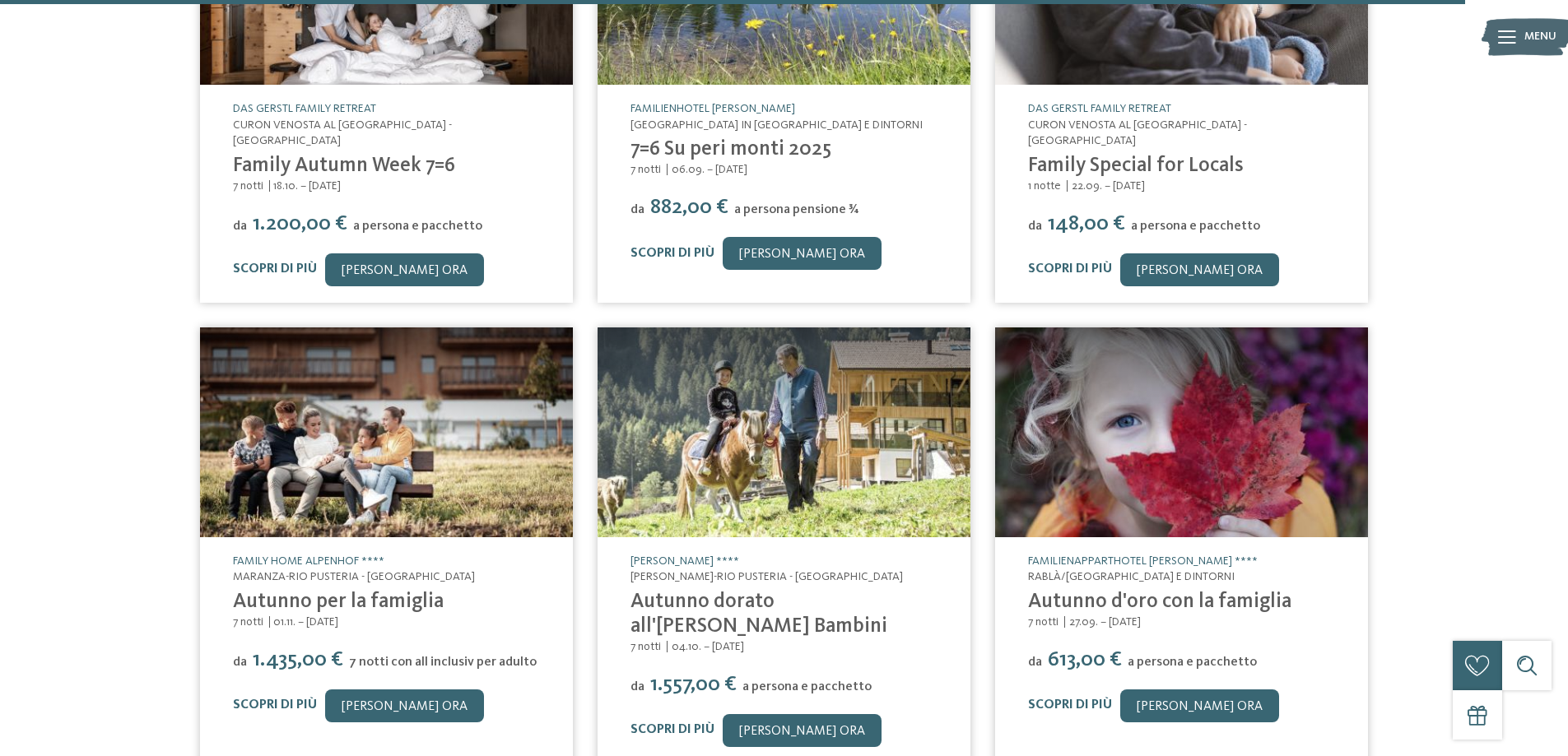
scroll to position [10614, 0]
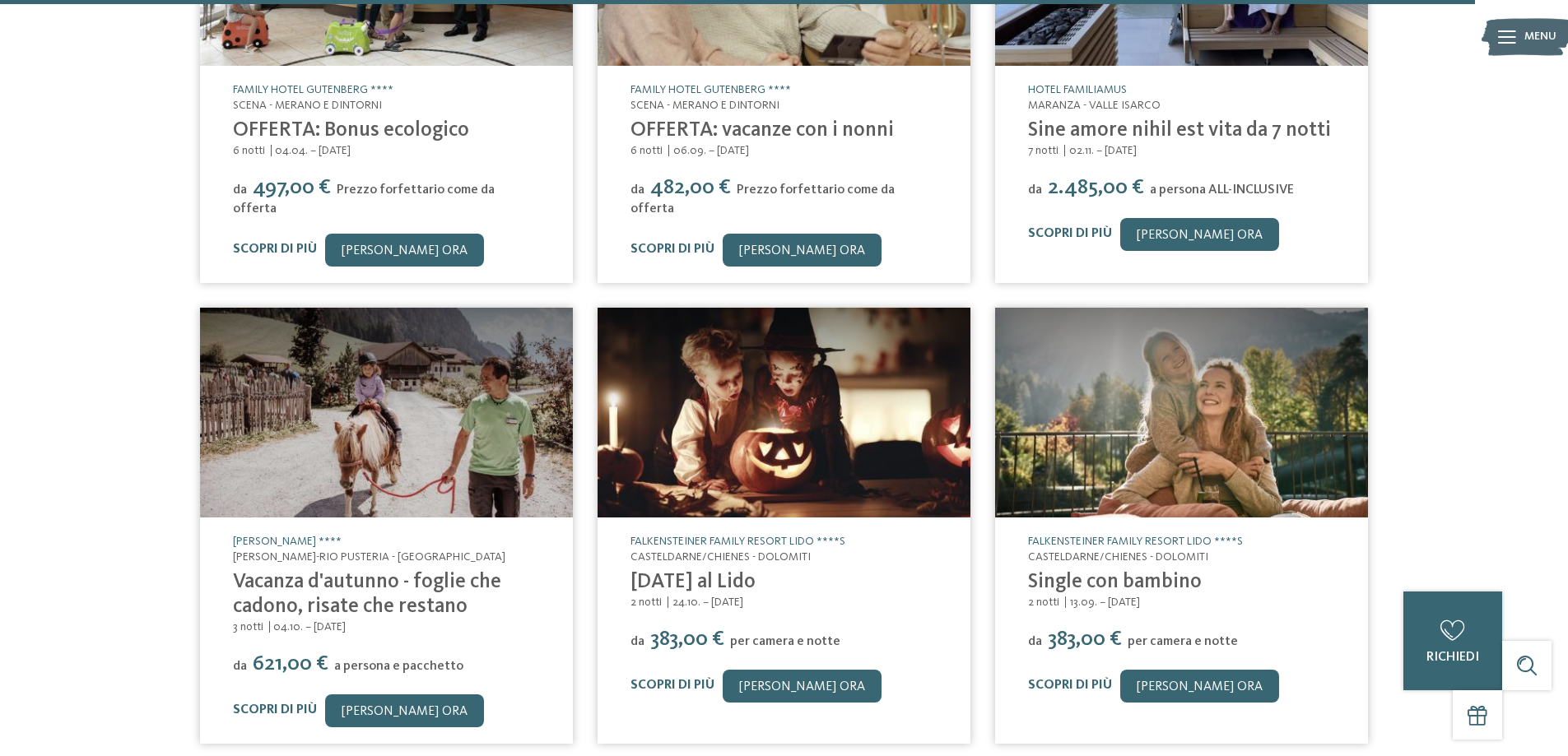
scroll to position [11519, 0]
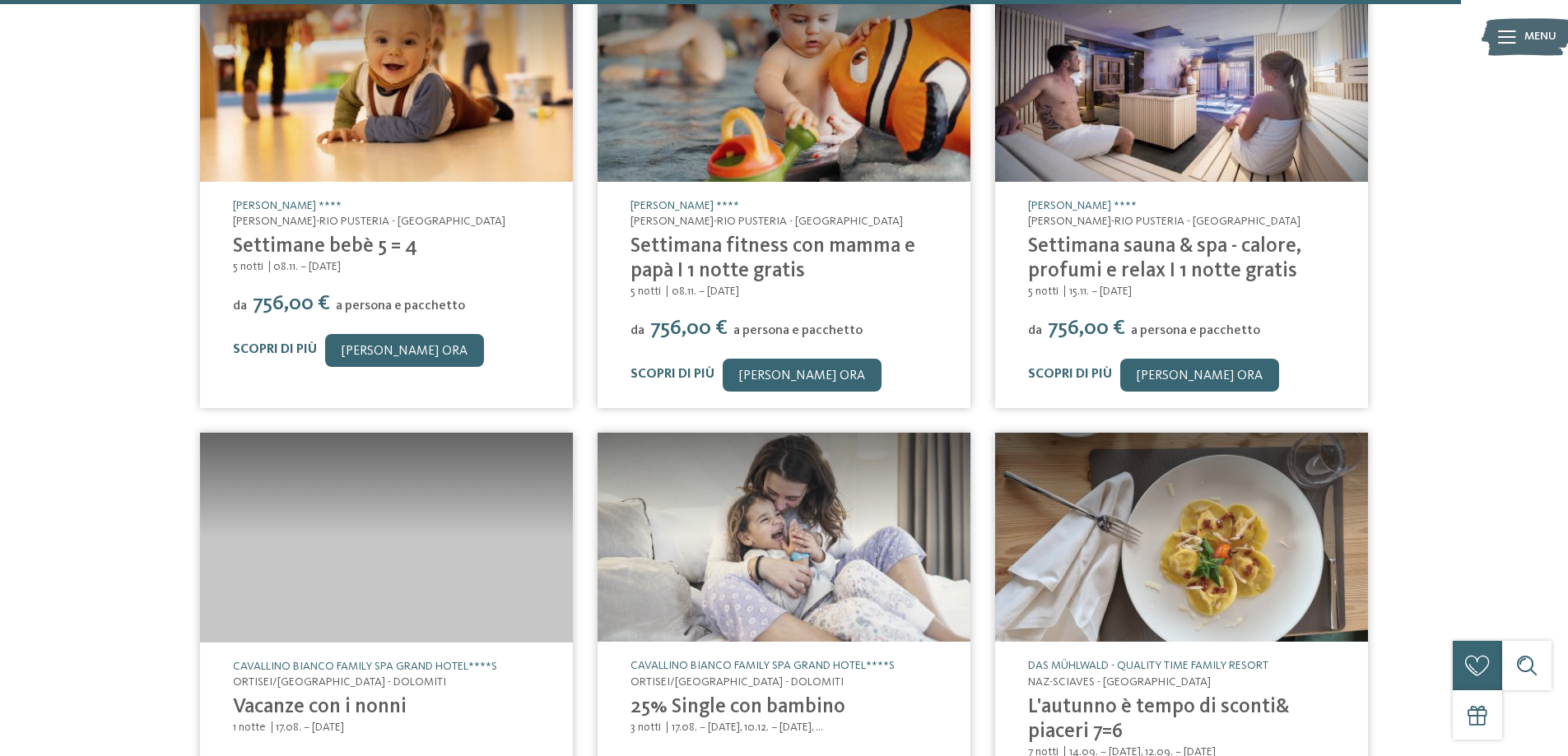
scroll to position [12342, 0]
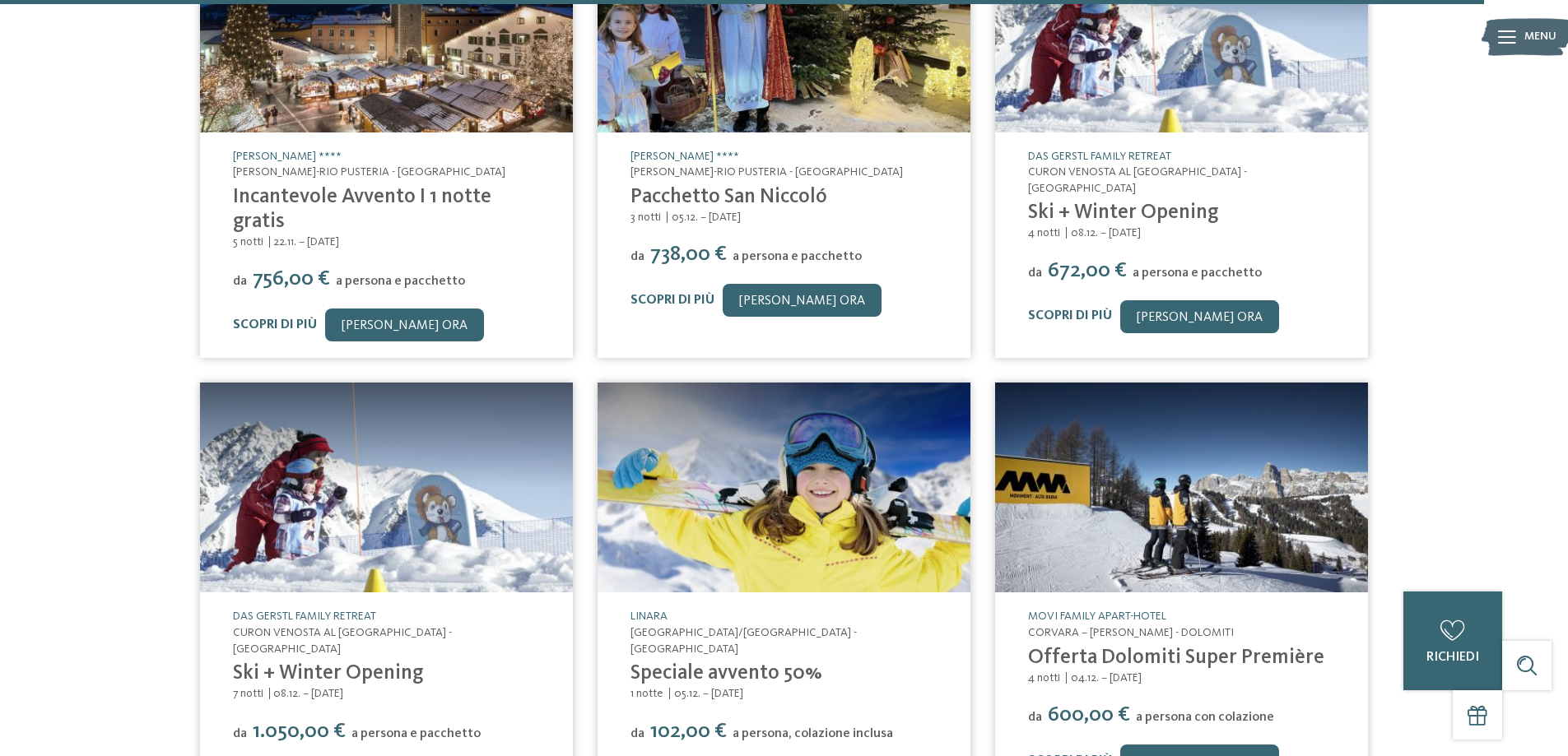
scroll to position [13329, 0]
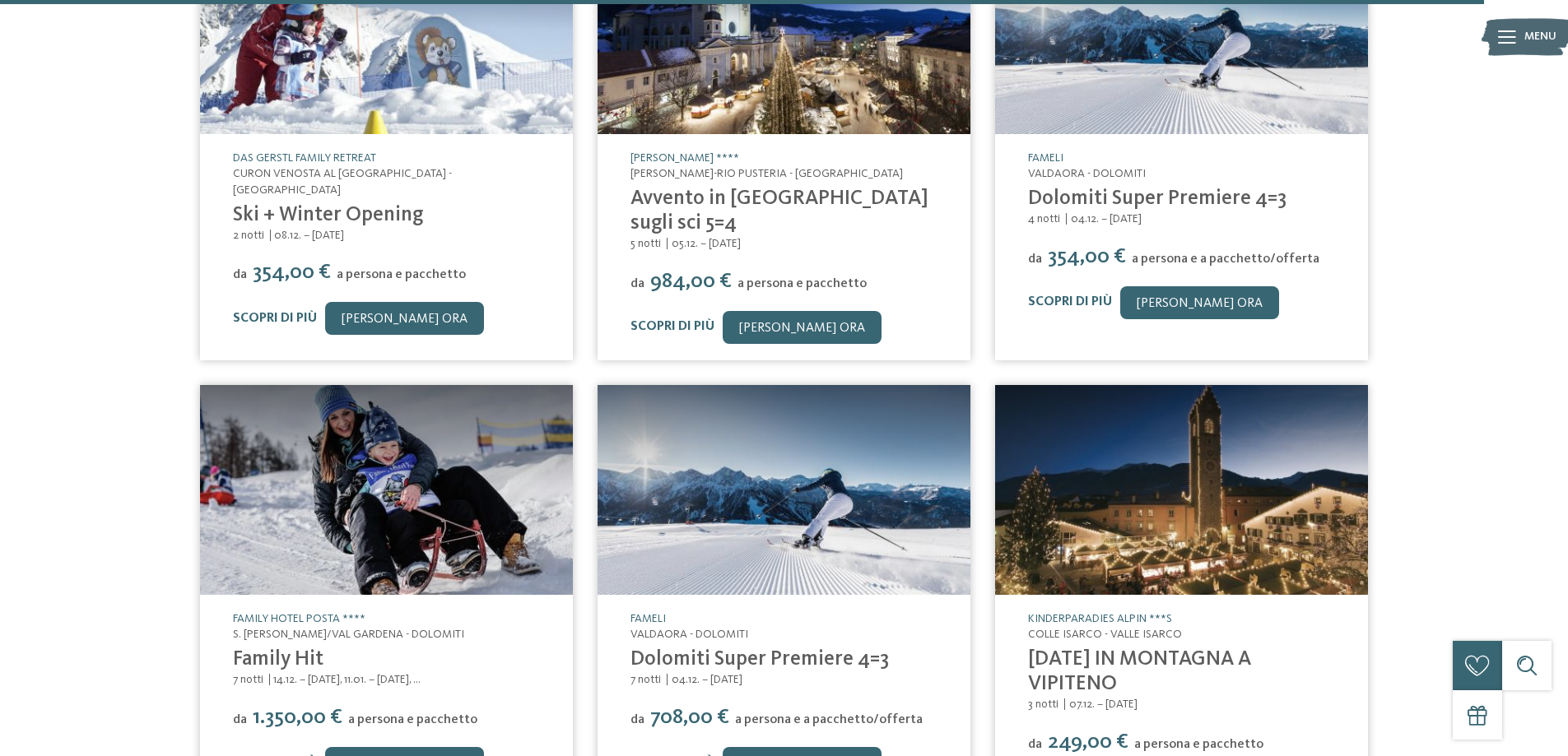
scroll to position [14234, 0]
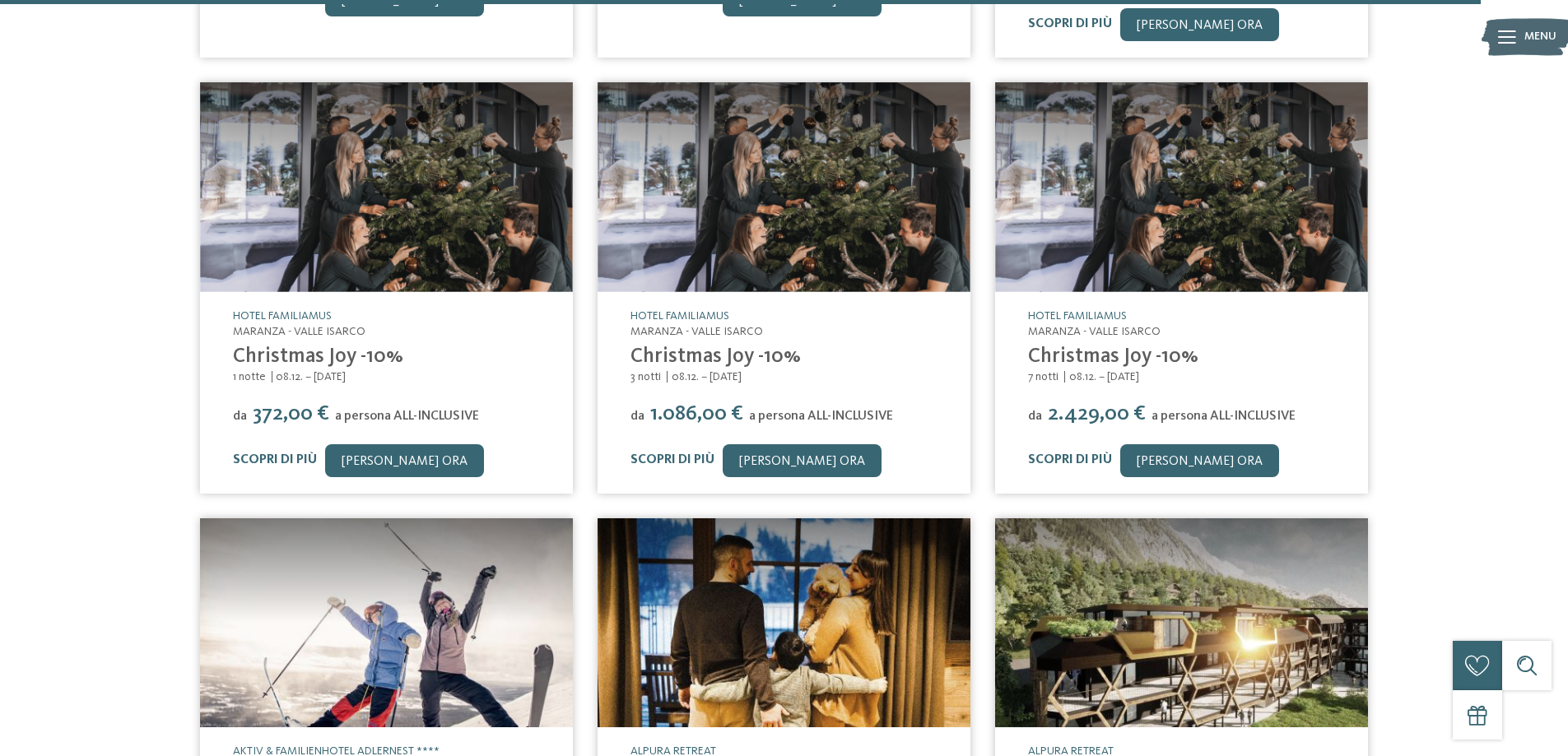
scroll to position [15057, 0]
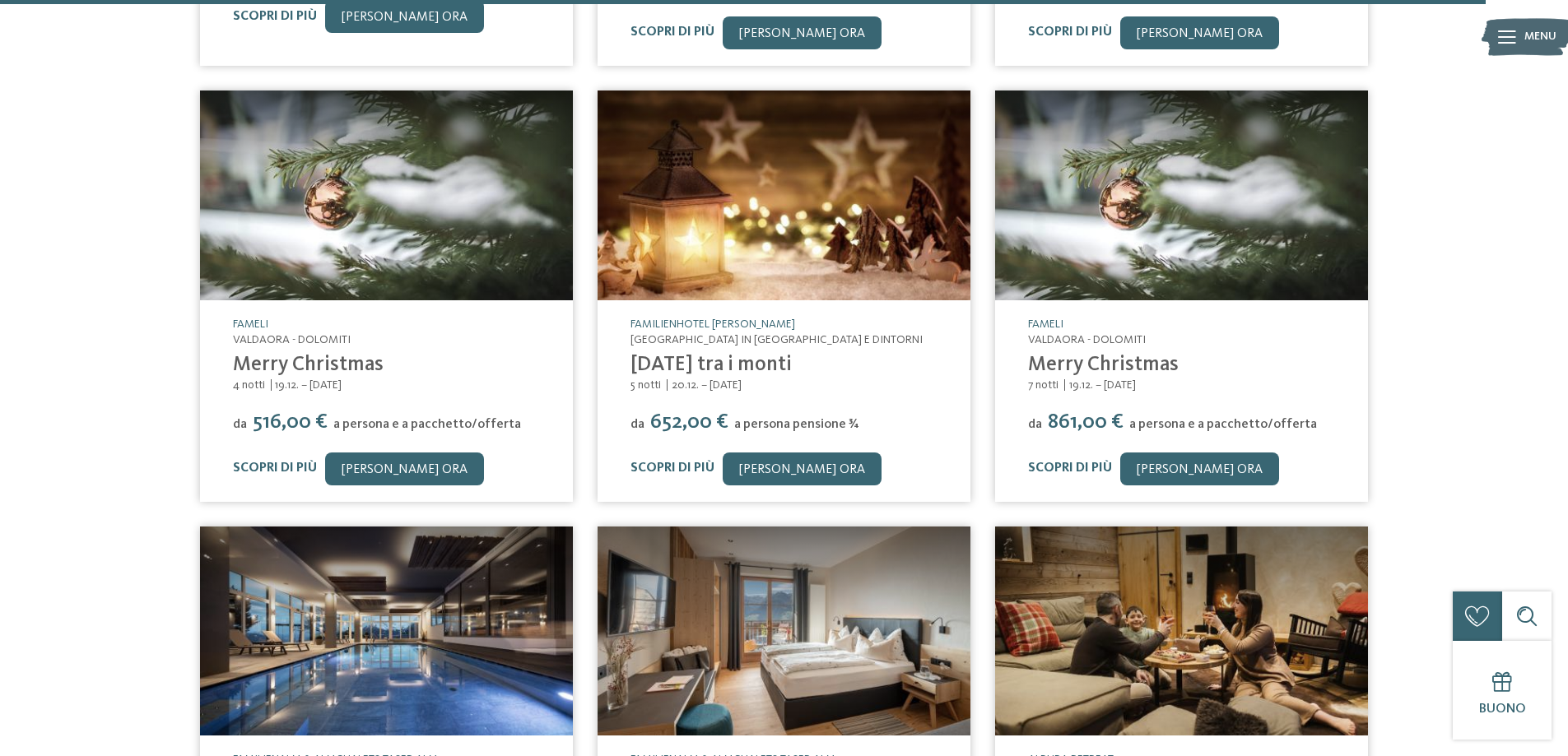
scroll to position [15880, 0]
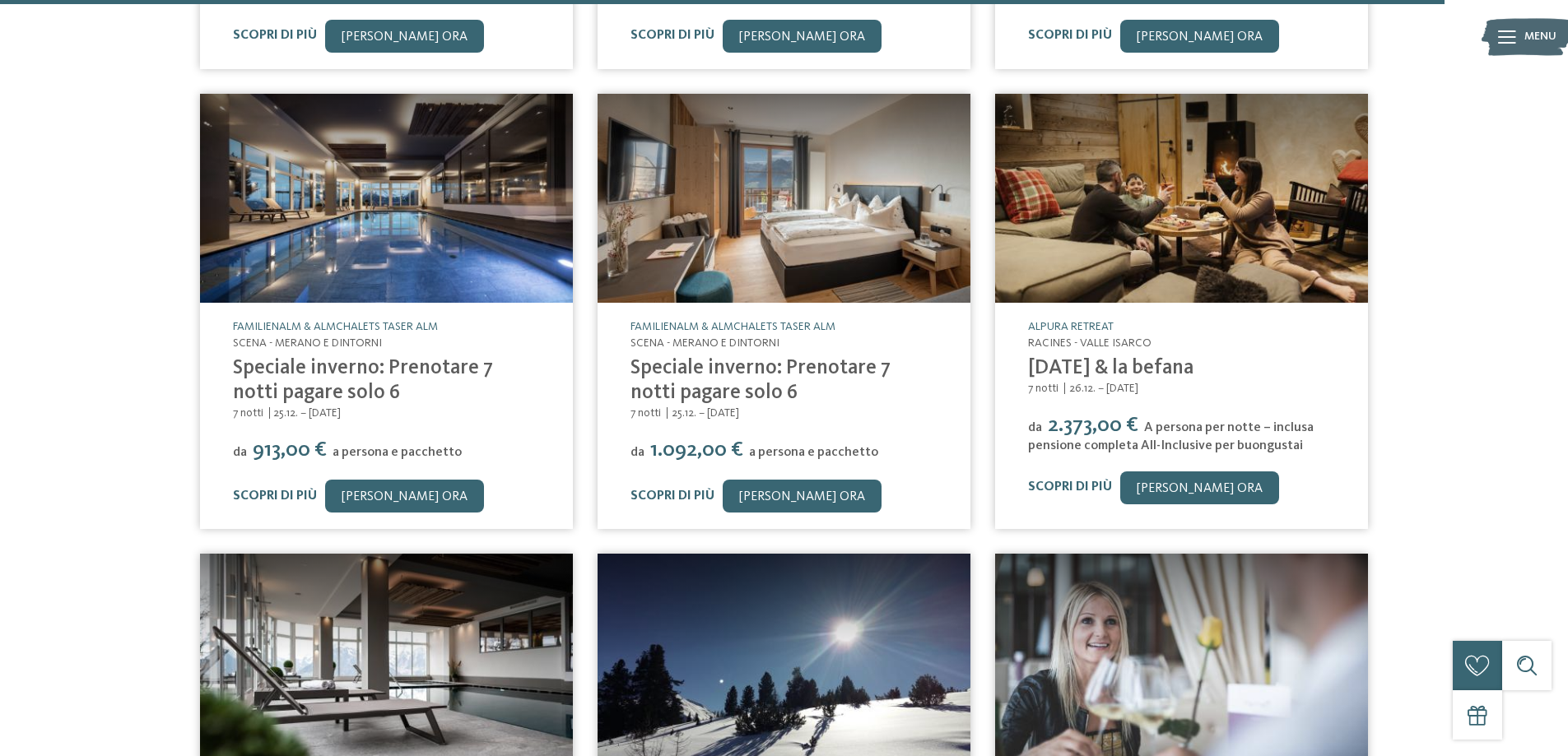
scroll to position [16292, 0]
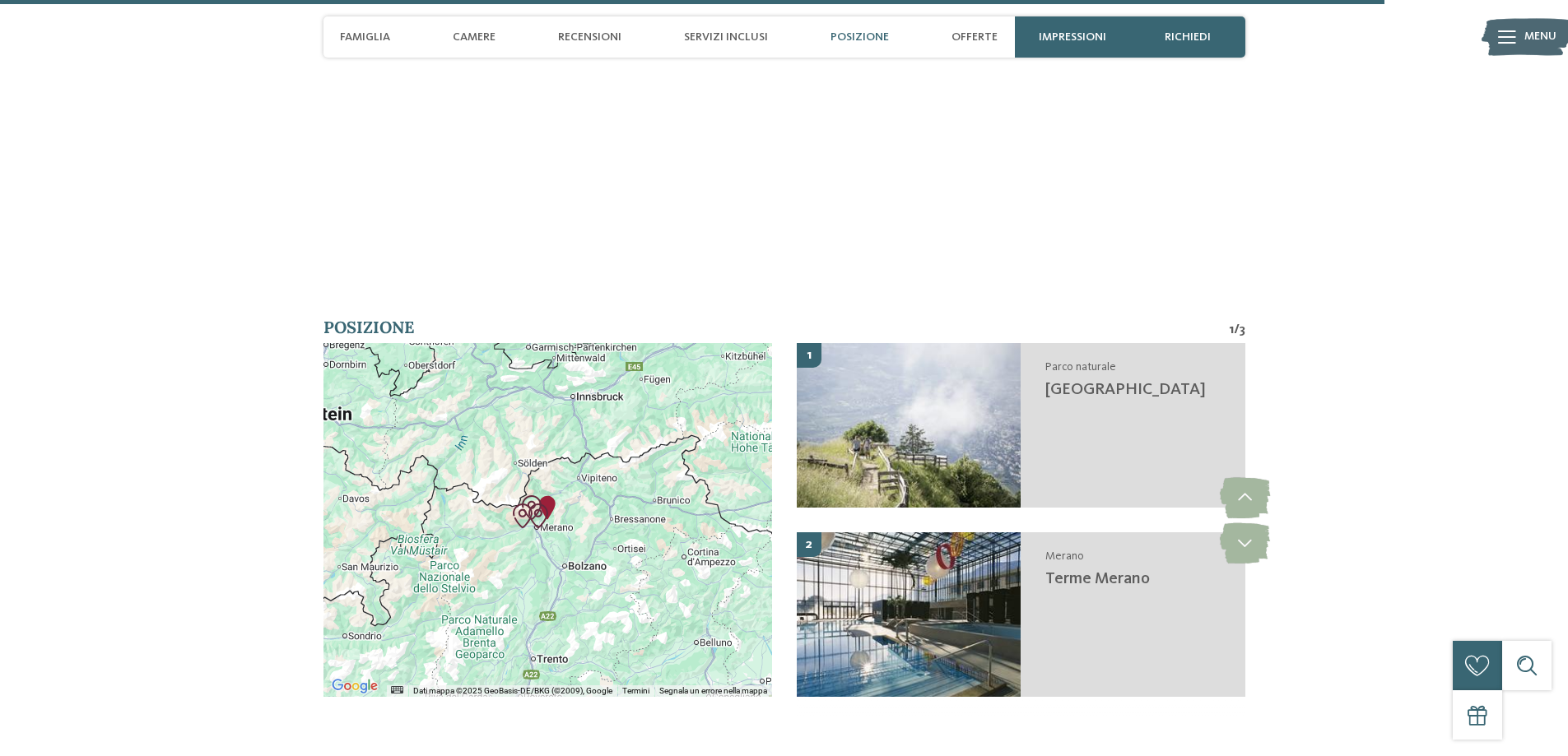
scroll to position [5983, 0]
